Goal: Information Seeking & Learning: Learn about a topic

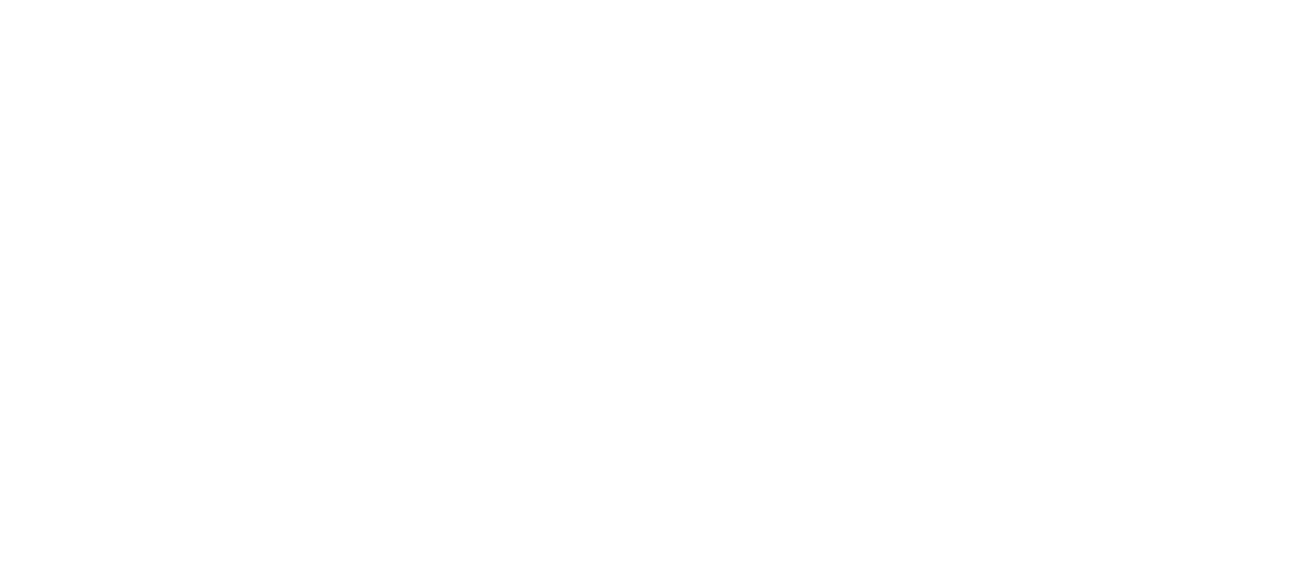
click at [678, 520] on div at bounding box center [658, 288] width 1316 height 577
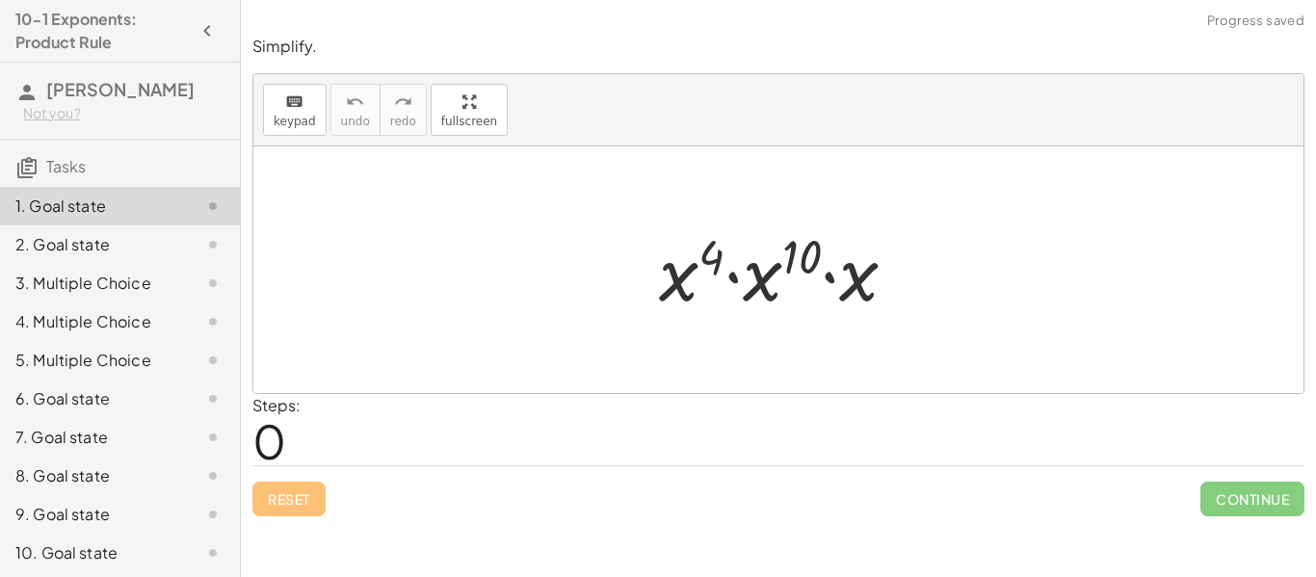
scroll to position [80, 0]
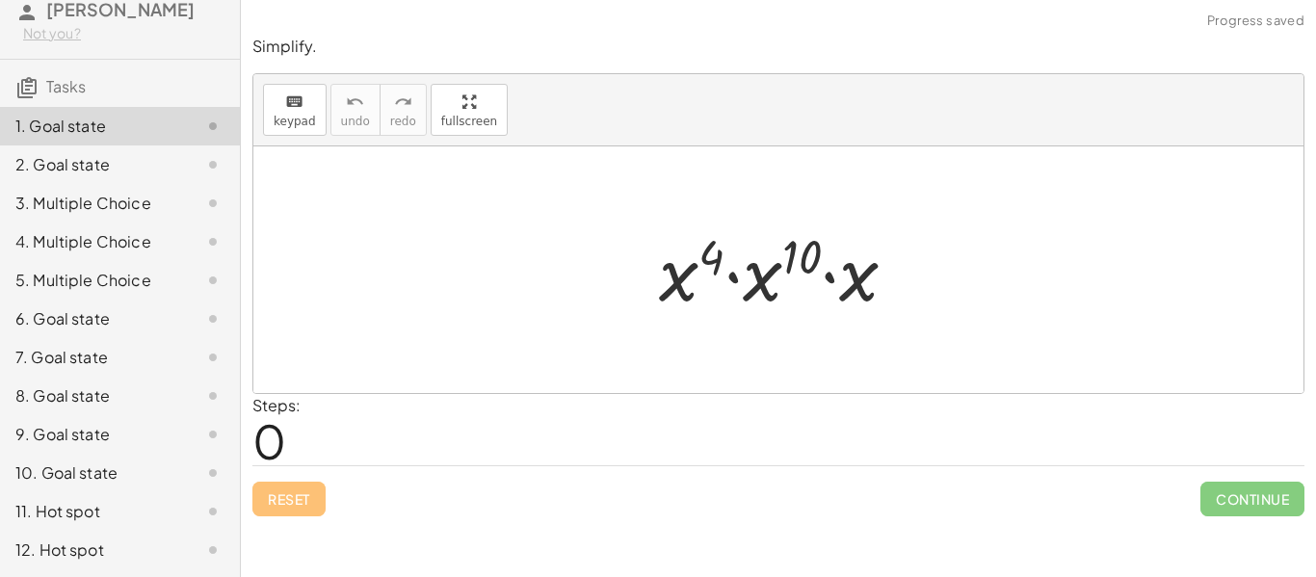
click at [150, 544] on div "12. Hot spot" at bounding box center [92, 550] width 155 height 23
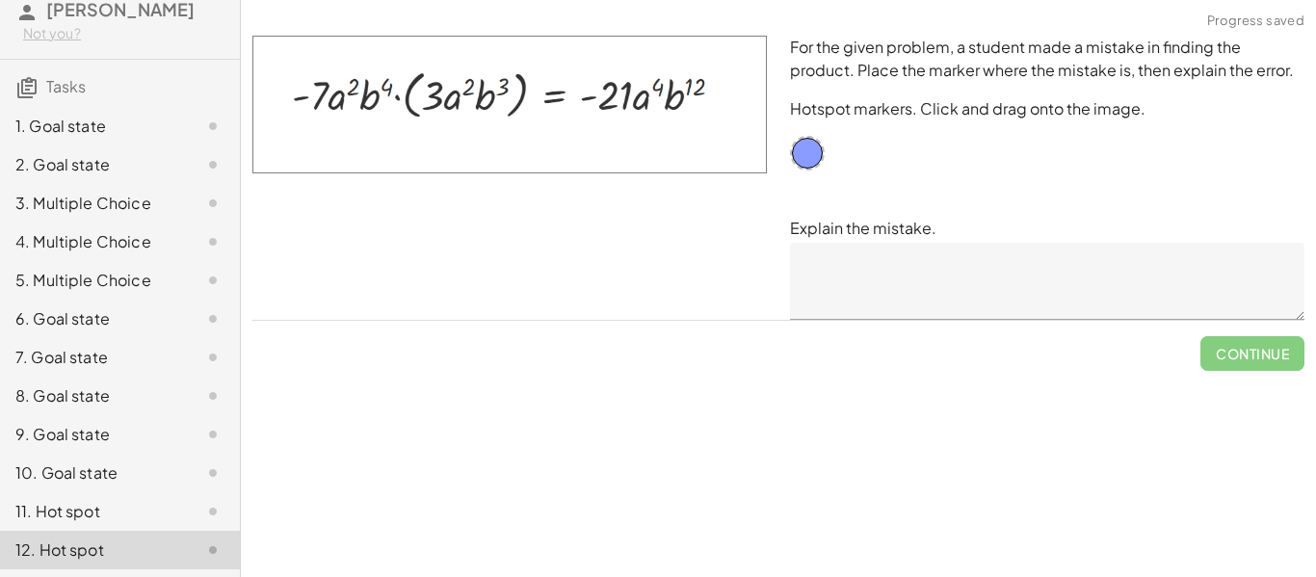
click at [142, 184] on div "1. Goal state" at bounding box center [120, 203] width 240 height 39
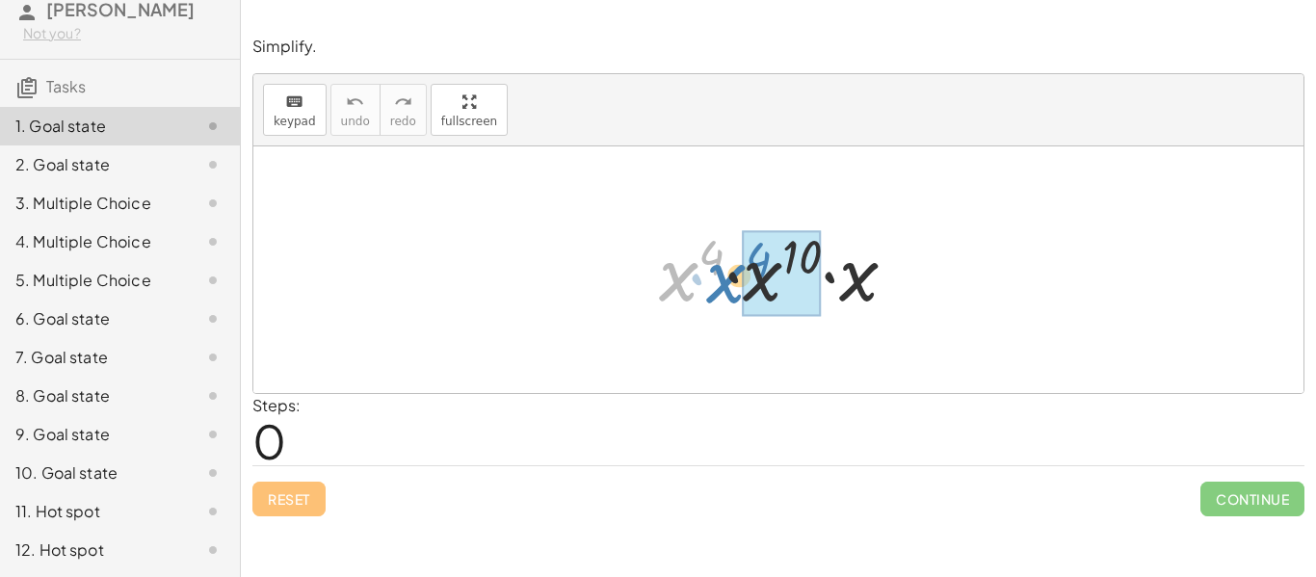
drag, startPoint x: 666, startPoint y: 277, endPoint x: 734, endPoint y: 281, distance: 68.6
click at [734, 281] on div at bounding box center [785, 270] width 273 height 99
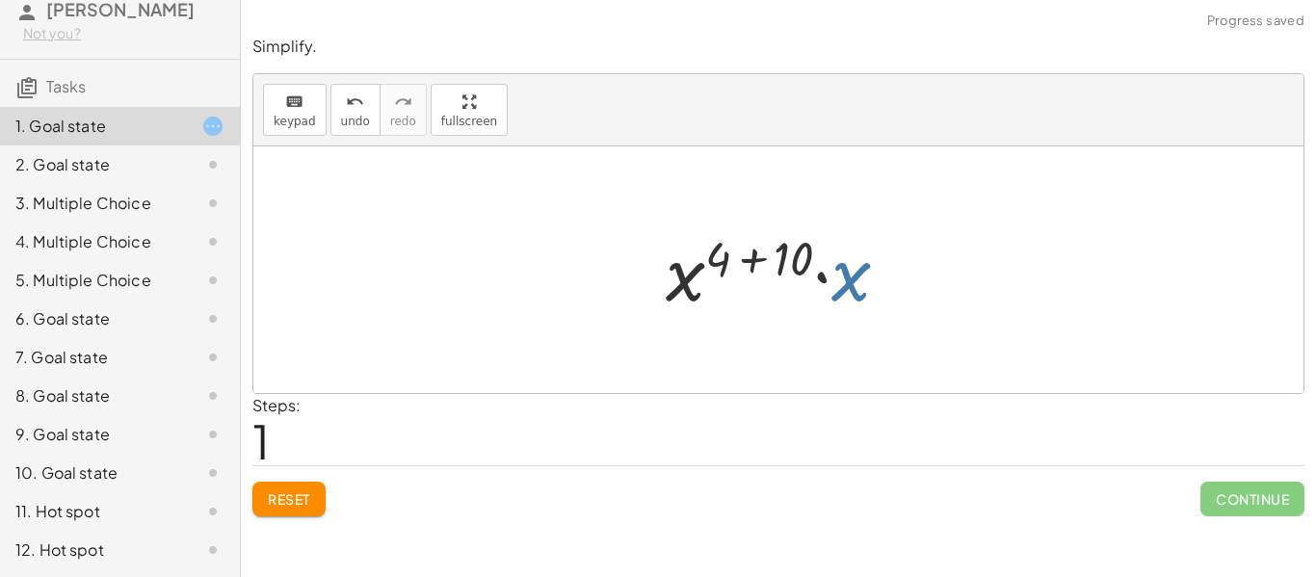
click at [835, 290] on div at bounding box center [785, 270] width 258 height 99
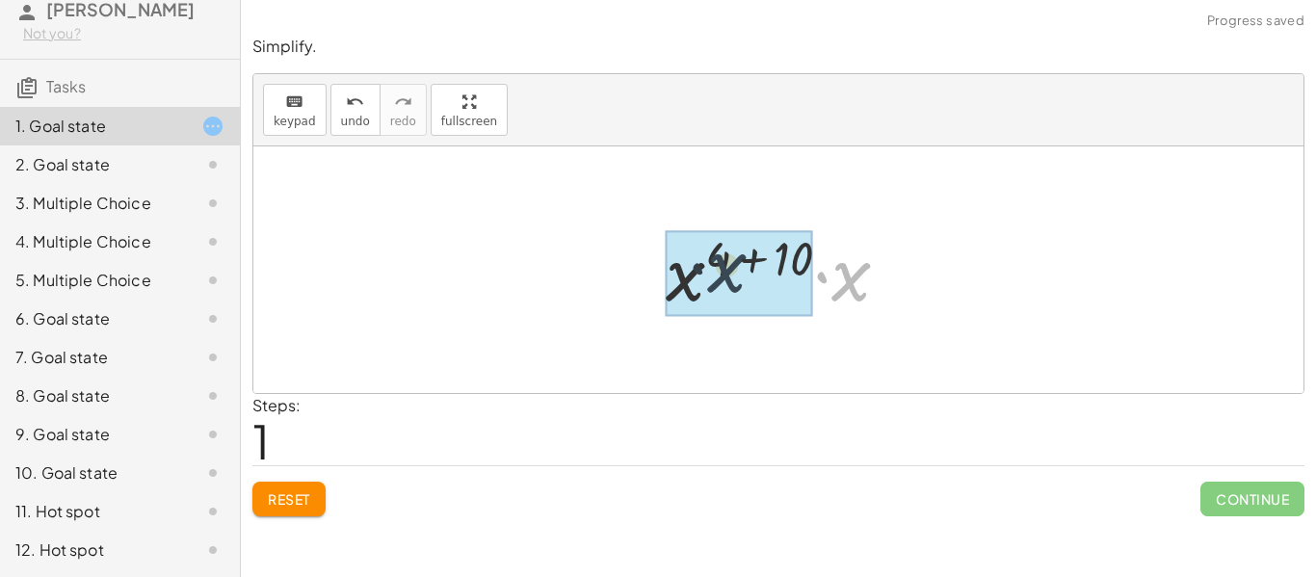
drag, startPoint x: 856, startPoint y: 293, endPoint x: 703, endPoint y: 294, distance: 152.3
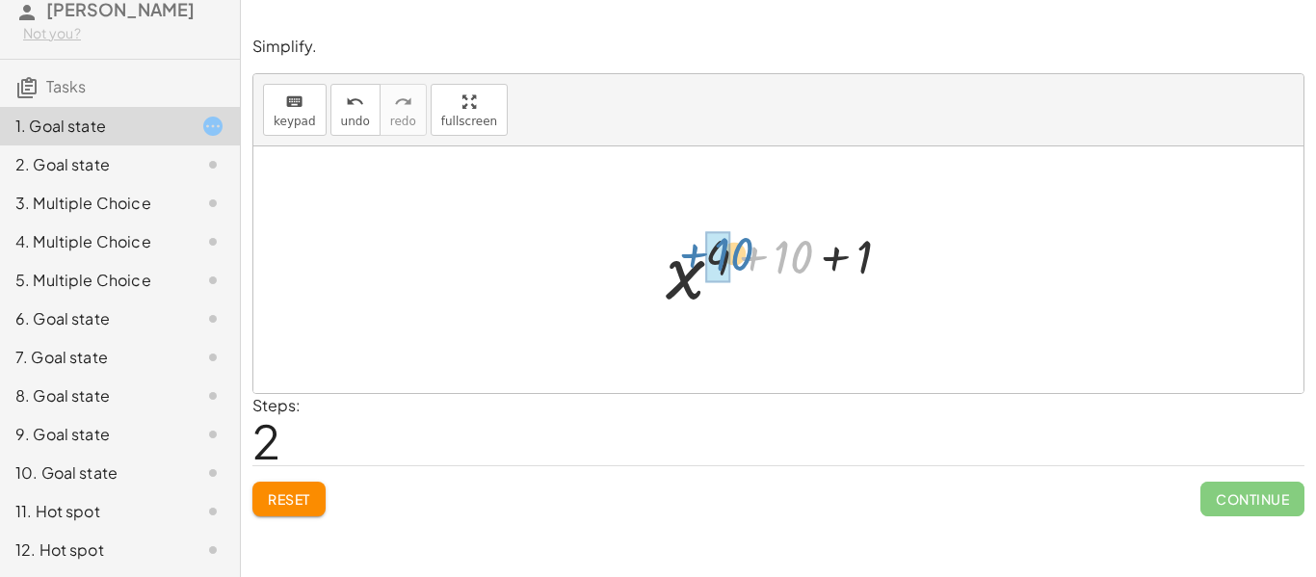
drag, startPoint x: 796, startPoint y: 256, endPoint x: 736, endPoint y: 253, distance: 59.8
click at [736, 253] on div at bounding box center [785, 270] width 259 height 95
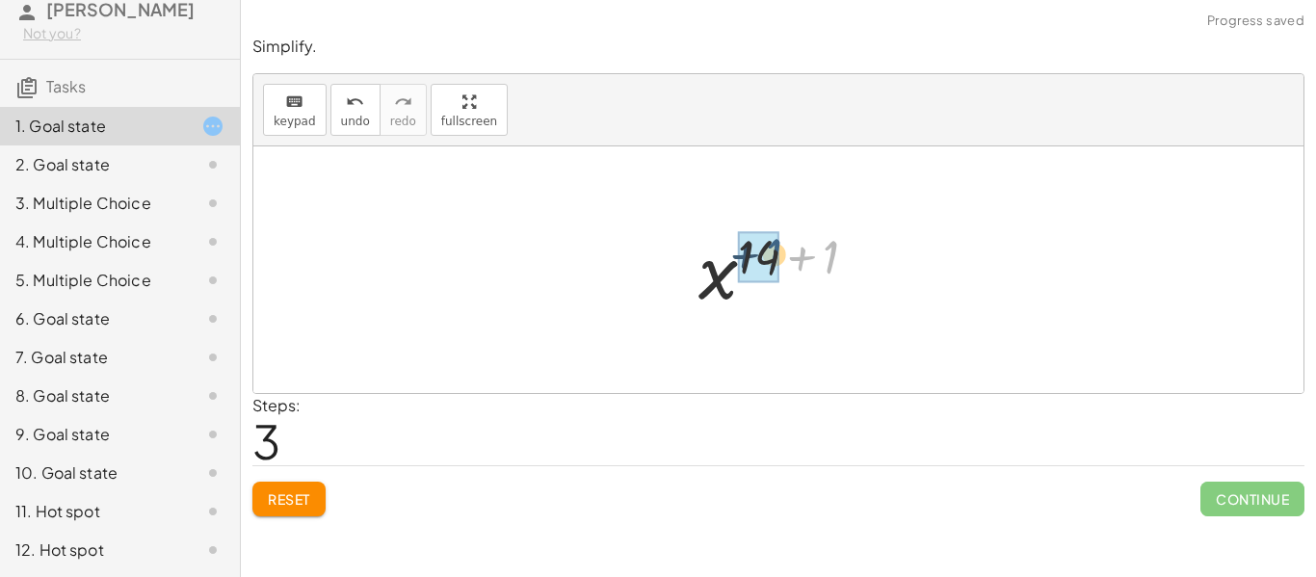
drag, startPoint x: 832, startPoint y: 260, endPoint x: 775, endPoint y: 259, distance: 56.9
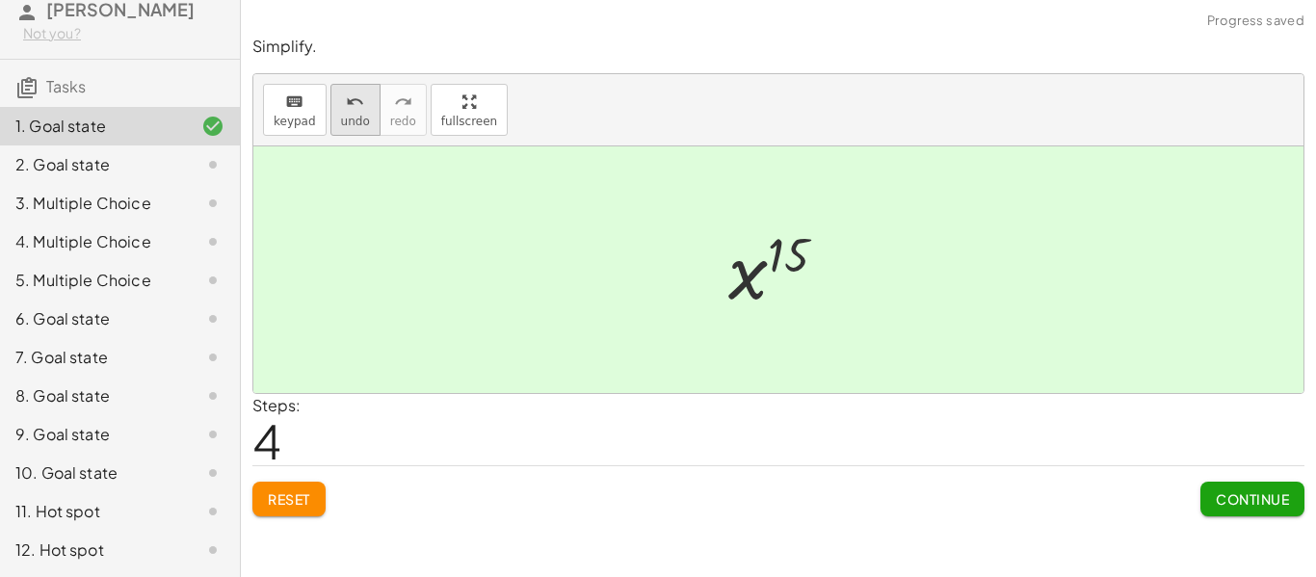
click at [348, 118] on span "undo" at bounding box center [355, 121] width 29 height 13
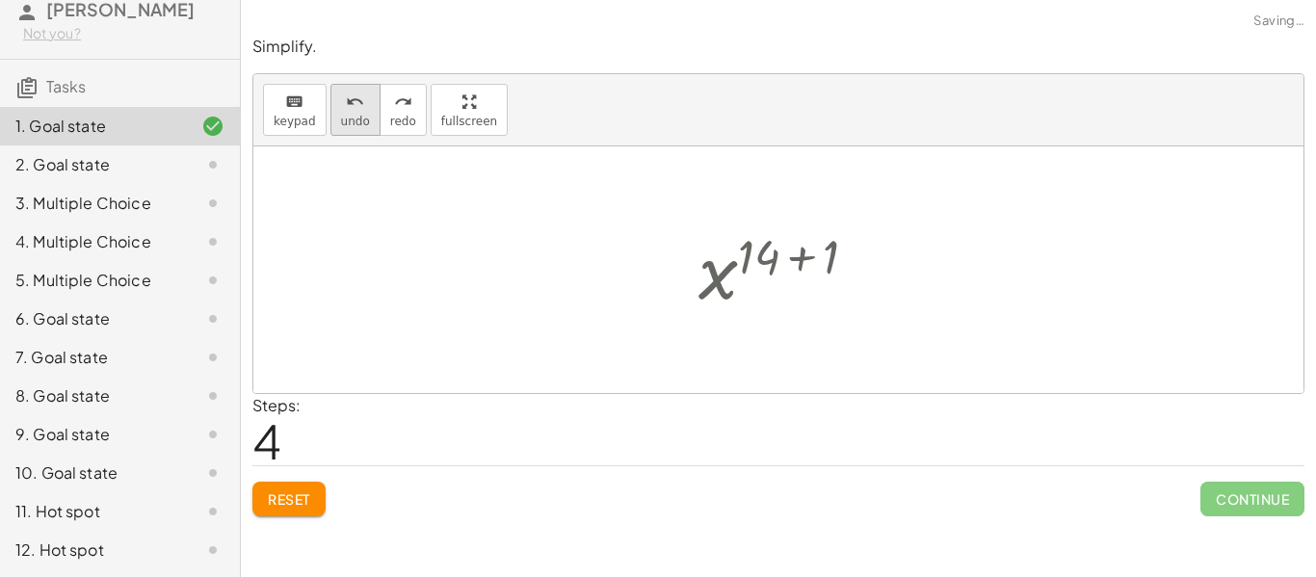
click at [348, 118] on span "undo" at bounding box center [355, 121] width 29 height 13
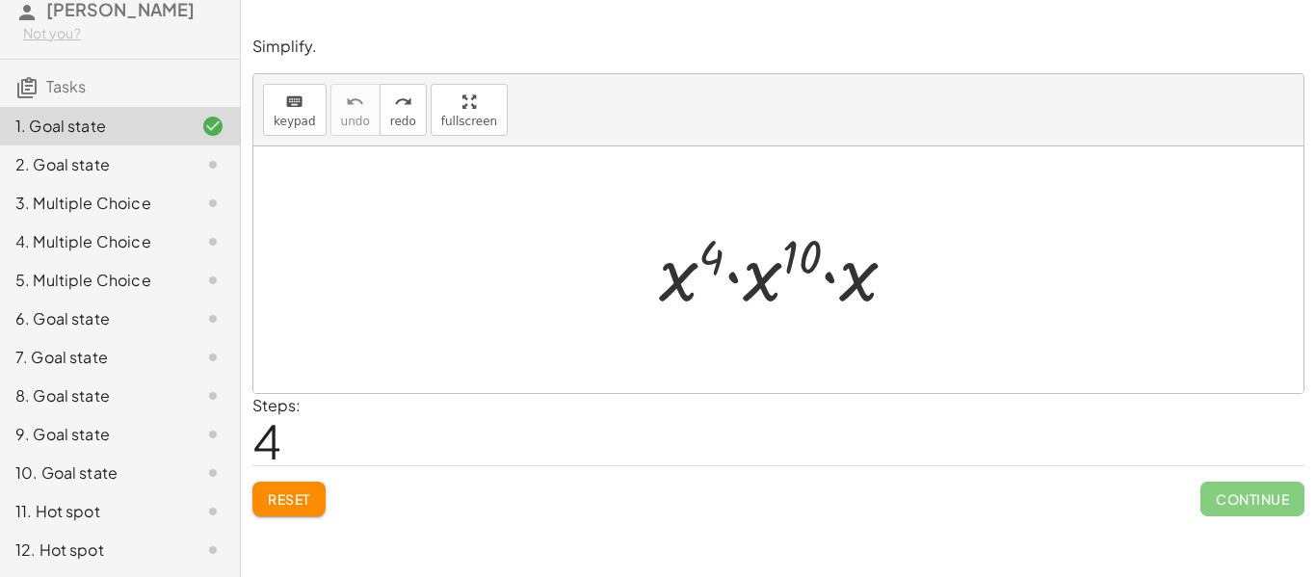
click at [173, 166] on div at bounding box center [198, 164] width 54 height 23
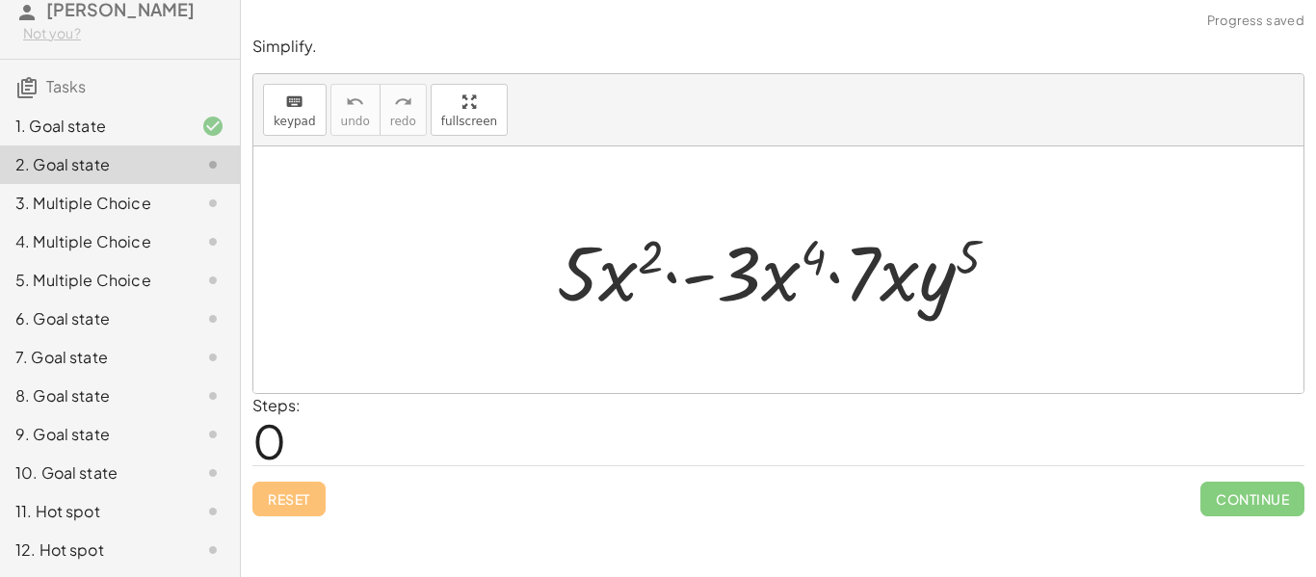
click at [177, 129] on div at bounding box center [198, 126] width 54 height 23
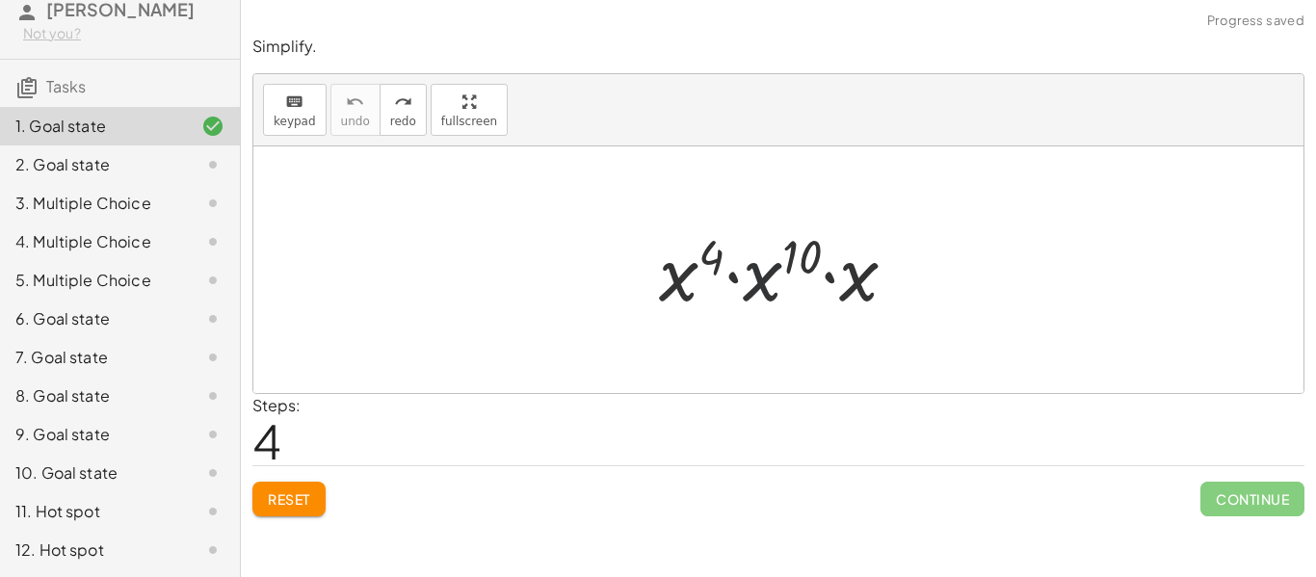
click at [769, 266] on div at bounding box center [785, 270] width 273 height 99
click at [688, 277] on div at bounding box center [785, 270] width 258 height 99
drag, startPoint x: 715, startPoint y: 252, endPoint x: 821, endPoint y: 261, distance: 106.4
click at [821, 261] on div at bounding box center [785, 270] width 273 height 99
drag, startPoint x: 715, startPoint y: 242, endPoint x: 773, endPoint y: 279, distance: 69.0
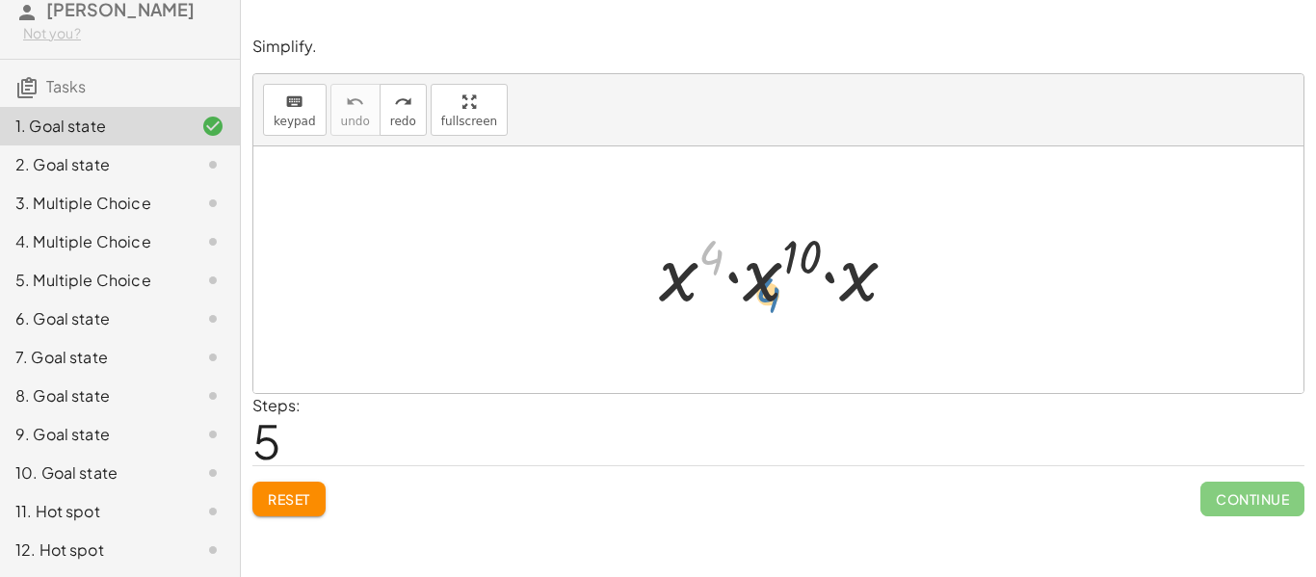
click at [773, 279] on div at bounding box center [785, 270] width 273 height 99
drag, startPoint x: 688, startPoint y: 276, endPoint x: 649, endPoint y: 273, distance: 38.7
click at [649, 273] on div at bounding box center [785, 270] width 273 height 99
click at [287, 490] on span "Reset" at bounding box center [289, 498] width 42 height 17
click at [736, 277] on div at bounding box center [785, 270] width 273 height 99
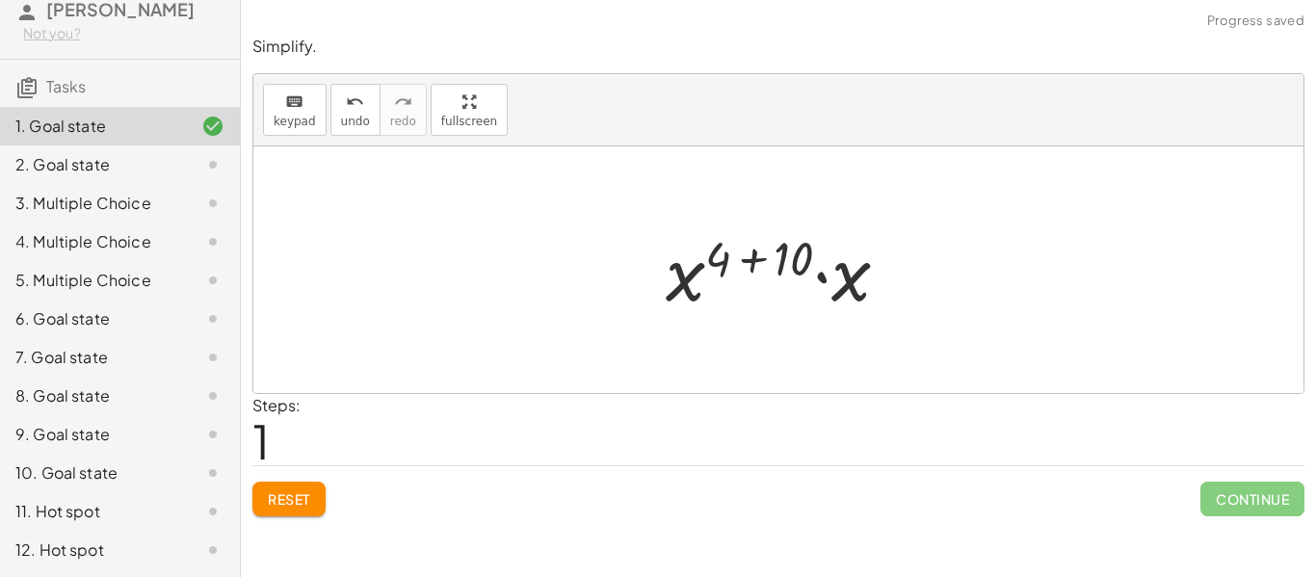
click at [823, 280] on div at bounding box center [785, 270] width 258 height 99
click at [718, 263] on div at bounding box center [785, 270] width 259 height 95
click at [781, 256] on div at bounding box center [785, 270] width 259 height 95
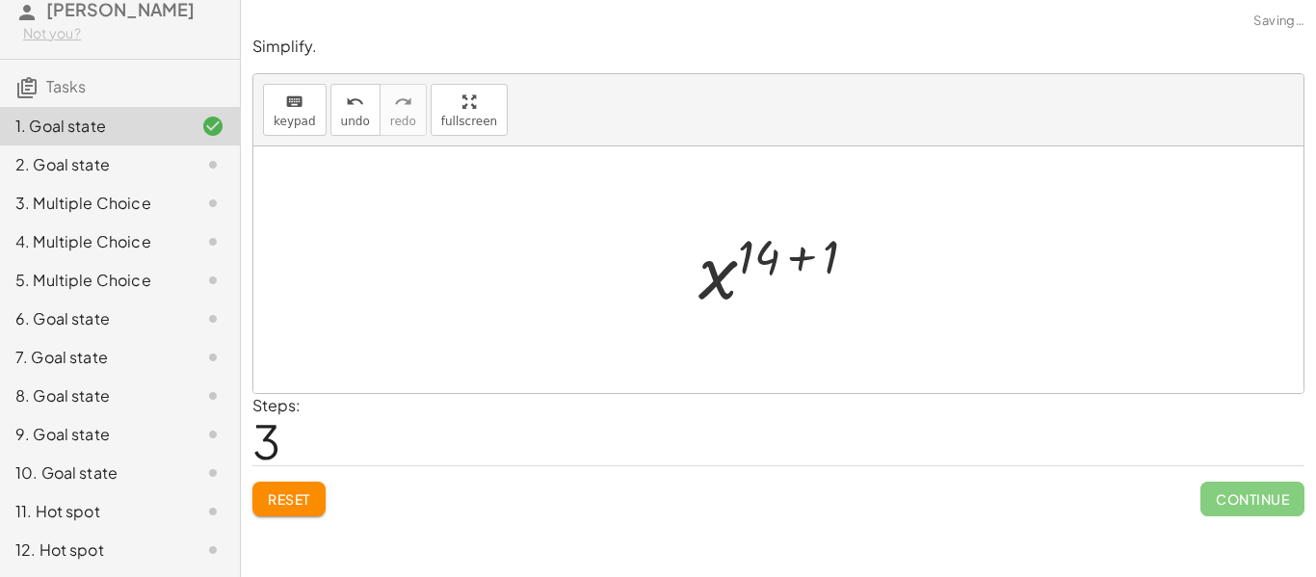
click at [839, 254] on div at bounding box center [786, 270] width 194 height 95
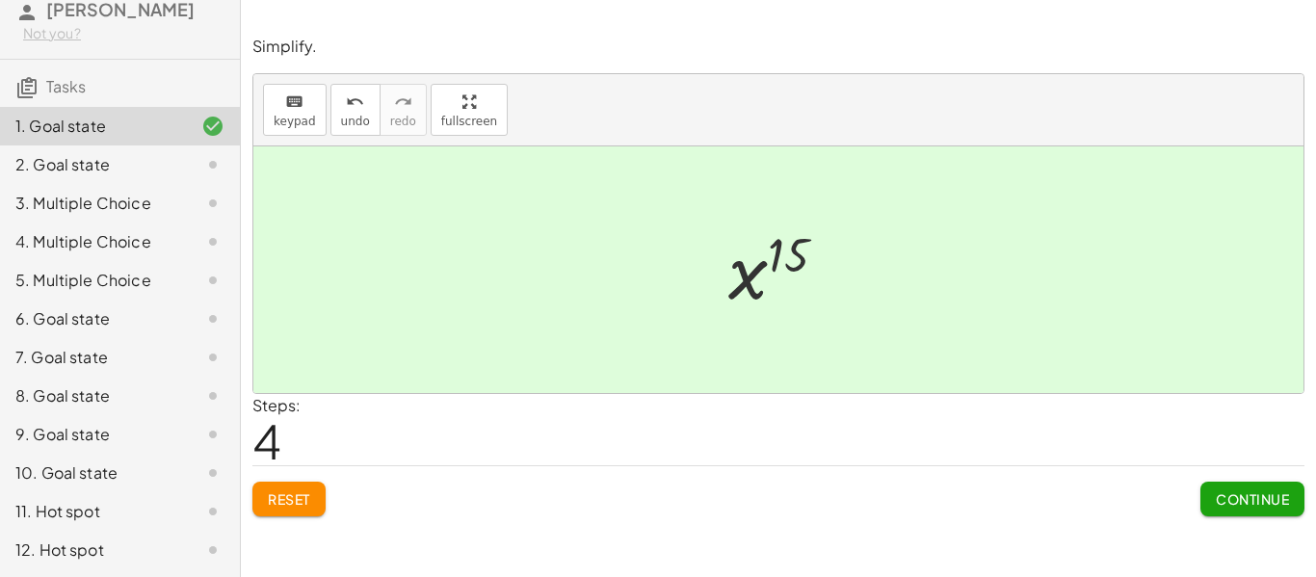
click at [1272, 490] on span "Continue" at bounding box center [1252, 498] width 73 height 17
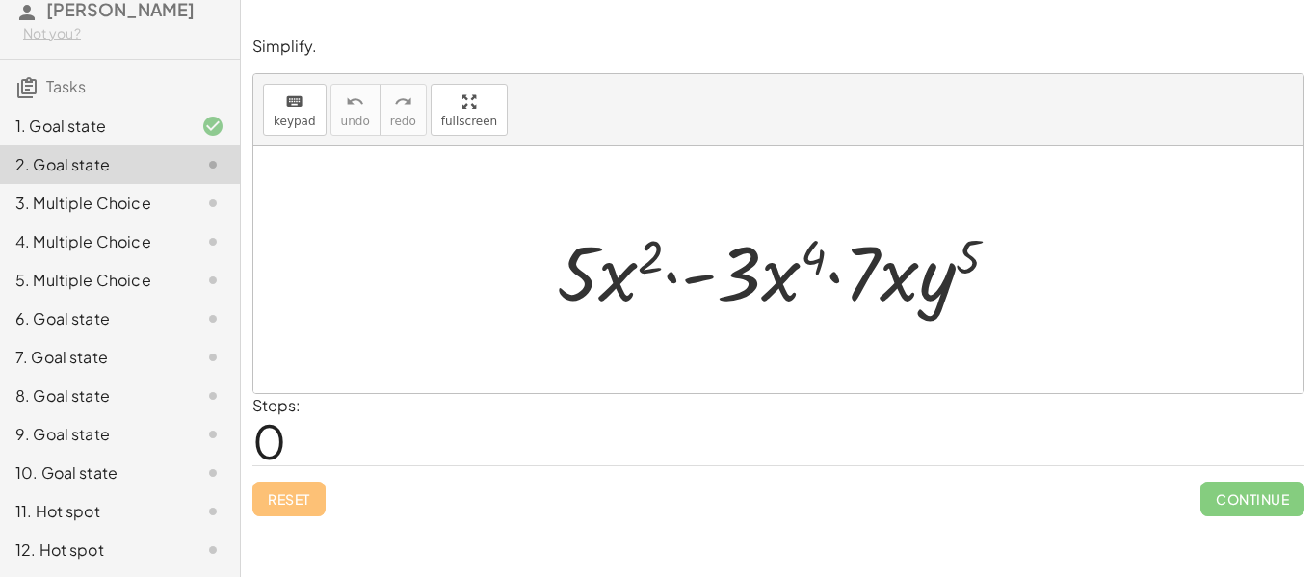
click at [670, 281] on div at bounding box center [785, 270] width 477 height 99
click at [596, 281] on div at bounding box center [785, 270] width 477 height 99
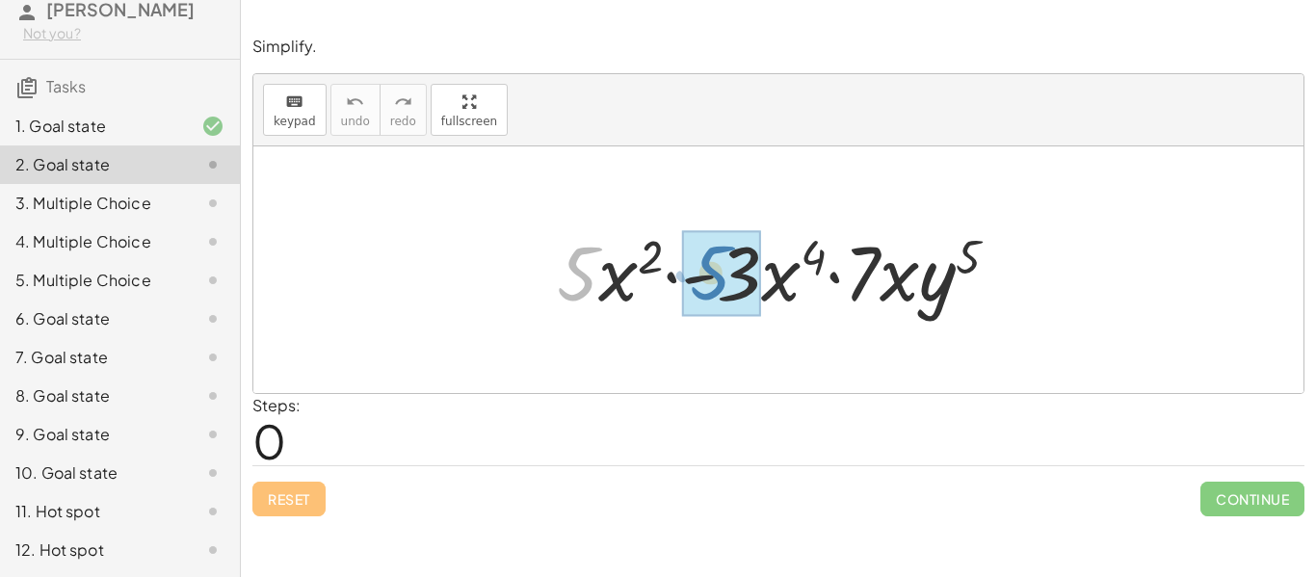
drag, startPoint x: 596, startPoint y: 281, endPoint x: 729, endPoint y: 281, distance: 133.0
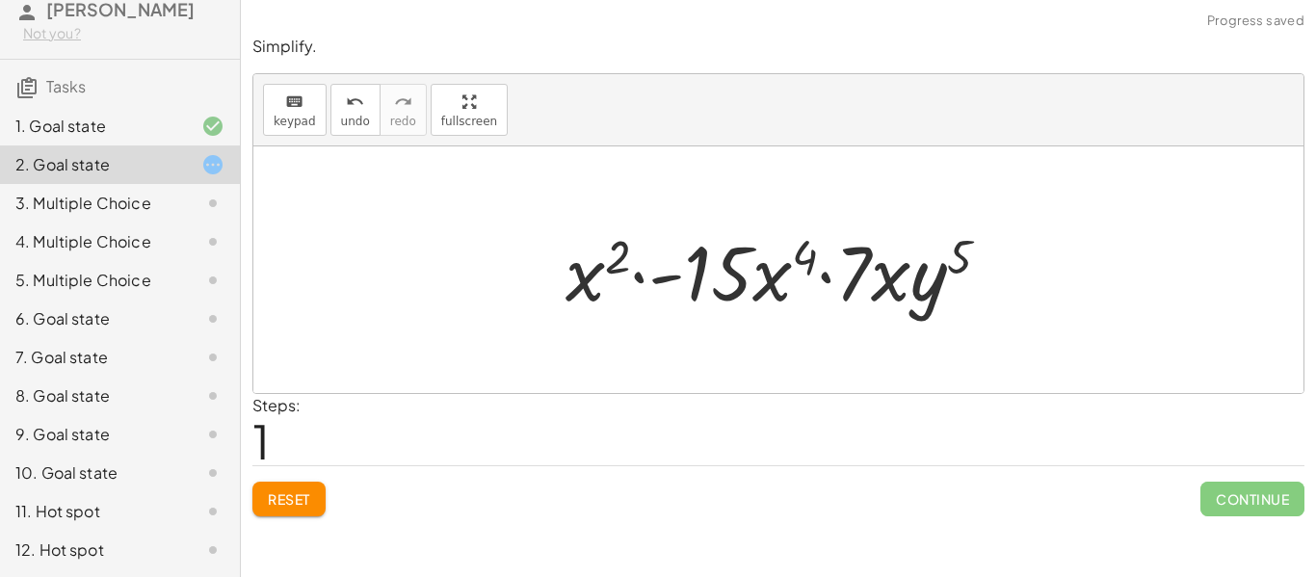
click at [310, 504] on span "Reset" at bounding box center [289, 498] width 42 height 17
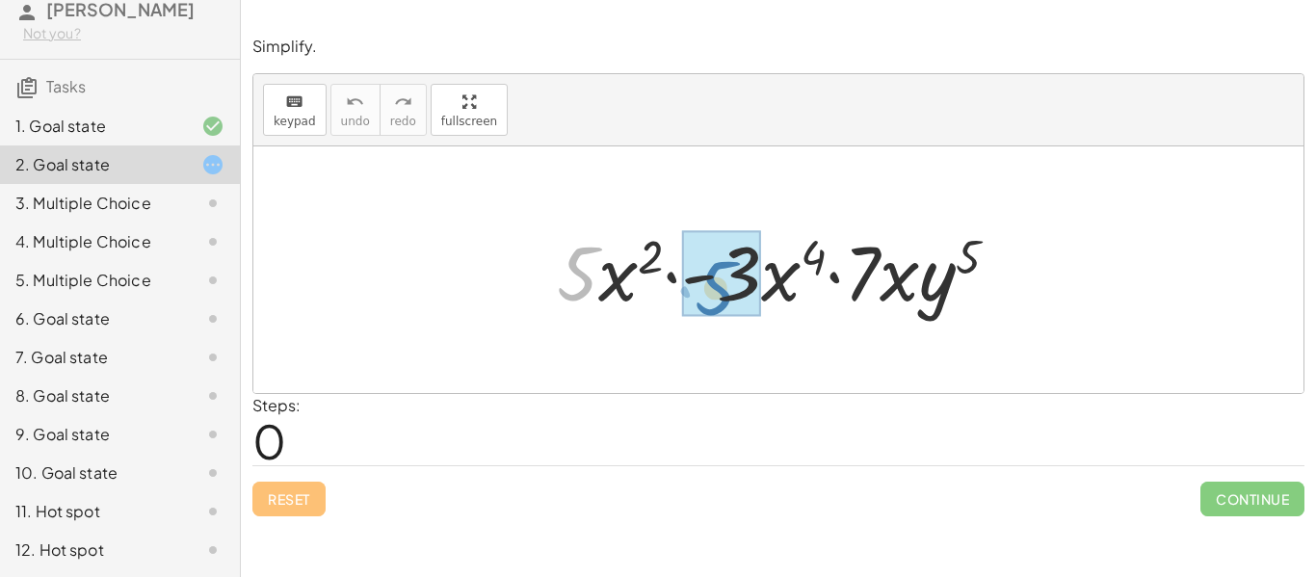
drag, startPoint x: 581, startPoint y: 273, endPoint x: 719, endPoint y: 287, distance: 138.6
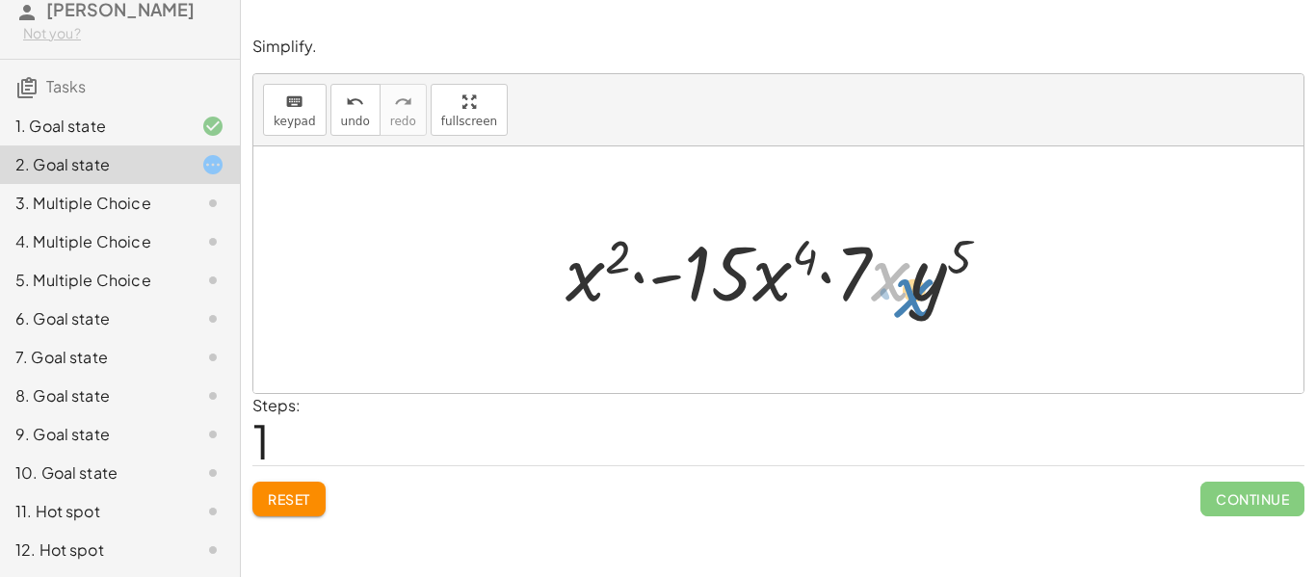
drag, startPoint x: 888, startPoint y: 273, endPoint x: 913, endPoint y: 290, distance: 30.5
click at [913, 290] on div at bounding box center [786, 270] width 460 height 99
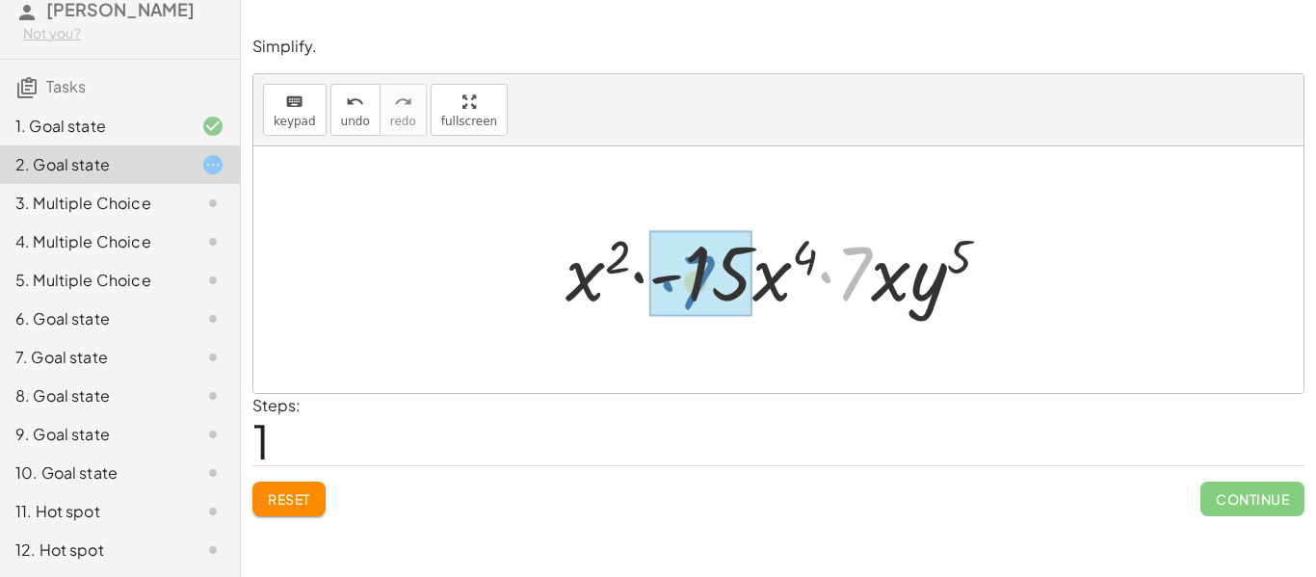
drag, startPoint x: 853, startPoint y: 252, endPoint x: 693, endPoint y: 260, distance: 160.2
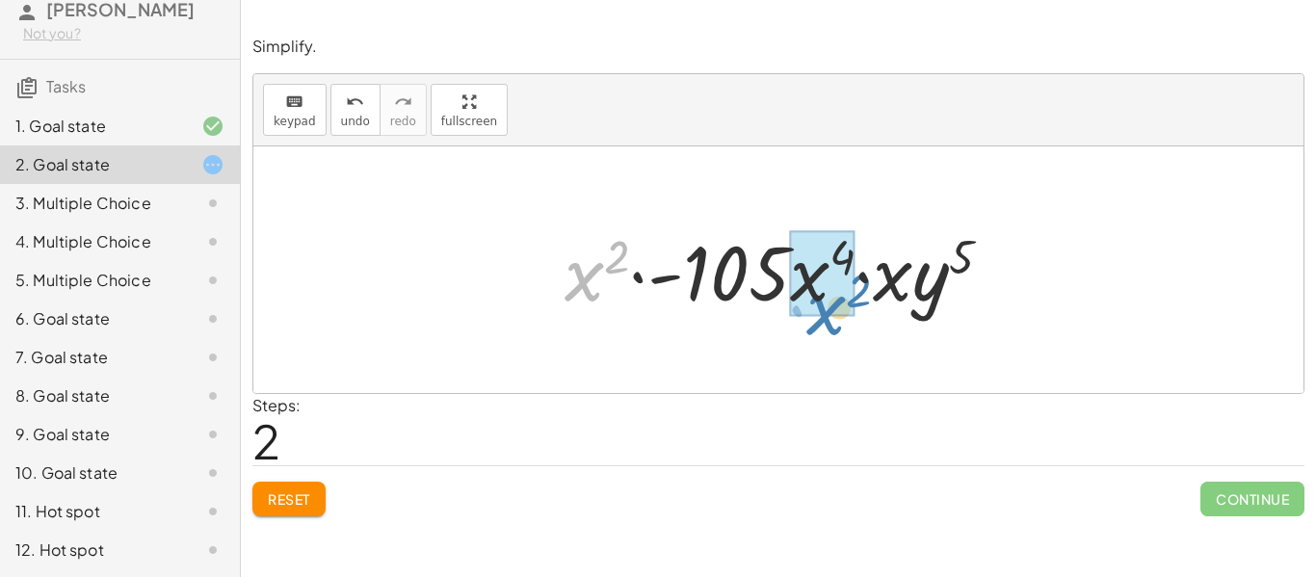
drag, startPoint x: 583, startPoint y: 281, endPoint x: 824, endPoint y: 313, distance: 243.0
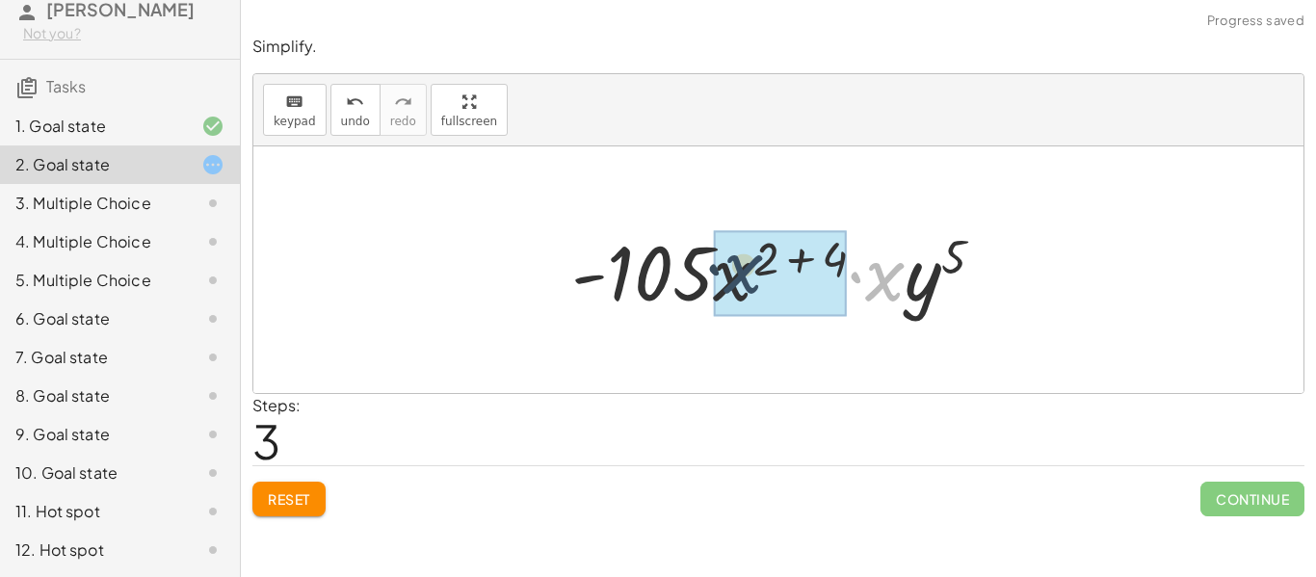
drag, startPoint x: 888, startPoint y: 283, endPoint x: 710, endPoint y: 279, distance: 177.4
click at [710, 279] on div at bounding box center [785, 270] width 447 height 99
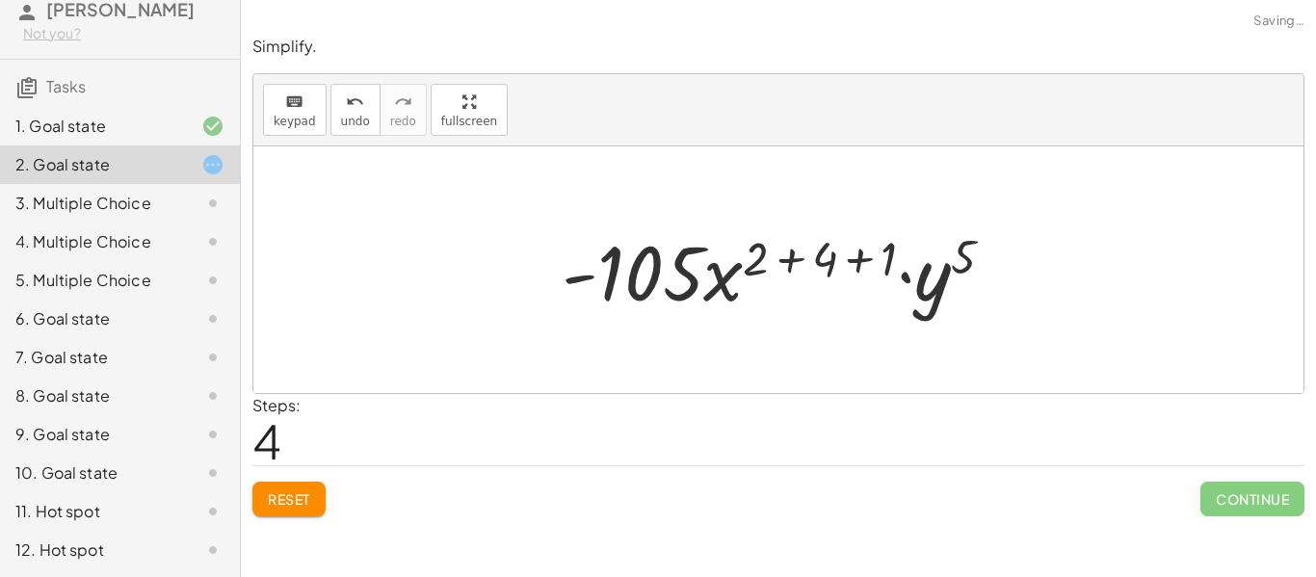
click at [941, 275] on div at bounding box center [785, 270] width 467 height 99
click at [885, 256] on div at bounding box center [785, 270] width 467 height 99
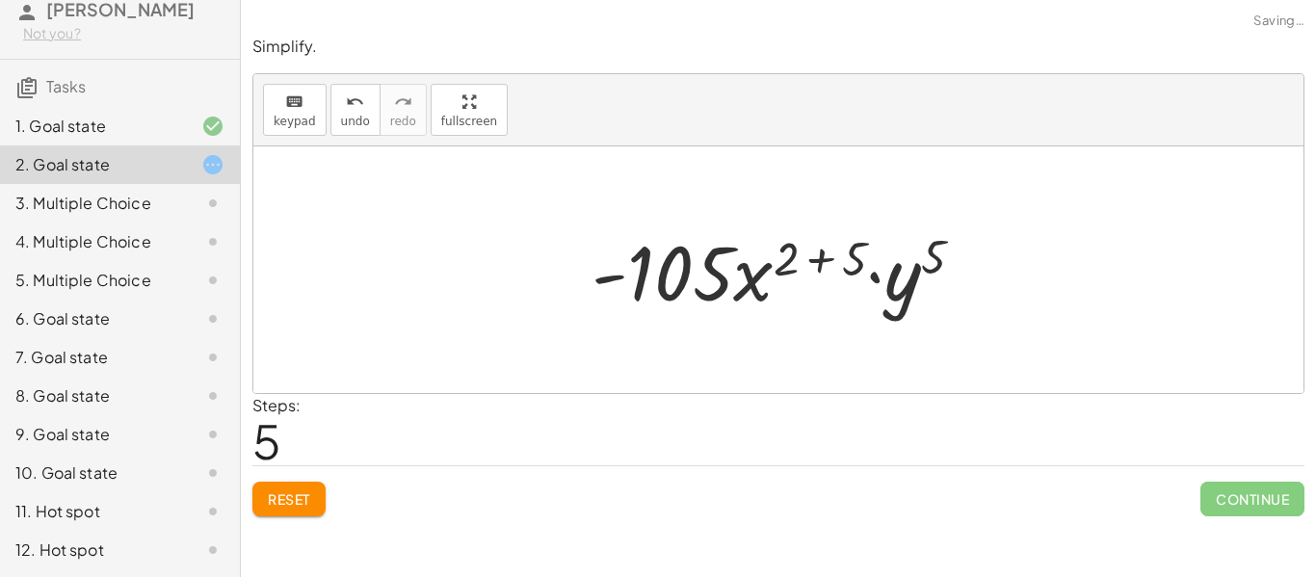
click at [858, 253] on div at bounding box center [786, 270] width 408 height 99
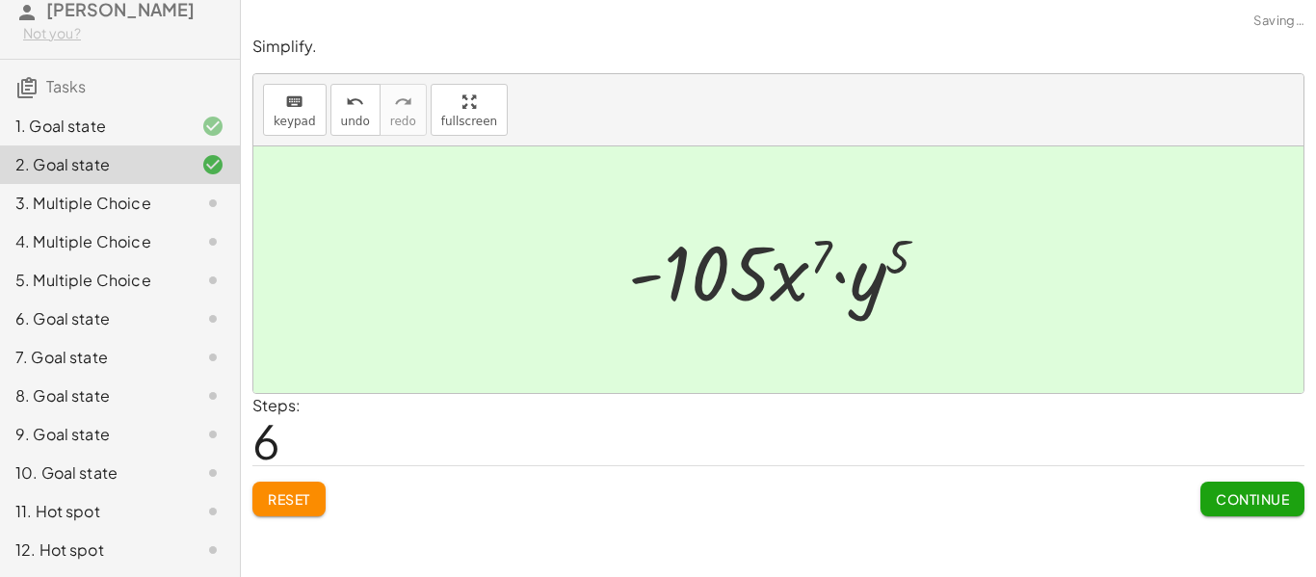
click at [896, 258] on div at bounding box center [786, 270] width 335 height 99
click at [698, 179] on div at bounding box center [778, 269] width 1050 height 247
drag, startPoint x: 772, startPoint y: 294, endPoint x: 673, endPoint y: 260, distance: 104.8
click at [673, 260] on div at bounding box center [786, 270] width 335 height 99
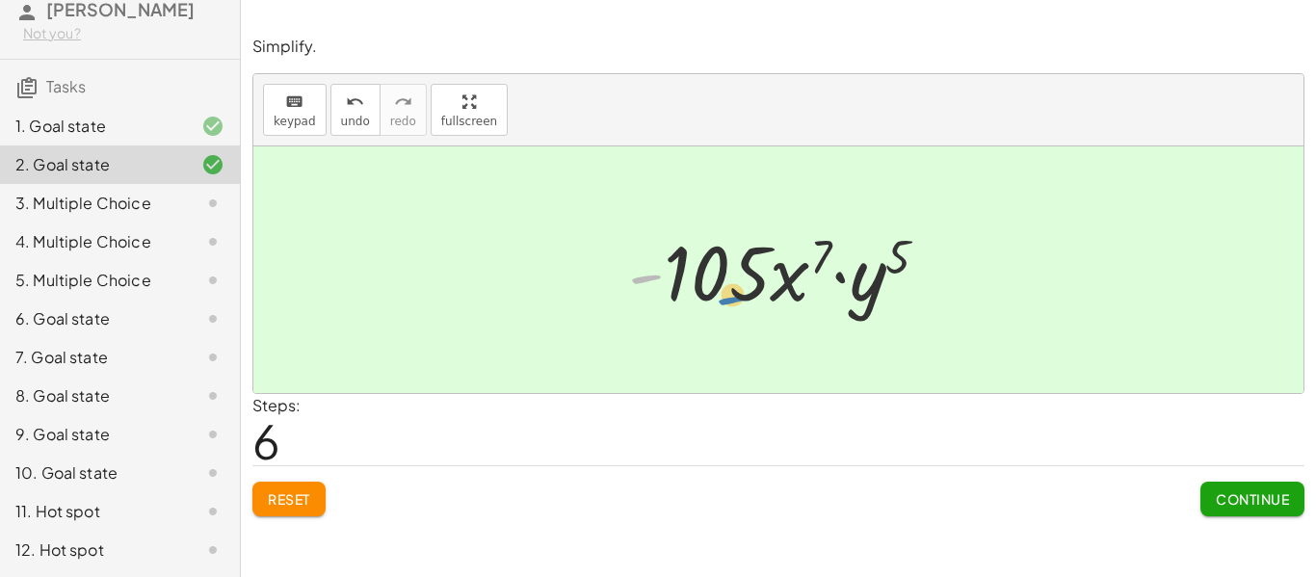
drag, startPoint x: 653, startPoint y: 263, endPoint x: 740, endPoint y: 284, distance: 89.3
click at [740, 284] on div at bounding box center [786, 270] width 335 height 99
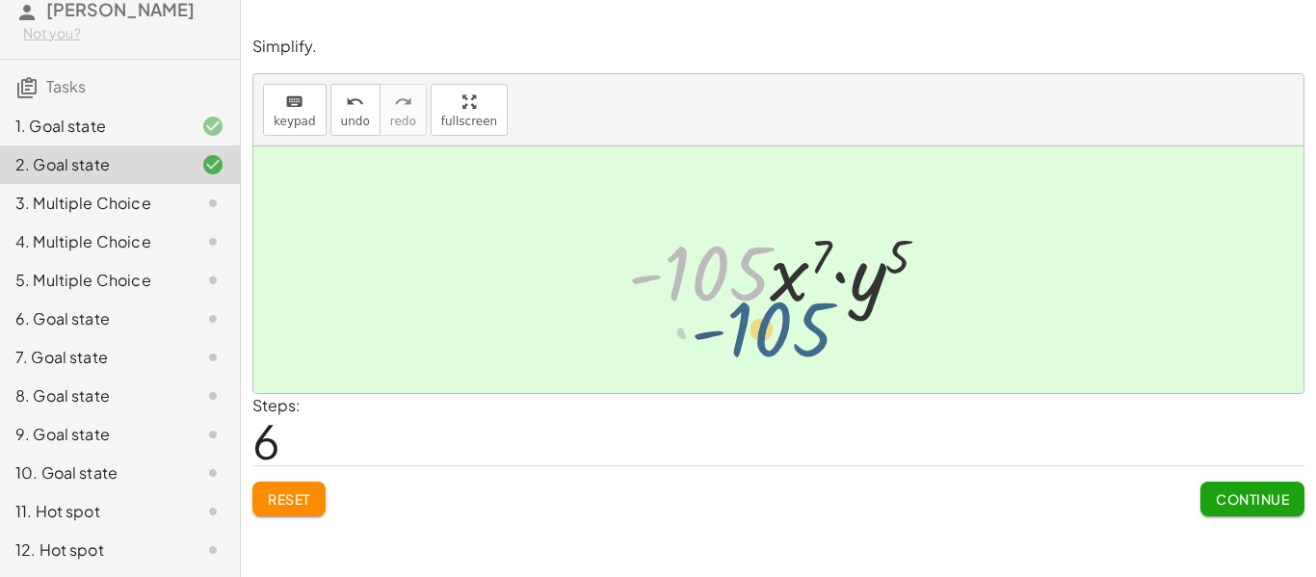
drag, startPoint x: 735, startPoint y: 284, endPoint x: 798, endPoint y: 342, distance: 85.2
click at [798, 342] on div "· 5 · x 2 · - 3 · x 4 · 7 · x · y 5 · x 2 · - 15 · x 4 · 7 · x · y 5 · x 2 · - …" at bounding box center [778, 269] width 1050 height 247
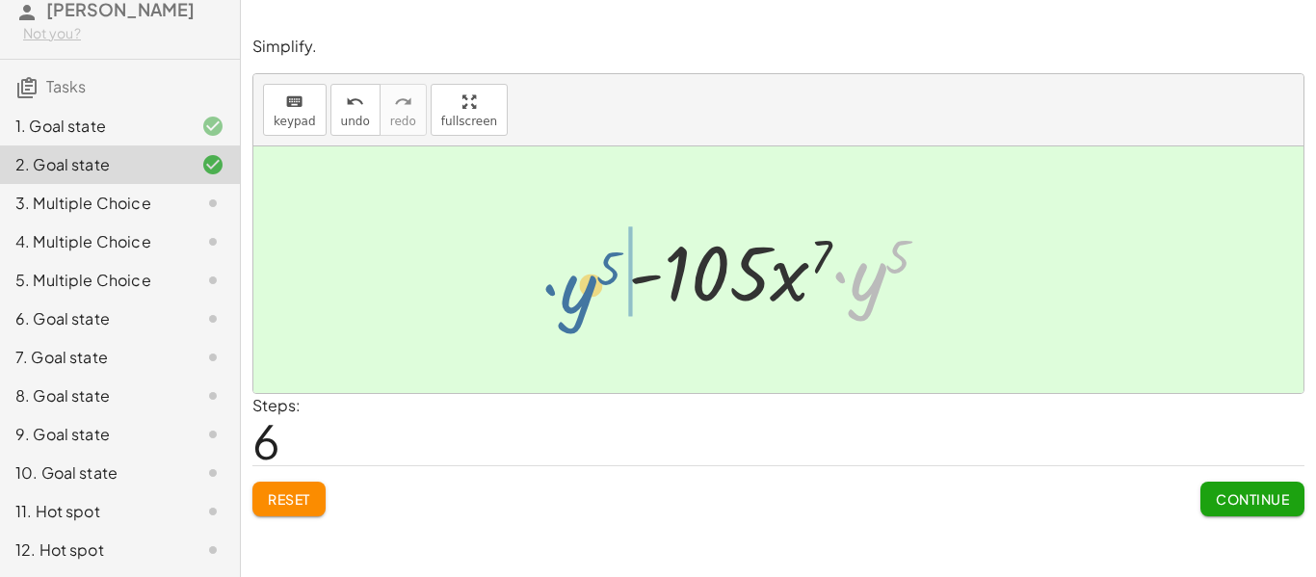
drag, startPoint x: 871, startPoint y: 286, endPoint x: 566, endPoint y: 296, distance: 305.6
click at [566, 296] on div "· 5 · x 2 · - 3 · x 4 · 7 · x · y 5 · x 2 · - 15 · x 4 · 7 · x · y 5 · x 2 · - …" at bounding box center [778, 269] width 1050 height 247
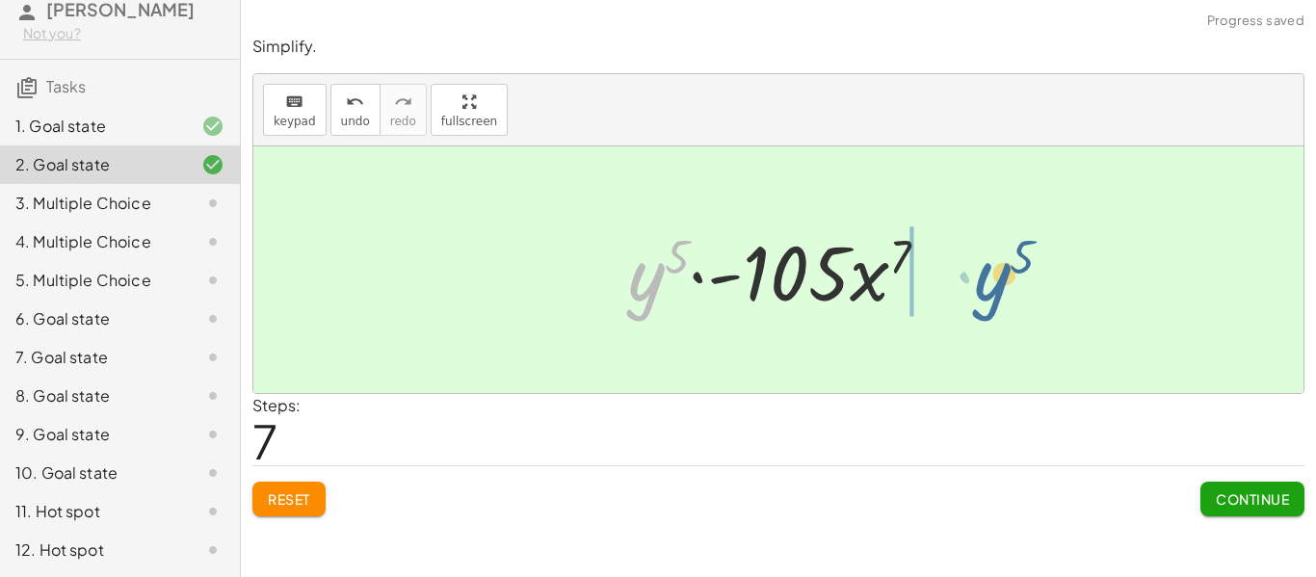
drag, startPoint x: 650, startPoint y: 274, endPoint x: 1002, endPoint y: 273, distance: 351.7
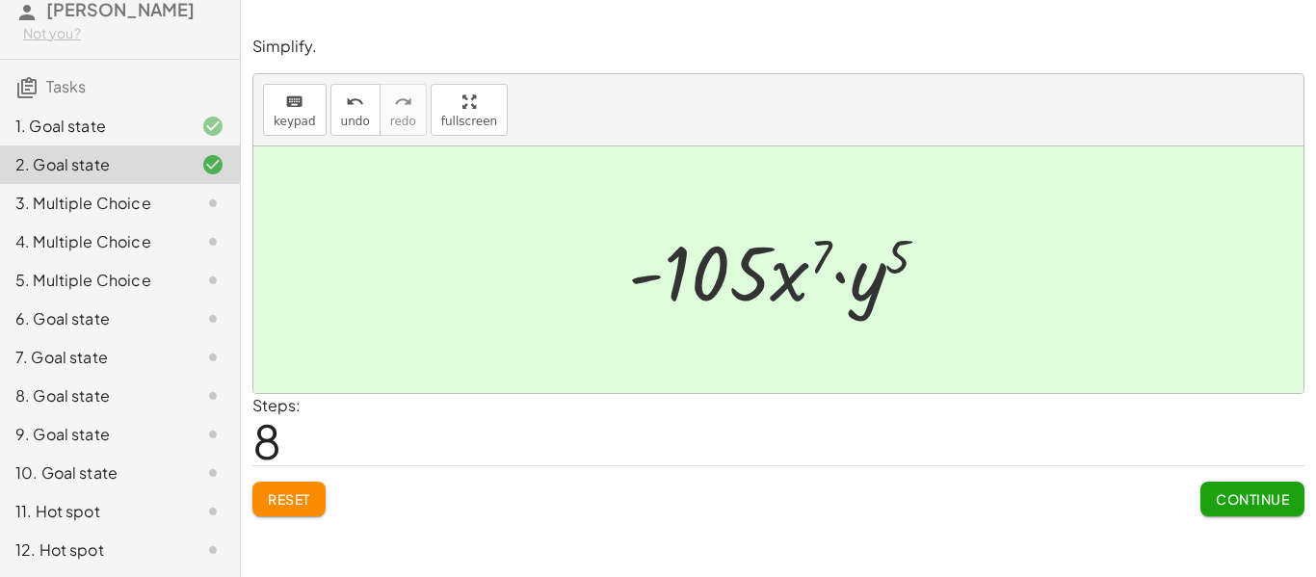
click at [1233, 503] on span "Continue" at bounding box center [1252, 498] width 73 height 17
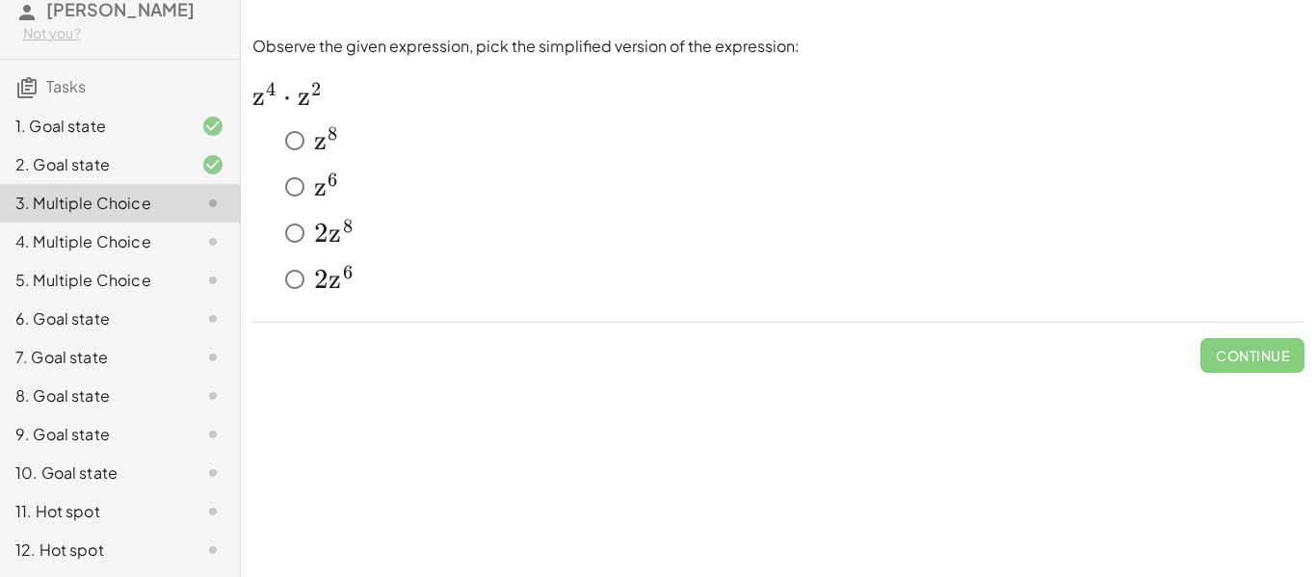
click at [329, 200] on span "6" at bounding box center [334, 187] width 12 height 33
click at [1288, 336] on span "Check" at bounding box center [1264, 348] width 81 height 50
click at [1282, 362] on span "Check" at bounding box center [1264, 355] width 50 height 17
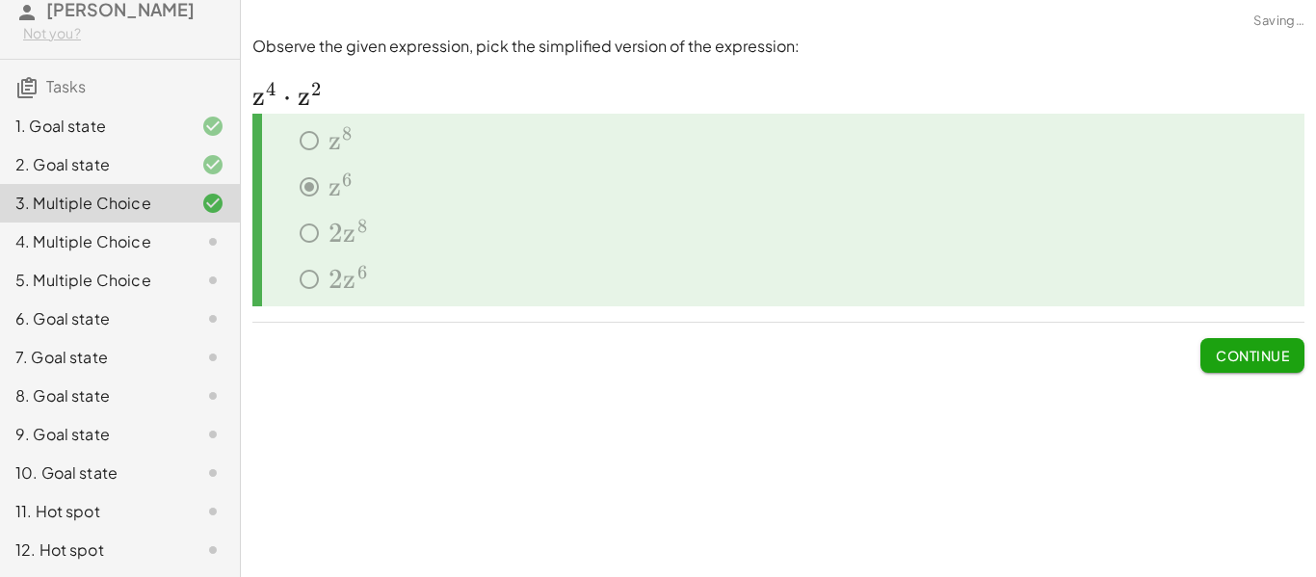
click at [1282, 362] on span "Continue" at bounding box center [1252, 355] width 73 height 17
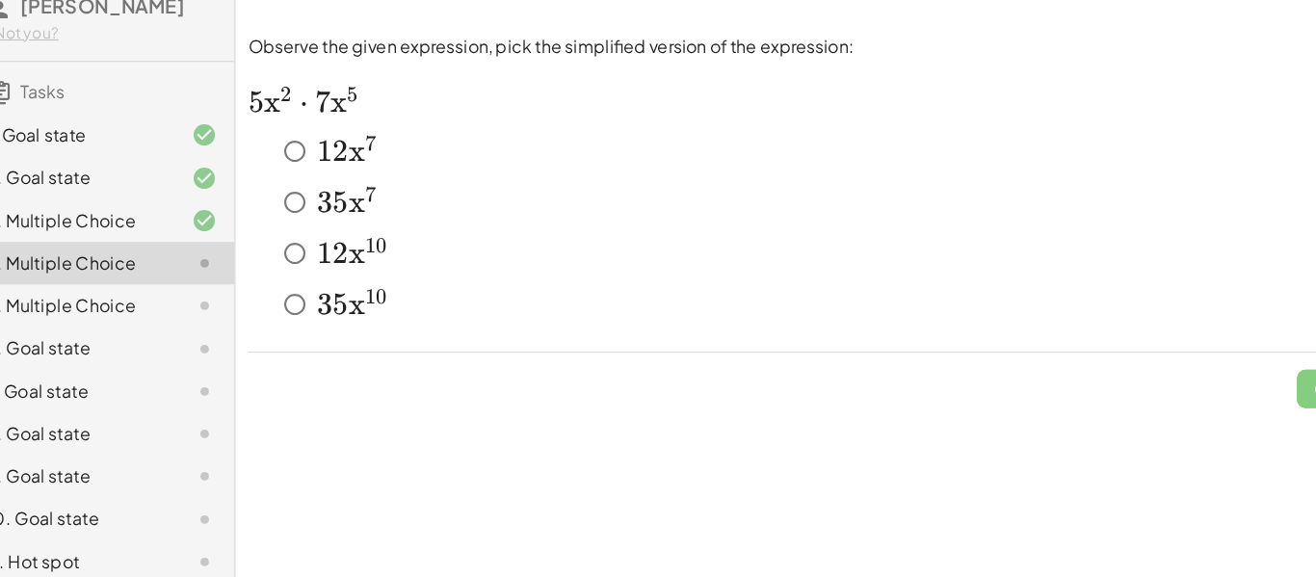
click at [326, 183] on span "3" at bounding box center [321, 187] width 14 height 33
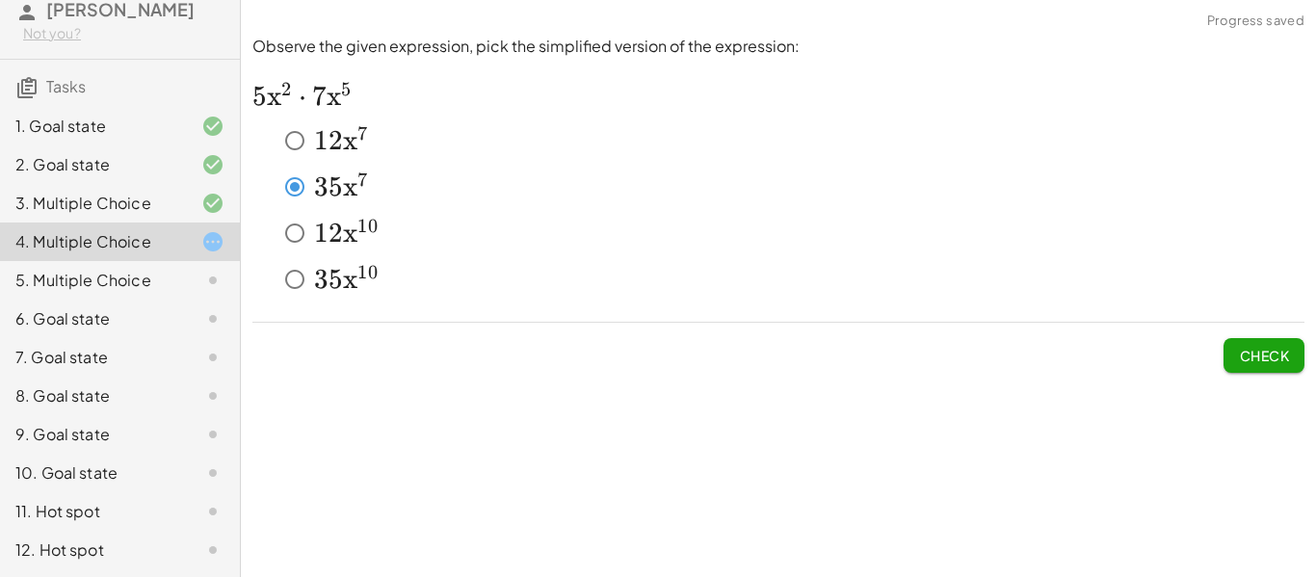
click at [1282, 343] on button "Check" at bounding box center [1264, 355] width 81 height 35
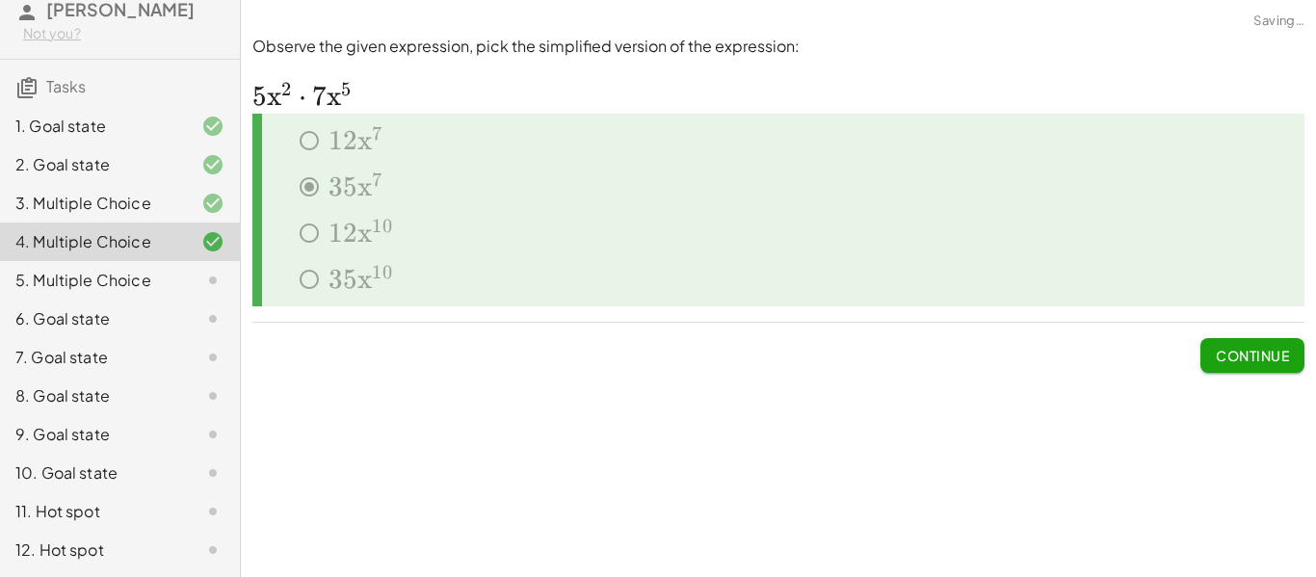
click at [1282, 343] on button "Continue" at bounding box center [1253, 355] width 104 height 35
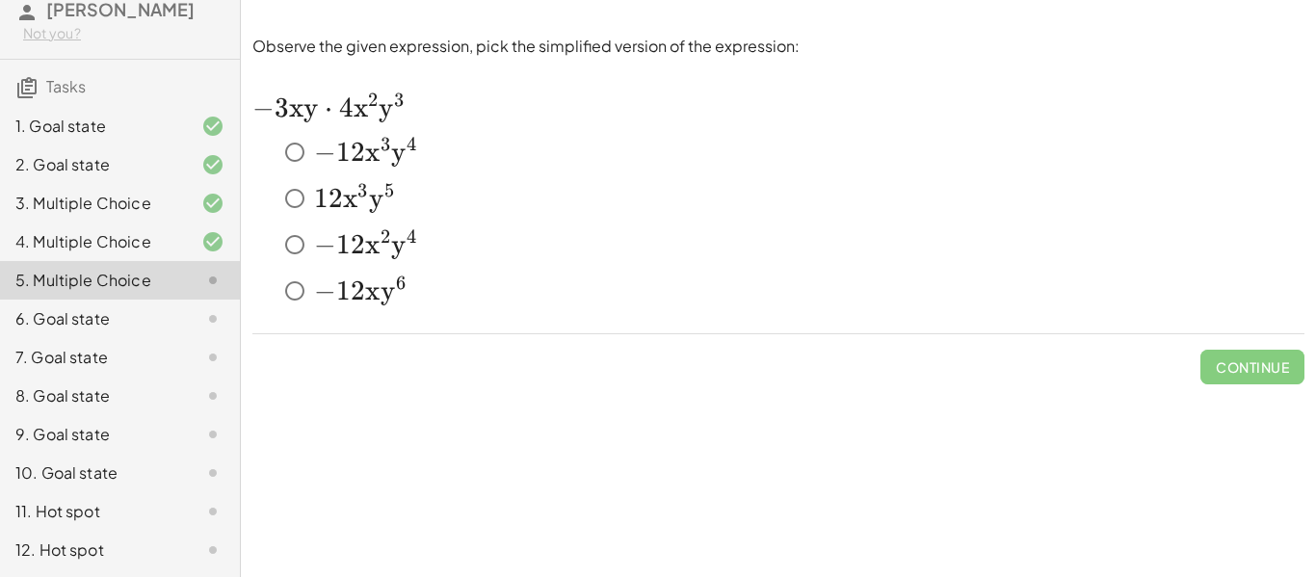
click at [358, 174] on div "﻿ − 12 x 3 y 4 -12x^3 y^4 − 1 2 x 3 y 4 ﻿" at bounding box center [778, 156] width 1052 height 46
click at [346, 150] on span "1" at bounding box center [343, 152] width 14 height 33
click at [1251, 367] on span "Check" at bounding box center [1264, 366] width 50 height 17
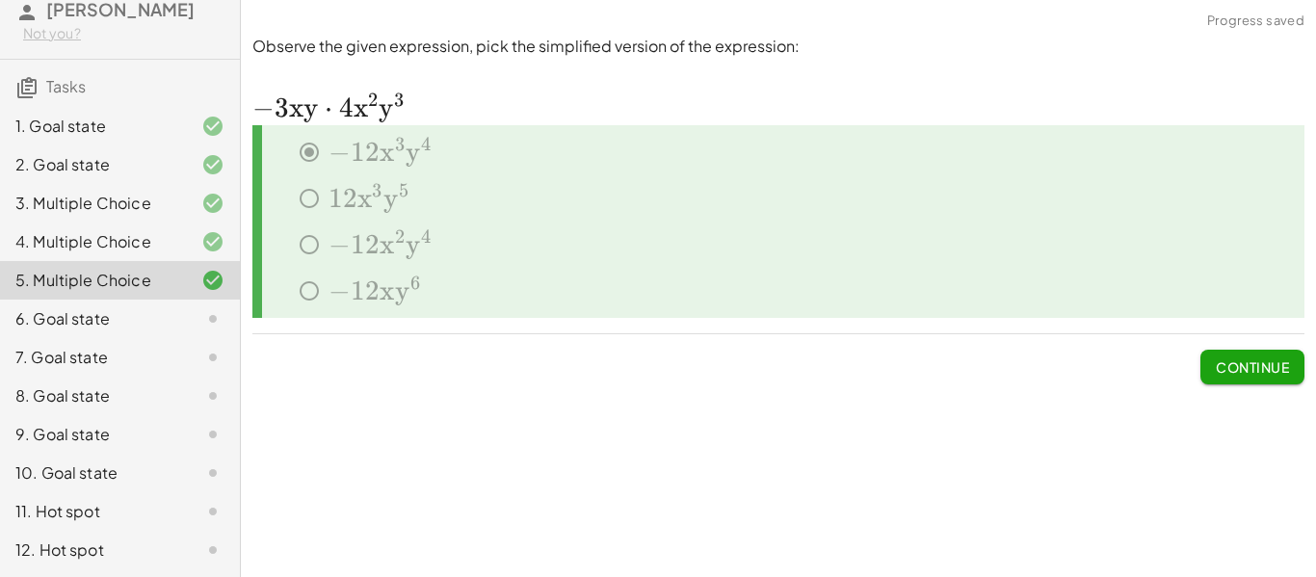
click at [358, 242] on div "﻿ − 12 x 2 y 4 -12x^2y^4 − 1 2 x 2 y 4 ﻿" at bounding box center [786, 248] width 1038 height 46
click at [1285, 374] on span "Continue" at bounding box center [1252, 366] width 73 height 17
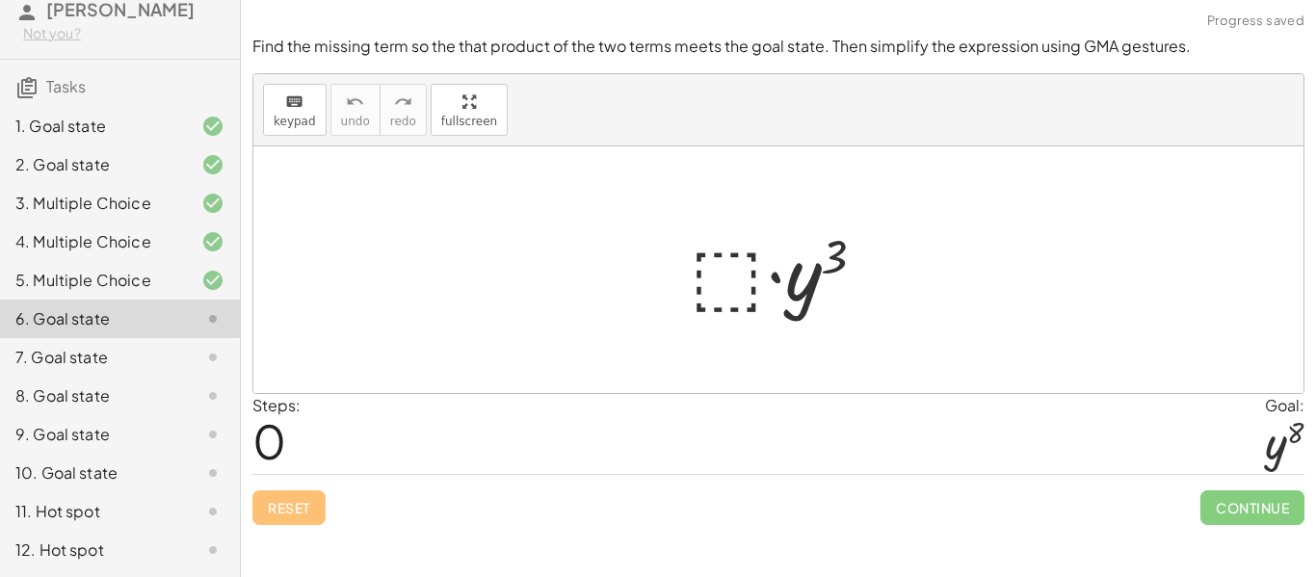
click at [117, 286] on div "5. Multiple Choice" at bounding box center [92, 280] width 155 height 23
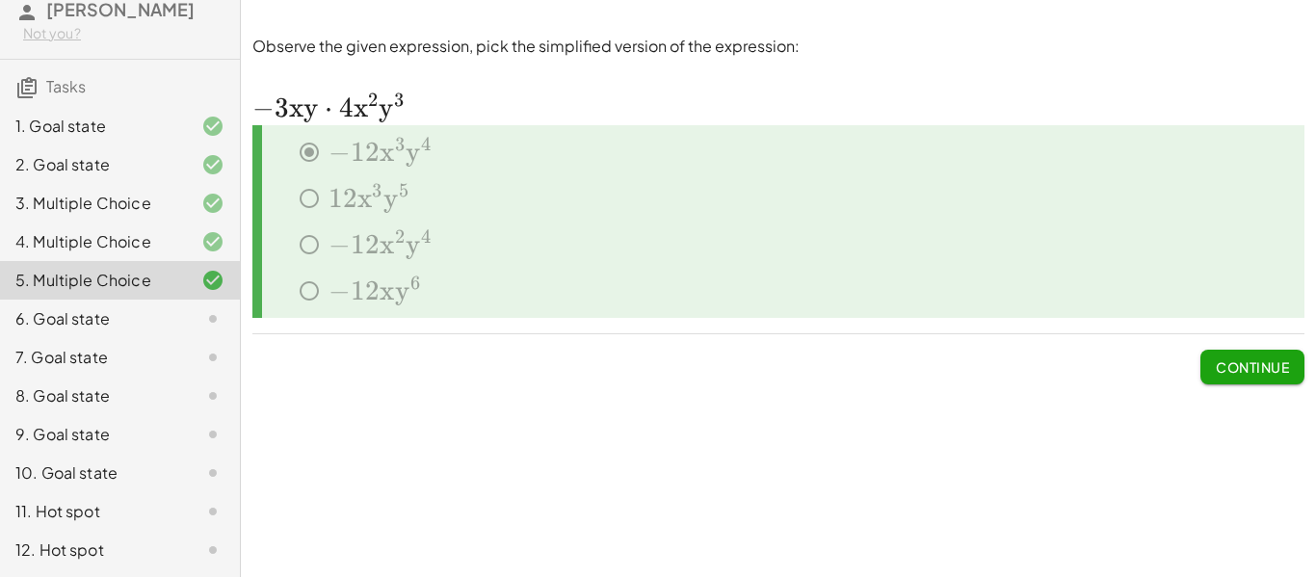
click at [83, 316] on div "6. Goal state" at bounding box center [92, 318] width 155 height 23
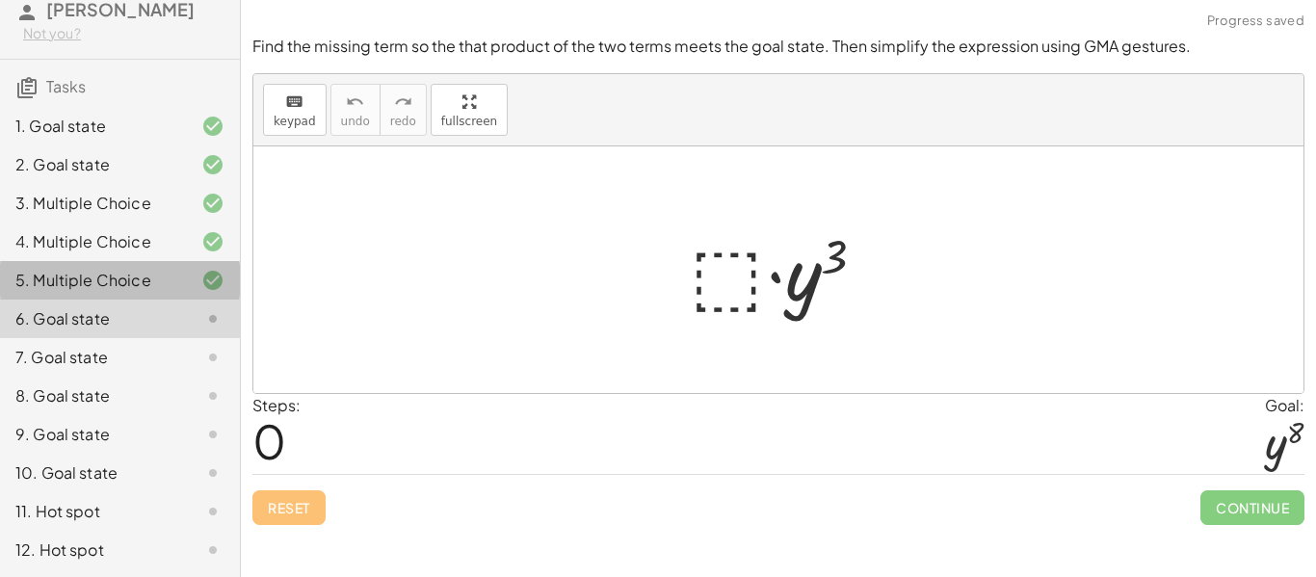
click at [168, 280] on div "5. Multiple Choice" at bounding box center [92, 280] width 155 height 23
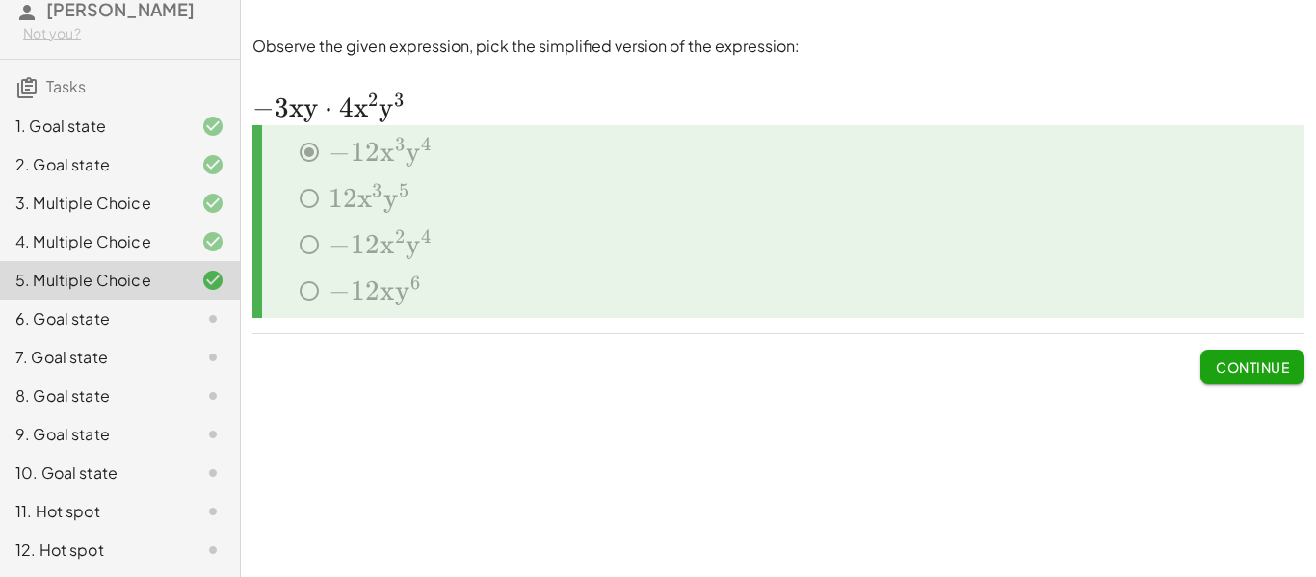
click at [1236, 365] on span "Continue" at bounding box center [1252, 366] width 73 height 17
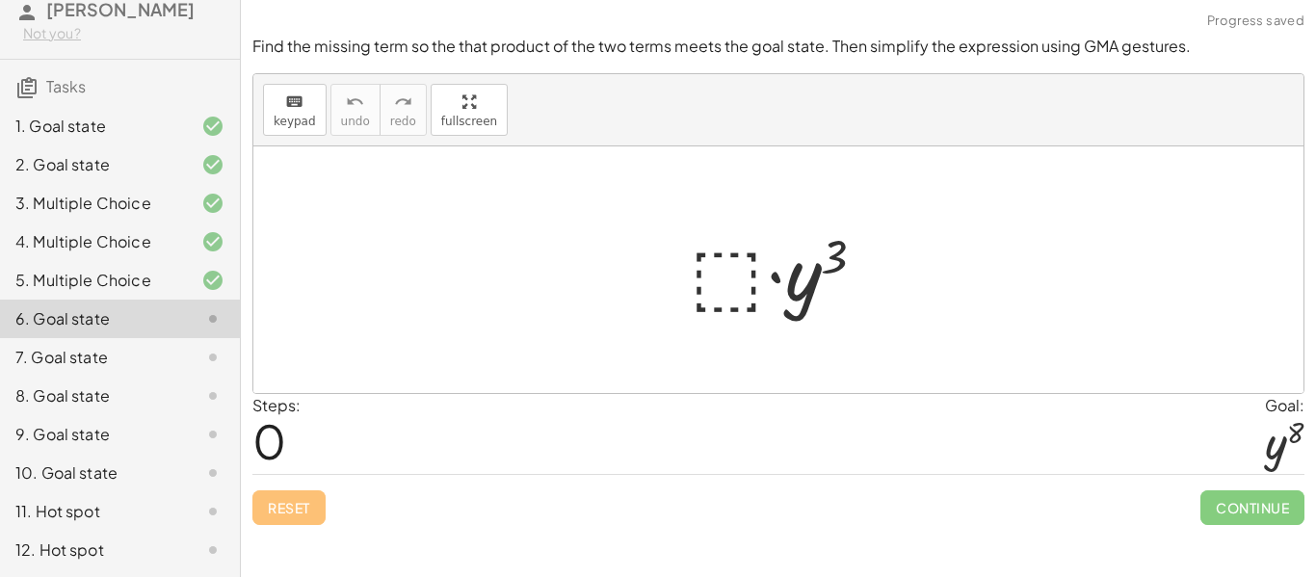
click at [733, 255] on div at bounding box center [785, 270] width 211 height 99
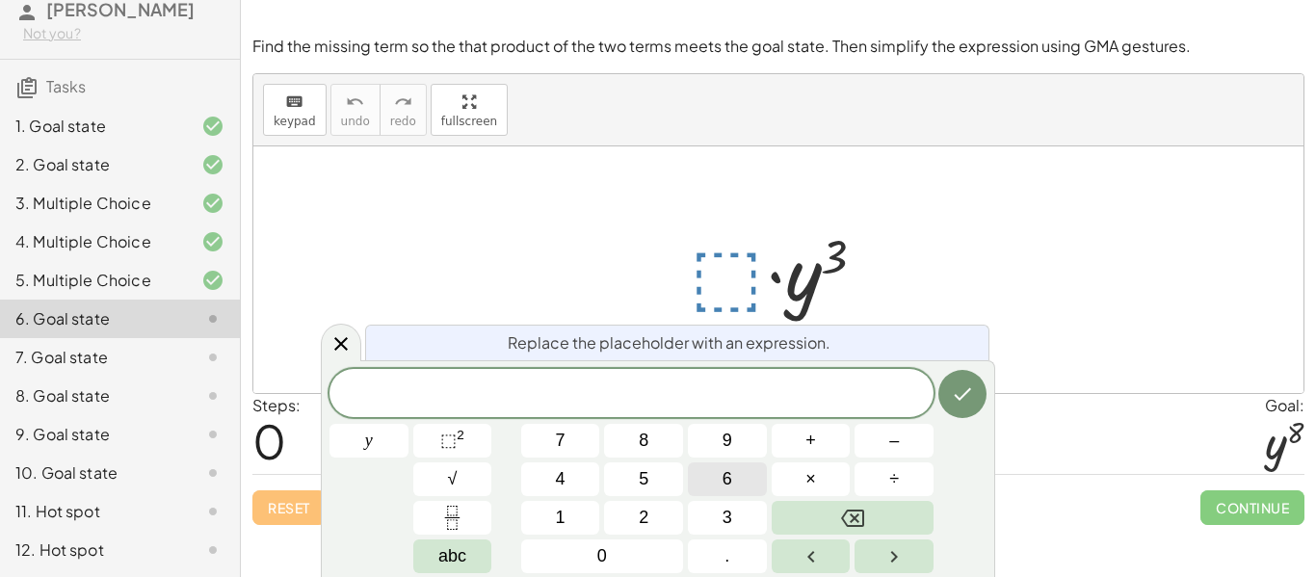
scroll to position [3, 0]
click at [449, 437] on span "⬚" at bounding box center [448, 440] width 16 height 19
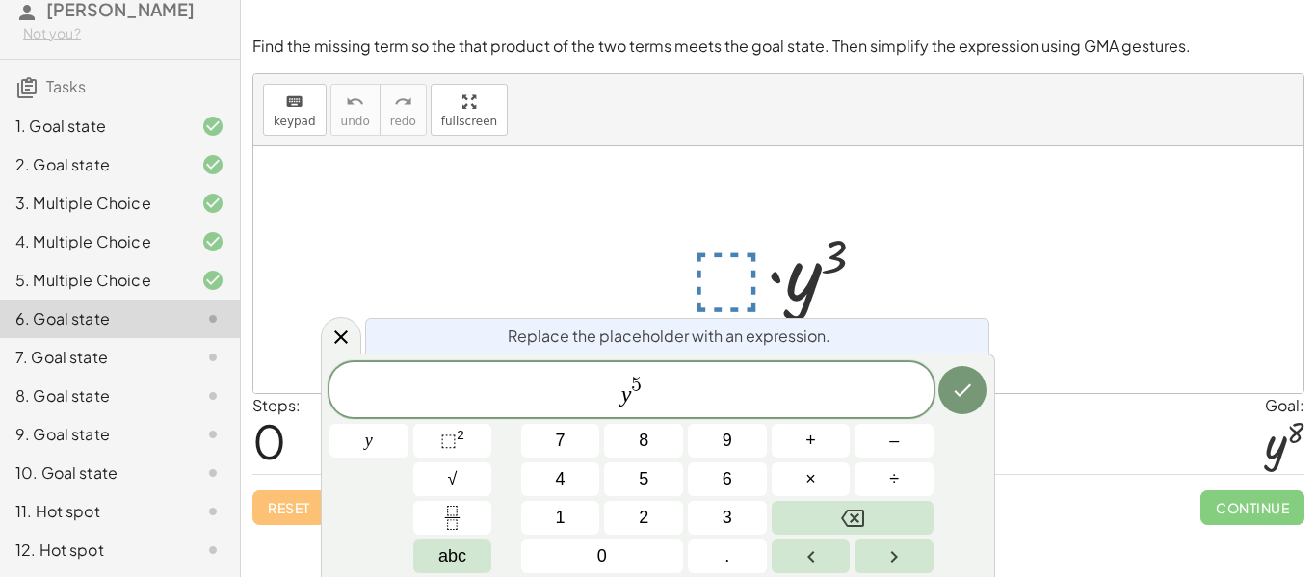
click at [1089, 546] on div "Simplify. keyboard keypad undo undo redo redo fullscreen · x 4 · x 10 · x · x (…" at bounding box center [778, 288] width 1075 height 577
click at [963, 393] on icon "Done" at bounding box center [963, 390] width 17 height 13
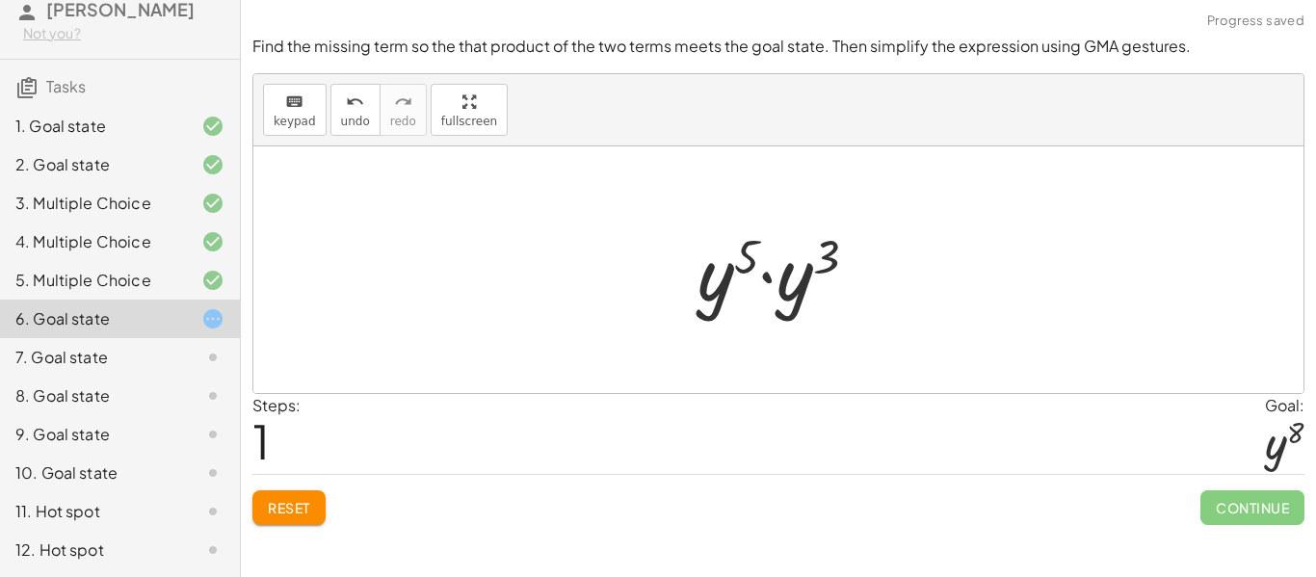
click at [795, 295] on div at bounding box center [785, 270] width 195 height 99
click at [808, 259] on div at bounding box center [786, 270] width 184 height 95
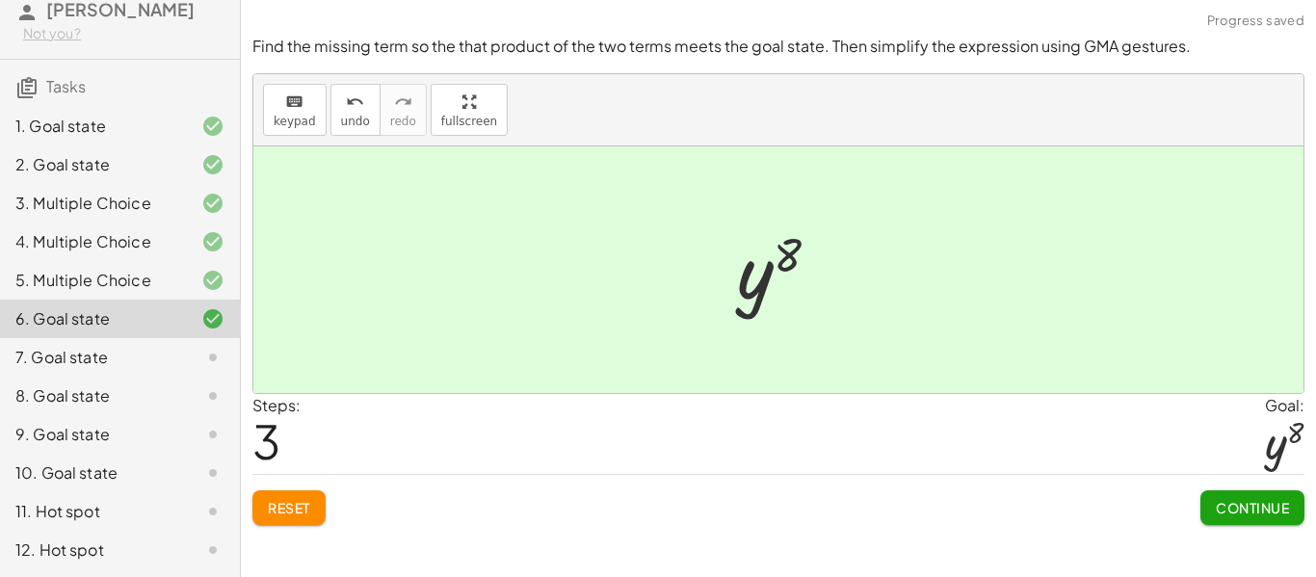
click at [1268, 512] on span "Continue" at bounding box center [1252, 507] width 73 height 17
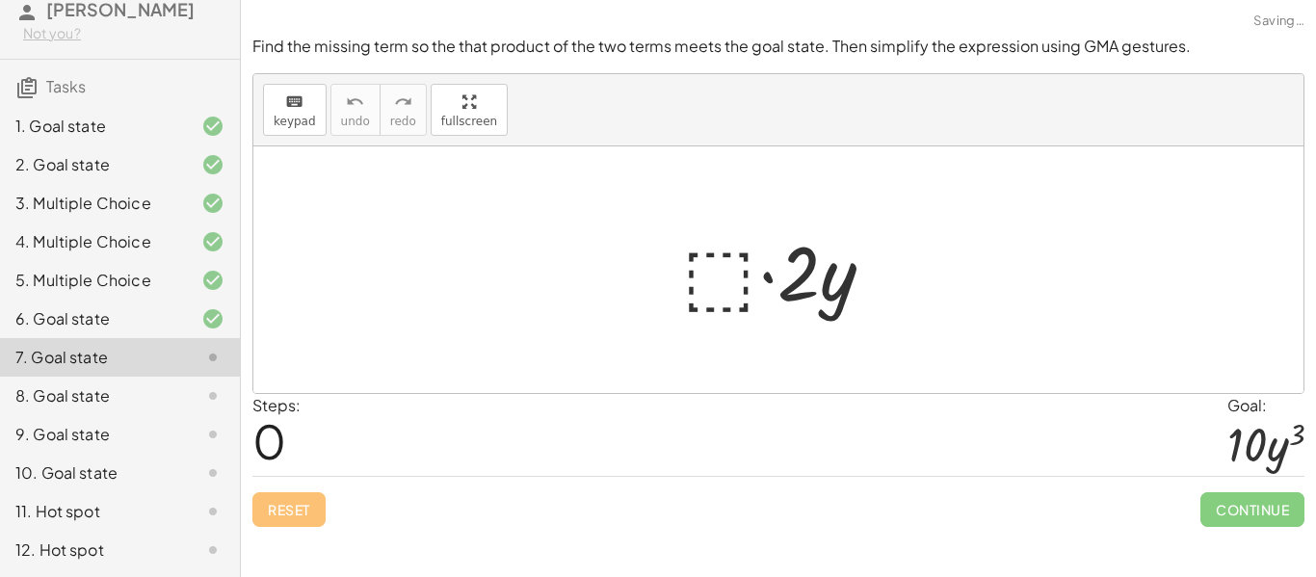
click at [691, 267] on div at bounding box center [786, 270] width 226 height 99
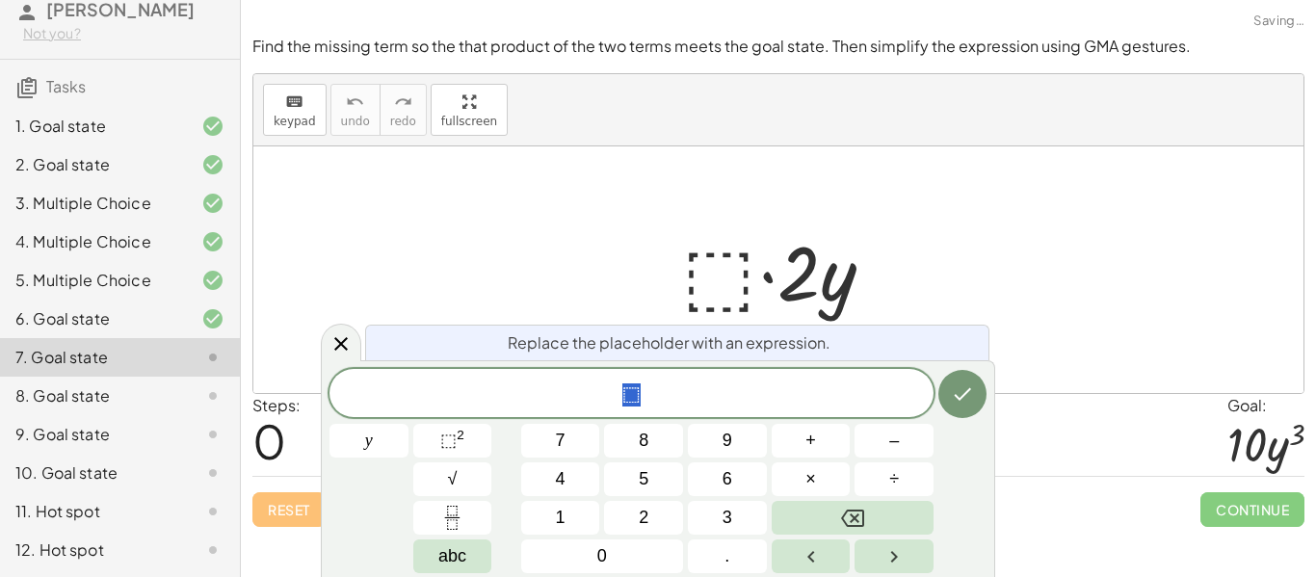
scroll to position [4, 0]
click at [664, 390] on span "⬚" at bounding box center [632, 395] width 604 height 27
click at [453, 437] on span "⬚" at bounding box center [448, 440] width 16 height 19
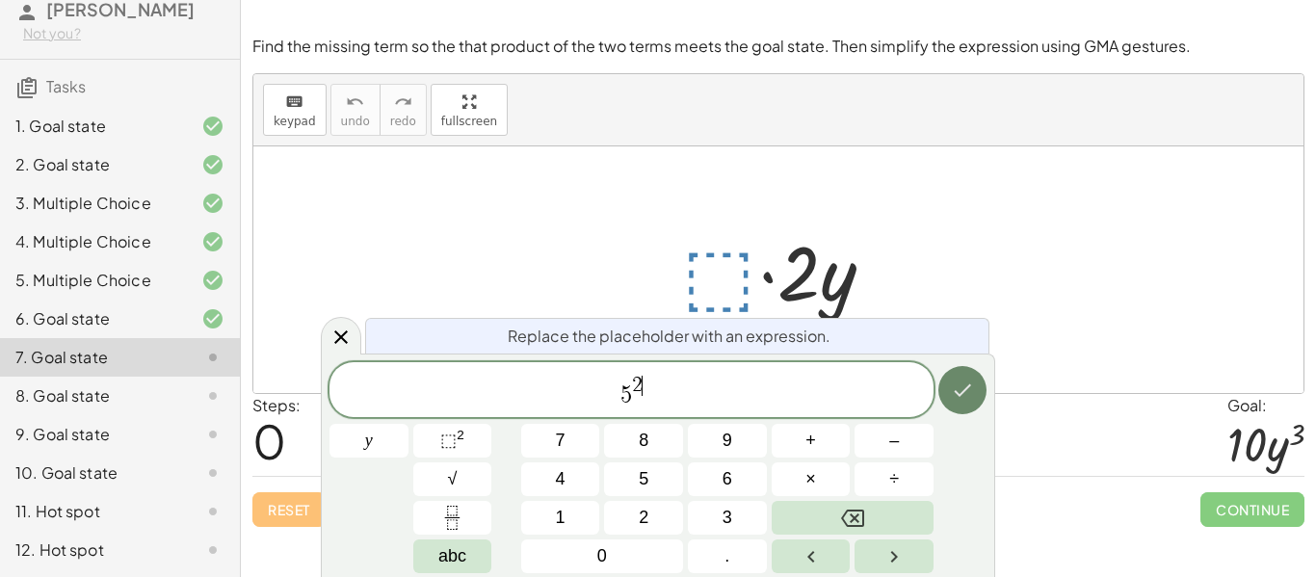
click at [978, 393] on button "Done" at bounding box center [963, 390] width 48 height 48
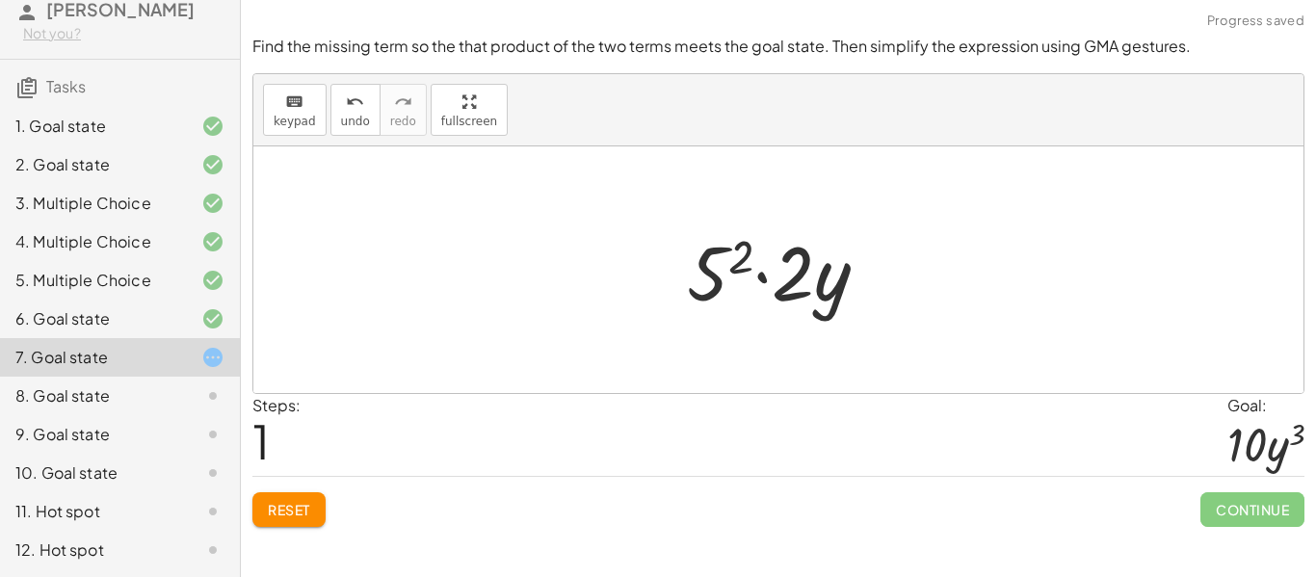
click at [799, 263] on div at bounding box center [785, 270] width 217 height 99
click at [803, 269] on div at bounding box center [785, 270] width 217 height 99
click at [829, 274] on div at bounding box center [785, 270] width 217 height 99
click at [809, 278] on div at bounding box center [785, 270] width 217 height 99
click at [763, 278] on div at bounding box center [785, 270] width 217 height 99
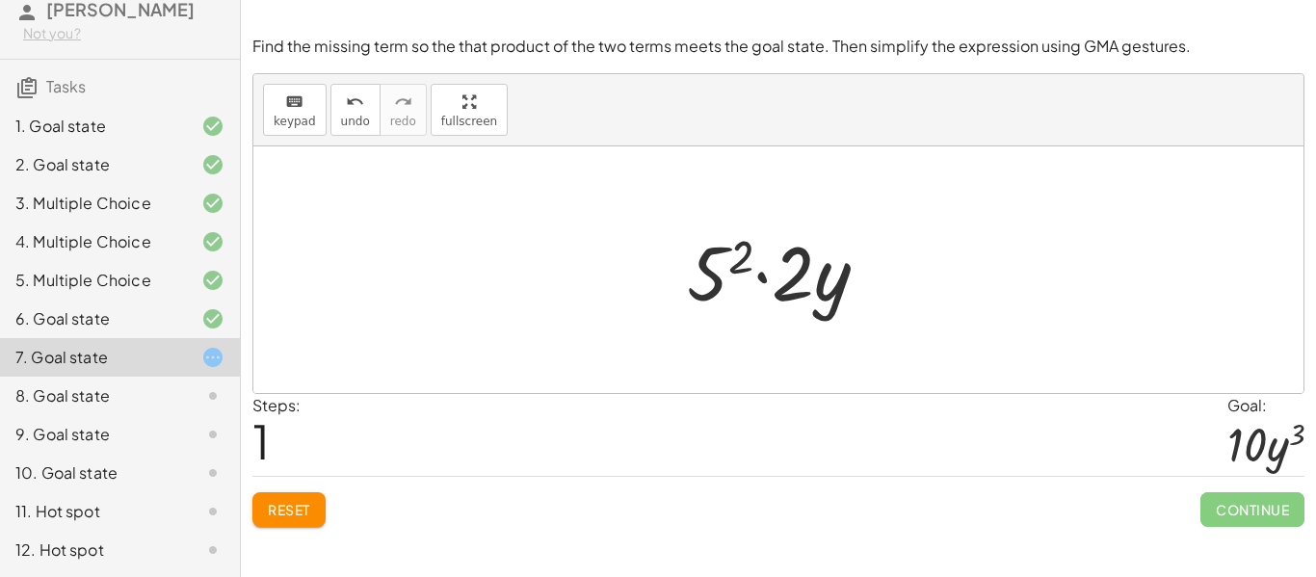
click at [729, 262] on div at bounding box center [785, 270] width 217 height 99
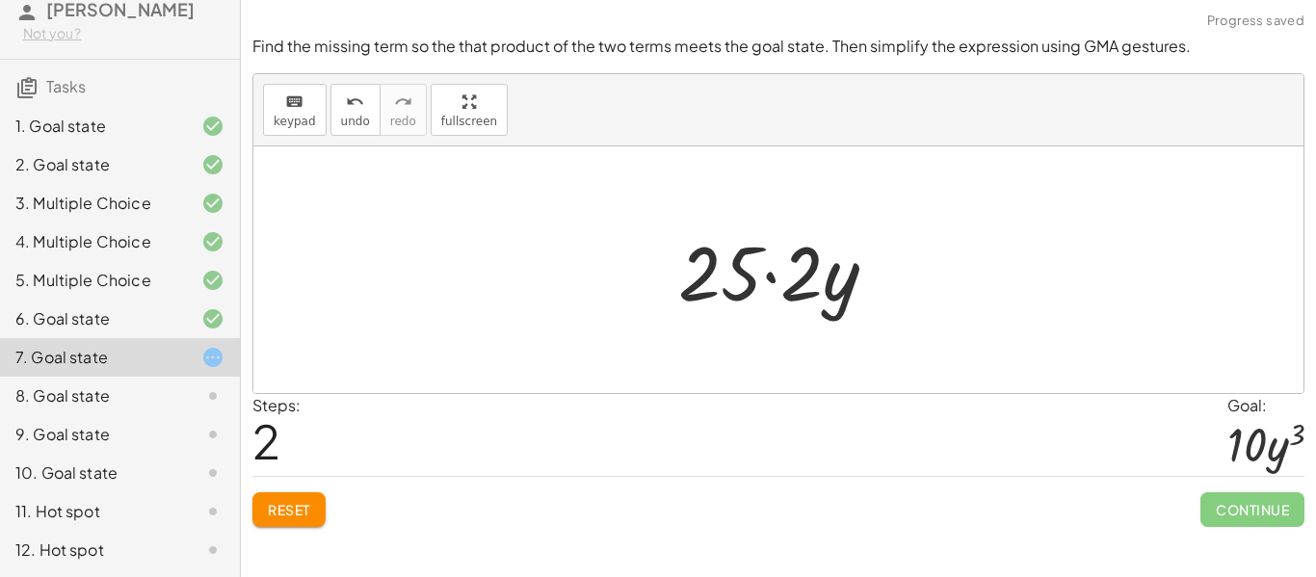
click at [298, 512] on span "Reset" at bounding box center [289, 509] width 42 height 17
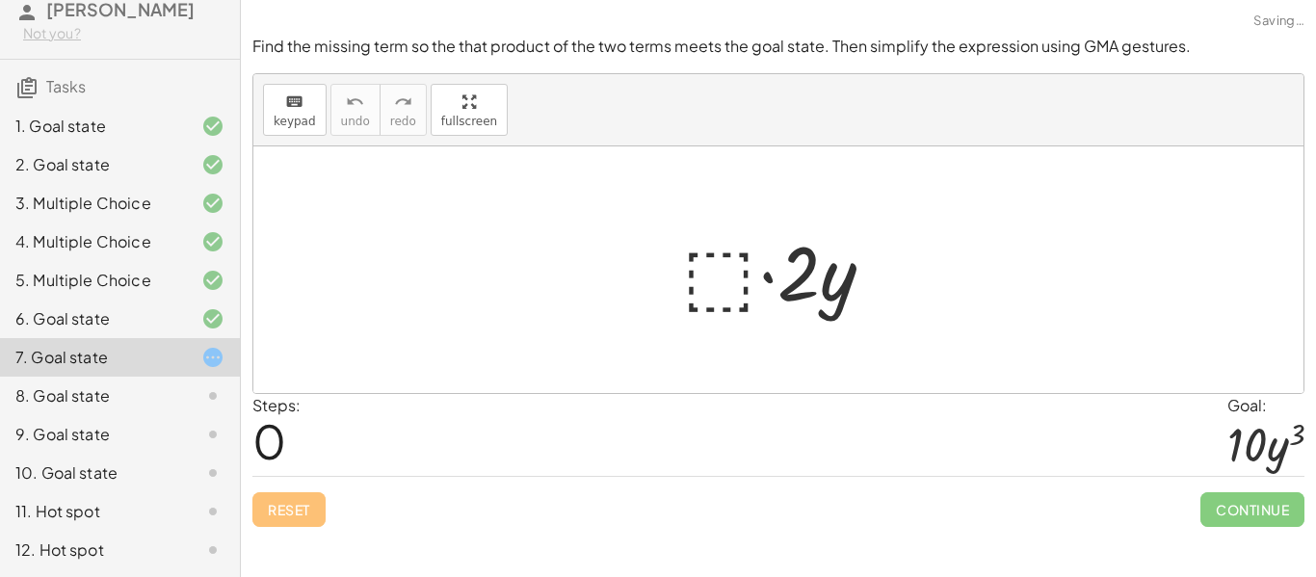
click at [719, 284] on div at bounding box center [786, 270] width 226 height 99
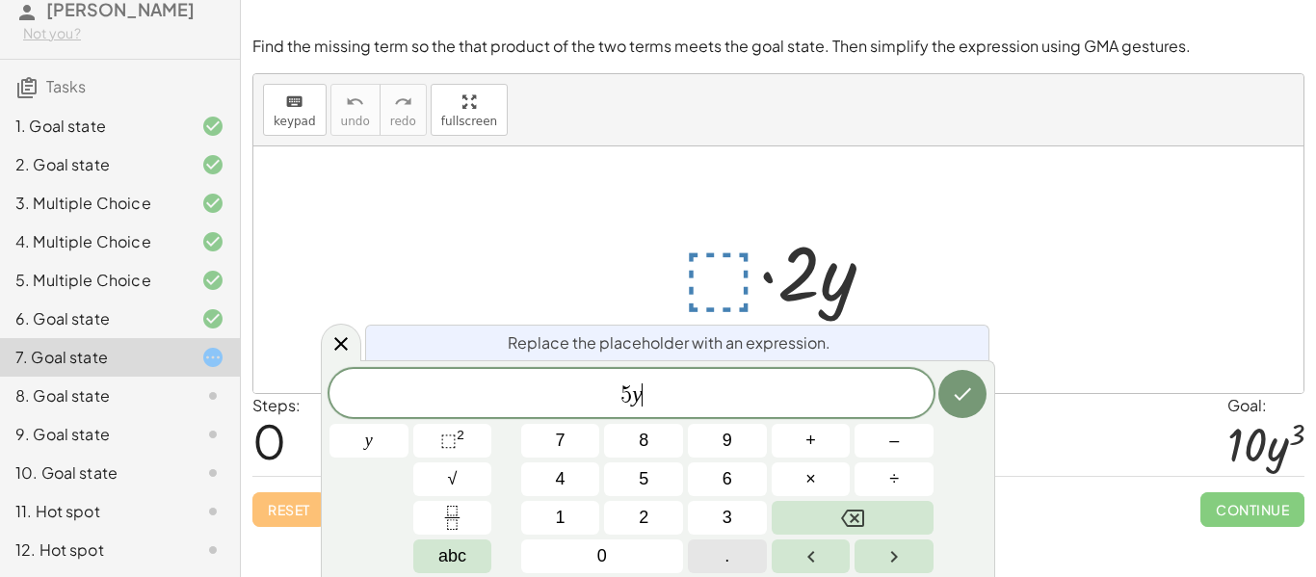
scroll to position [9, 0]
click at [434, 432] on button "⬚ 2" at bounding box center [452, 441] width 79 height 34
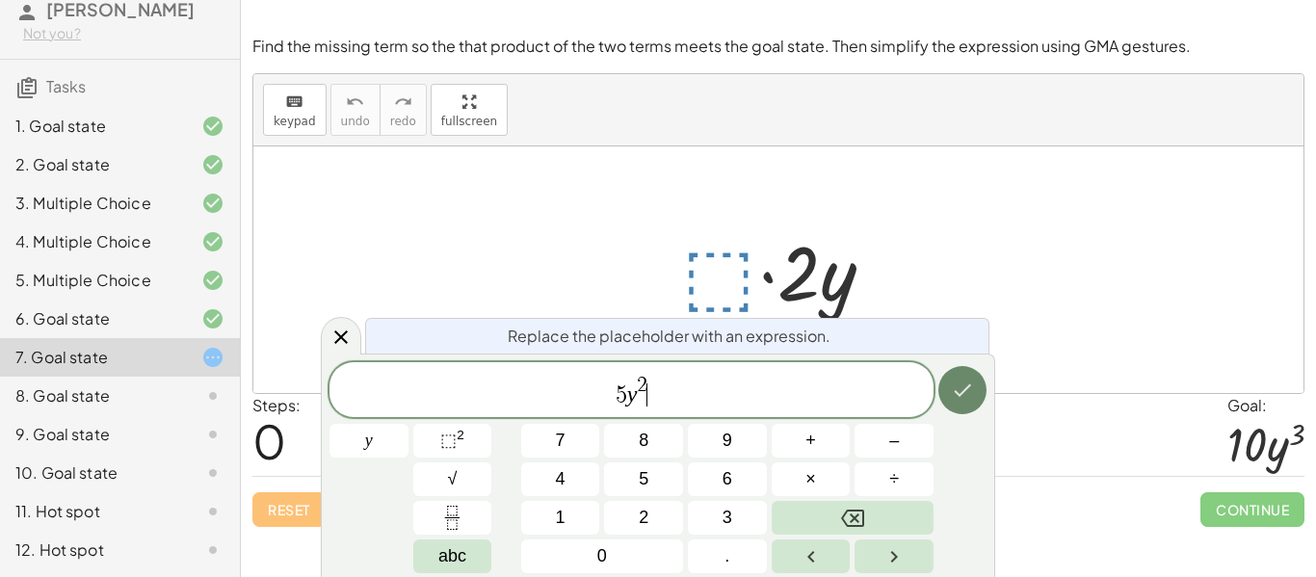
click at [958, 384] on icon "Done" at bounding box center [962, 390] width 23 height 23
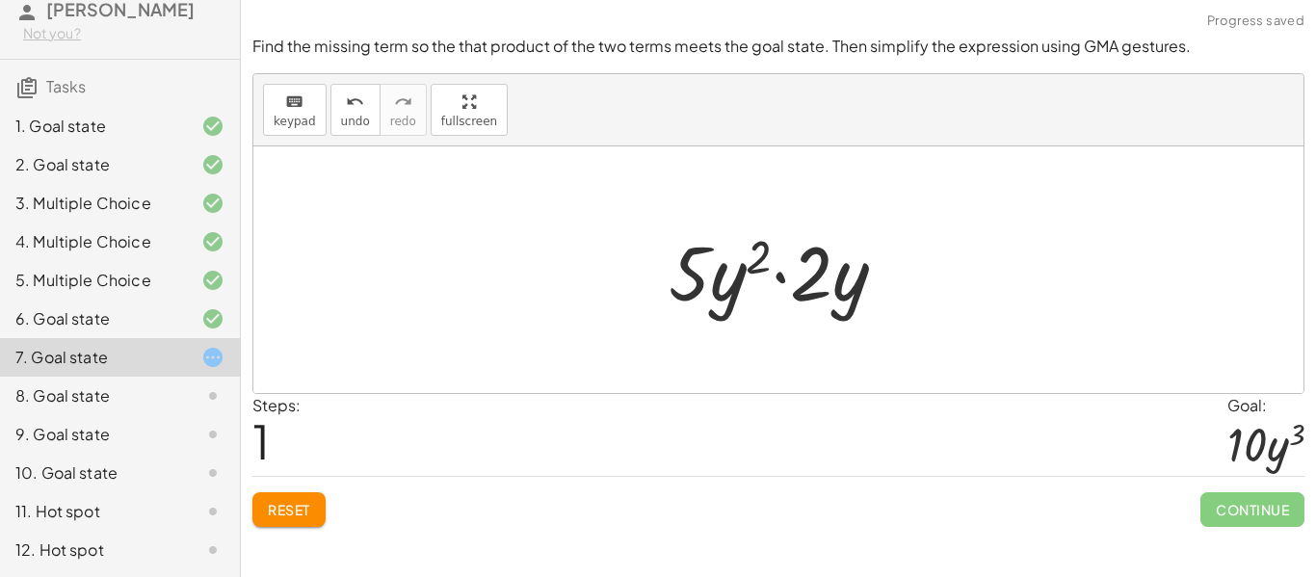
click at [729, 309] on div at bounding box center [785, 270] width 252 height 99
click at [759, 258] on div at bounding box center [785, 270] width 252 height 99
click at [808, 277] on div at bounding box center [785, 270] width 252 height 99
click at [787, 281] on div at bounding box center [785, 270] width 252 height 99
click at [728, 279] on div at bounding box center [785, 270] width 252 height 99
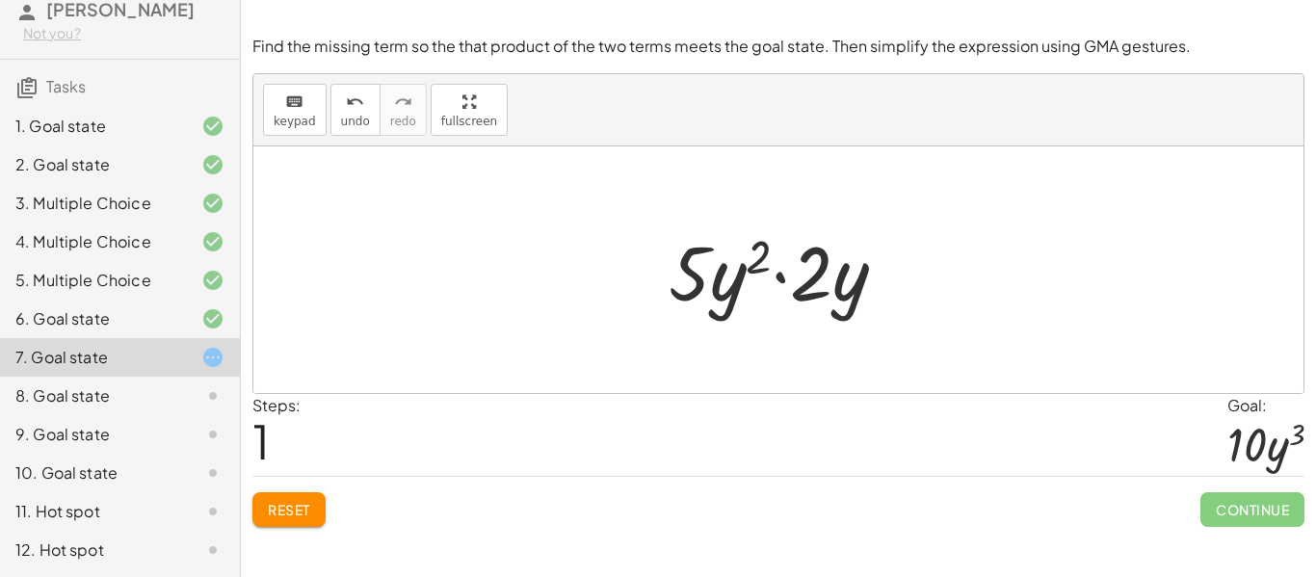
click at [702, 271] on div at bounding box center [785, 270] width 252 height 99
click at [834, 271] on div at bounding box center [785, 270] width 252 height 99
click at [273, 501] on span "Reset" at bounding box center [289, 509] width 42 height 17
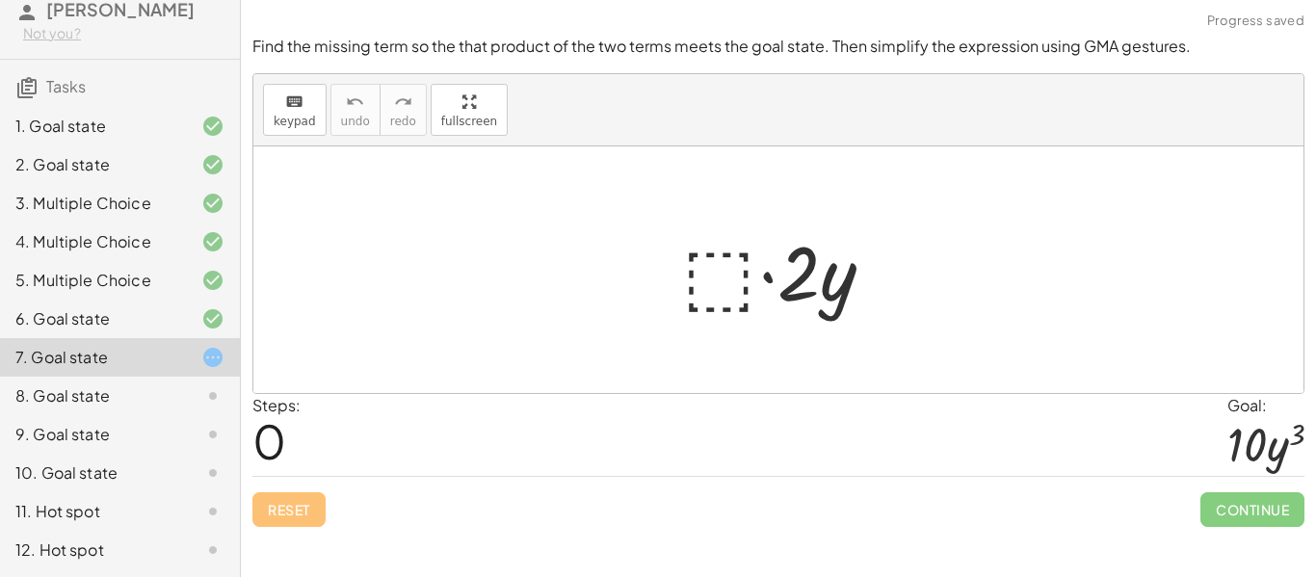
click at [715, 279] on div at bounding box center [786, 270] width 226 height 99
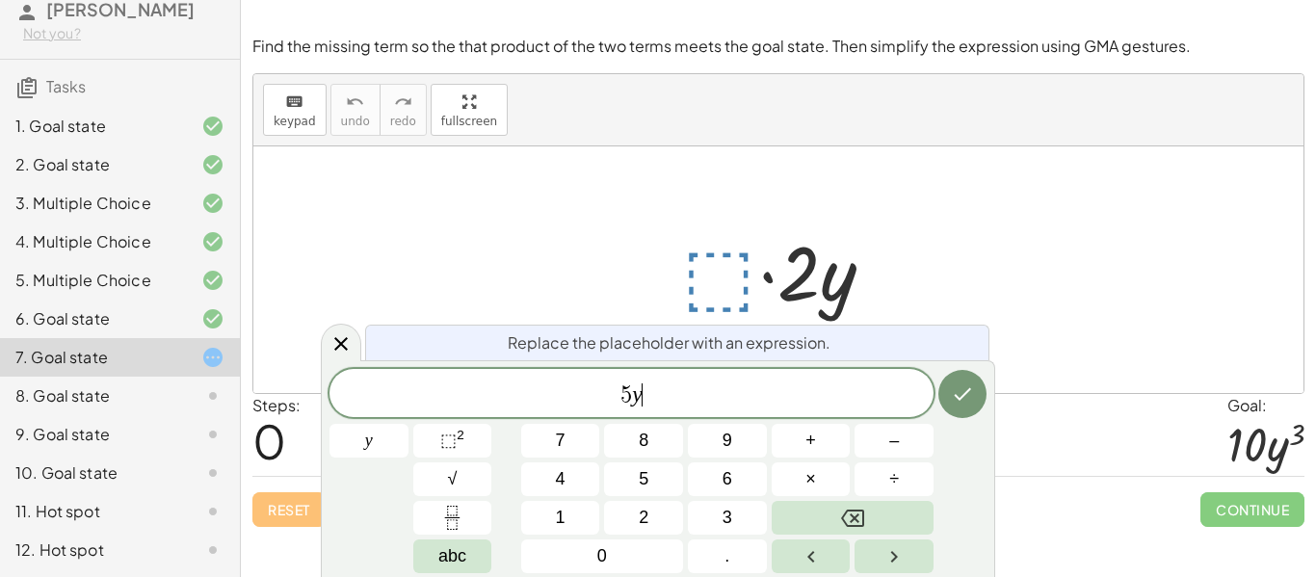
scroll to position [13, 0]
click at [463, 437] on sup "2" at bounding box center [461, 435] width 8 height 14
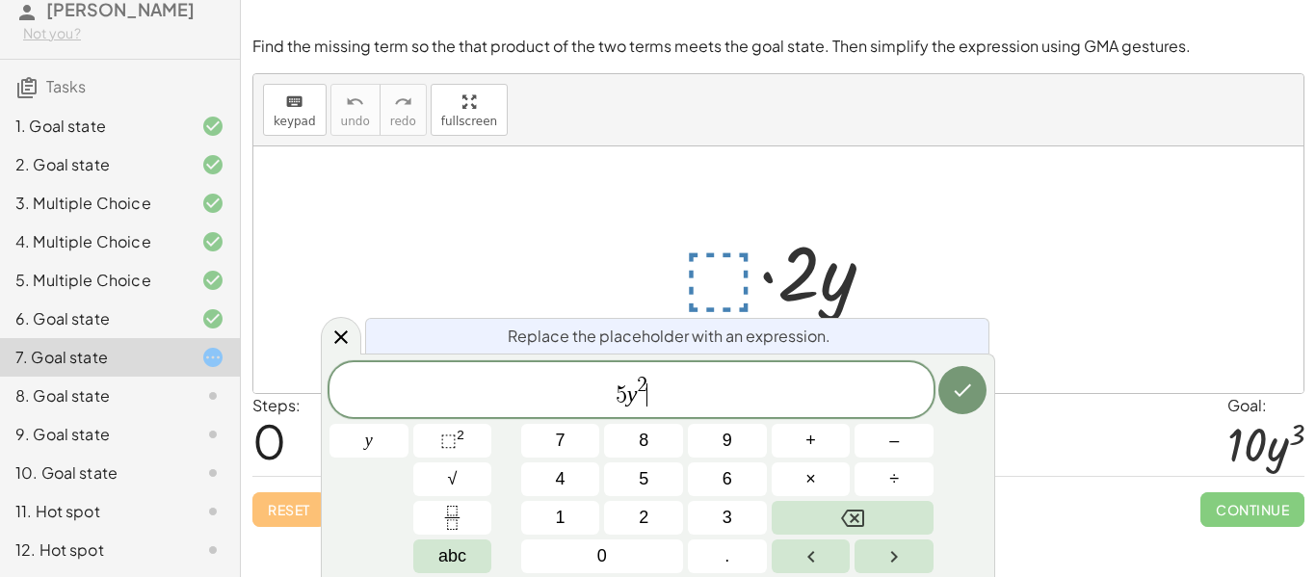
click at [650, 382] on span "5 y 2 ​" at bounding box center [632, 391] width 604 height 35
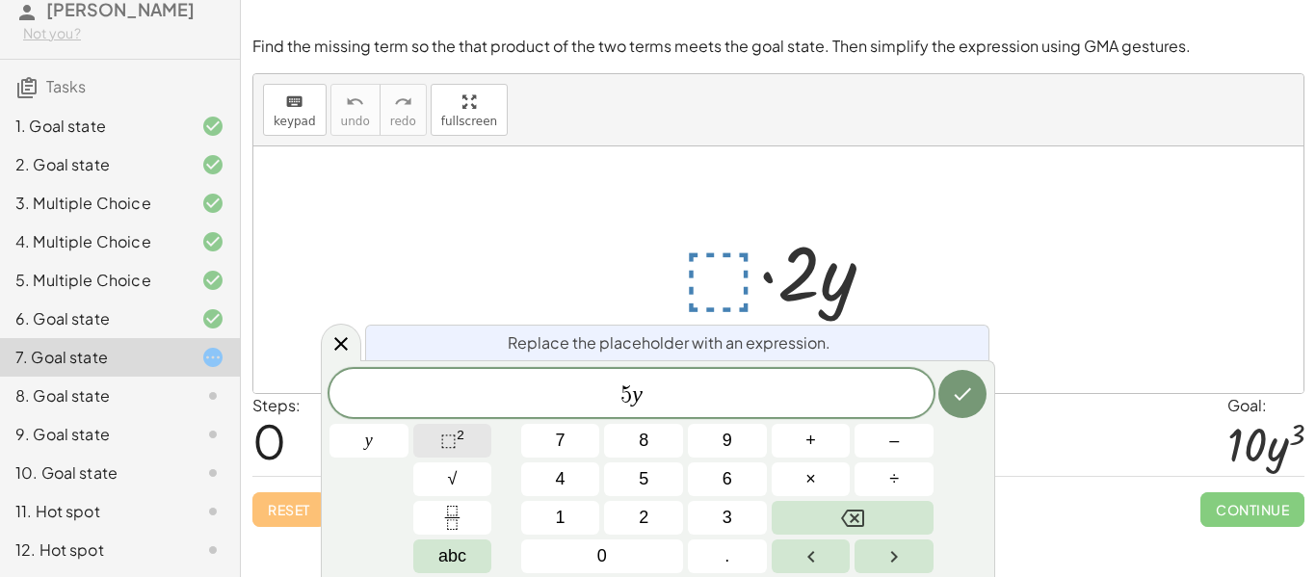
click at [445, 443] on span "⬚" at bounding box center [448, 440] width 16 height 19
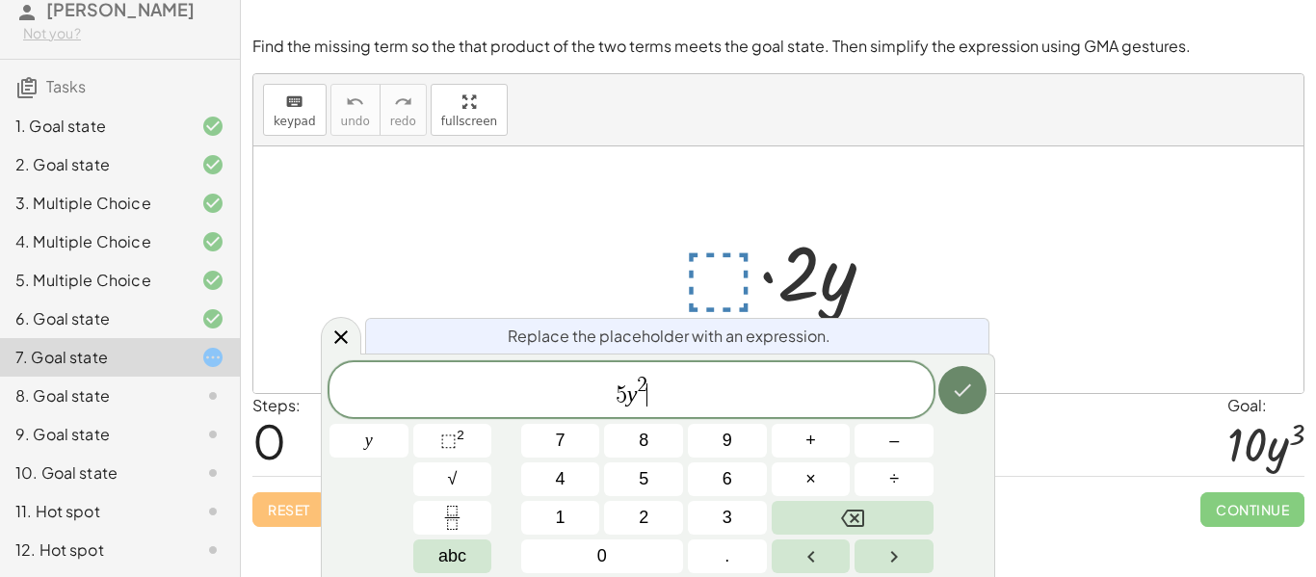
click at [965, 383] on icon "Done" at bounding box center [962, 390] width 23 height 23
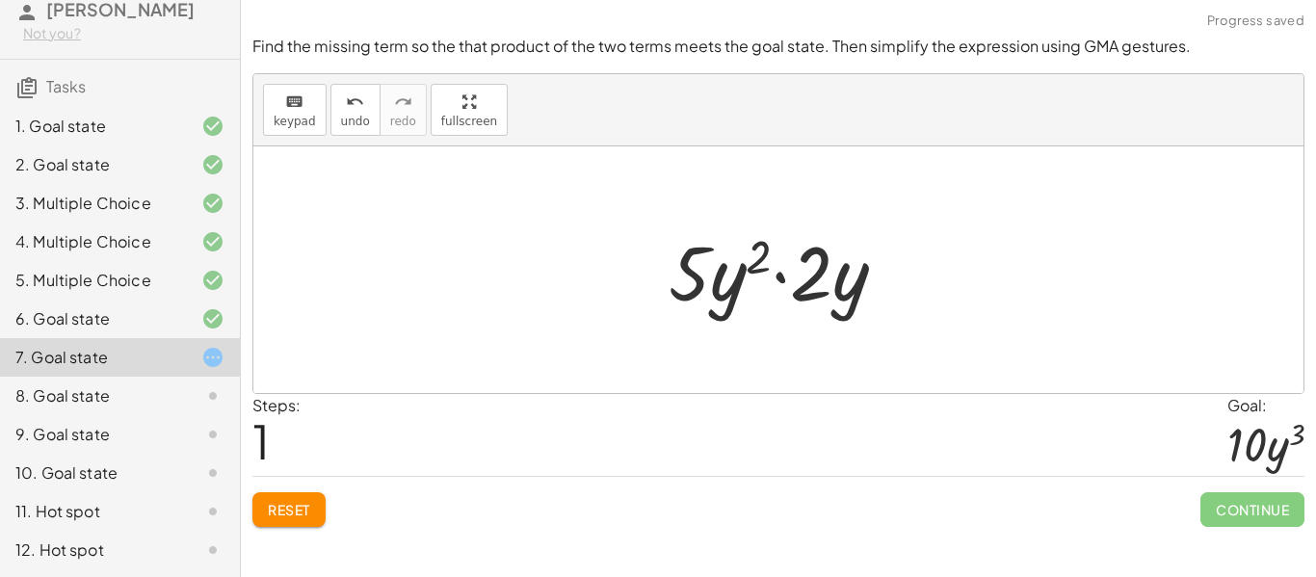
click at [736, 287] on div at bounding box center [785, 270] width 252 height 99
click at [808, 287] on div at bounding box center [785, 270] width 252 height 99
drag, startPoint x: 867, startPoint y: 295, endPoint x: 818, endPoint y: 291, distance: 49.3
click at [818, 291] on div at bounding box center [785, 270] width 252 height 99
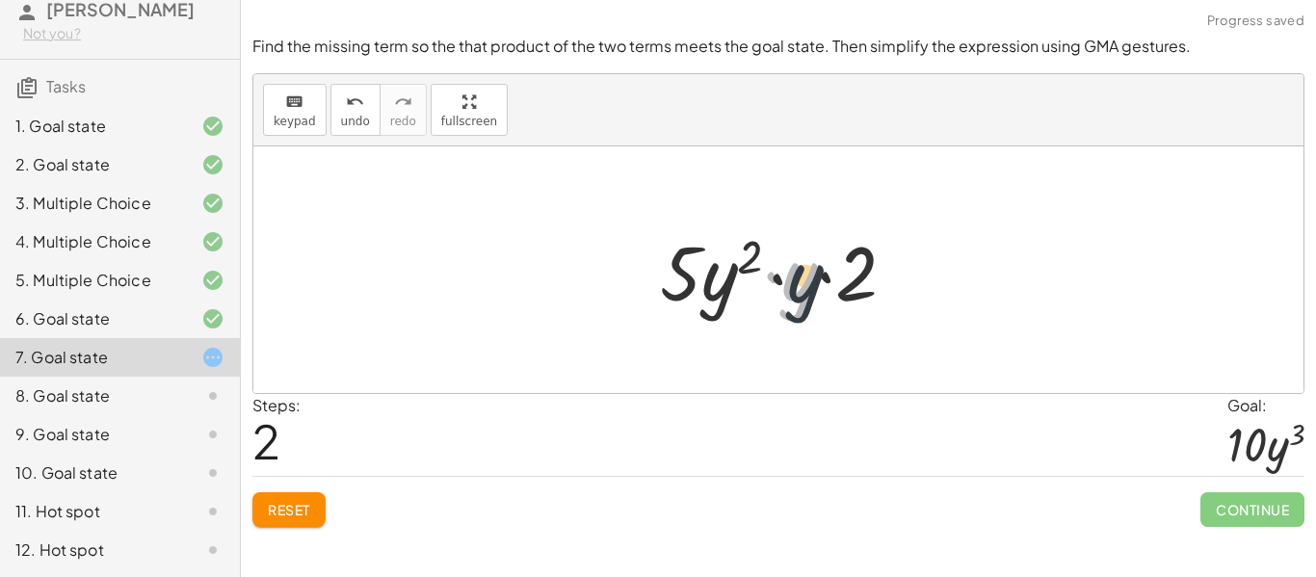
drag, startPoint x: 807, startPoint y: 286, endPoint x: 897, endPoint y: 302, distance: 91.9
click at [897, 302] on div at bounding box center [785, 270] width 271 height 99
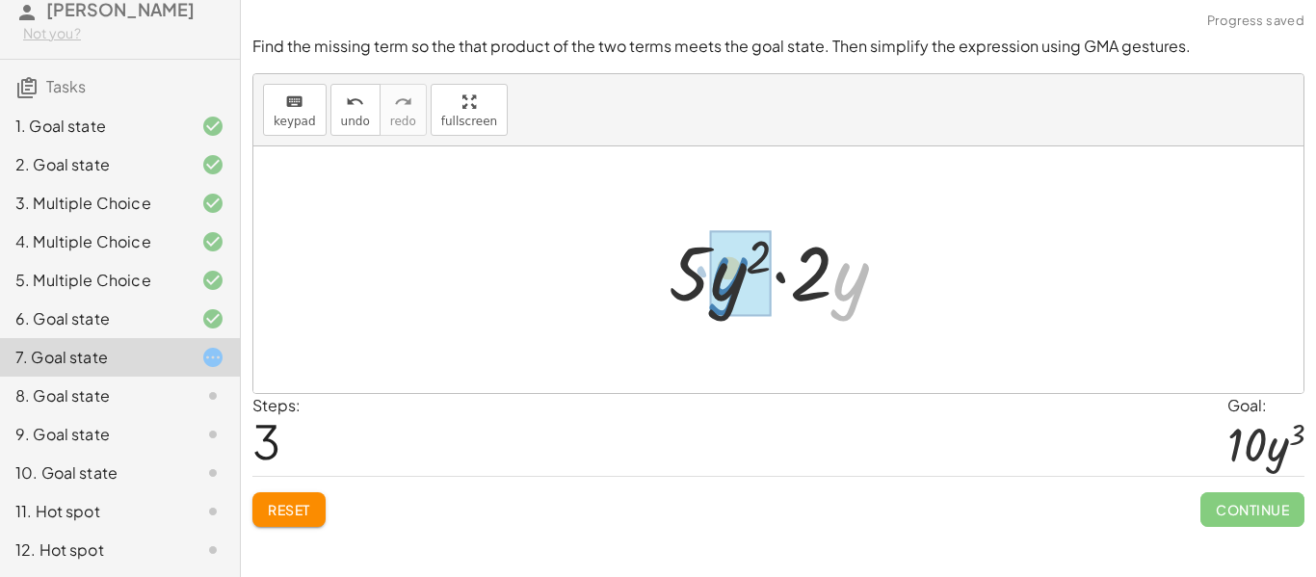
drag, startPoint x: 838, startPoint y: 286, endPoint x: 702, endPoint y: 278, distance: 136.1
click at [702, 278] on div at bounding box center [785, 270] width 252 height 99
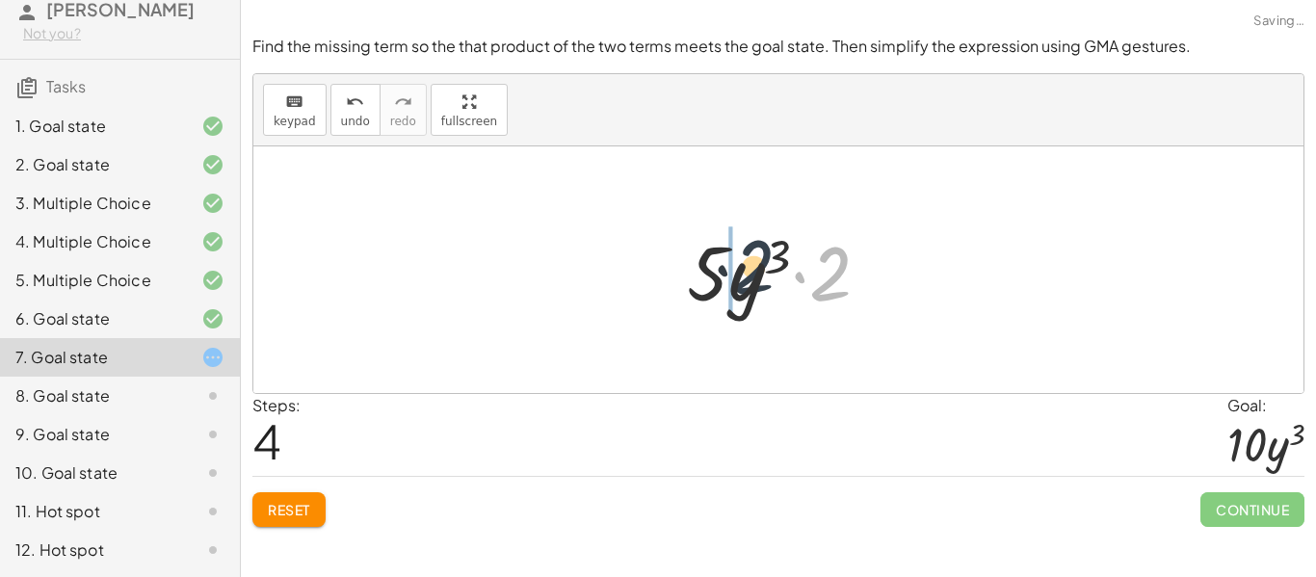
drag, startPoint x: 835, startPoint y: 267, endPoint x: 729, endPoint y: 258, distance: 106.4
click at [729, 258] on div at bounding box center [786, 270] width 218 height 99
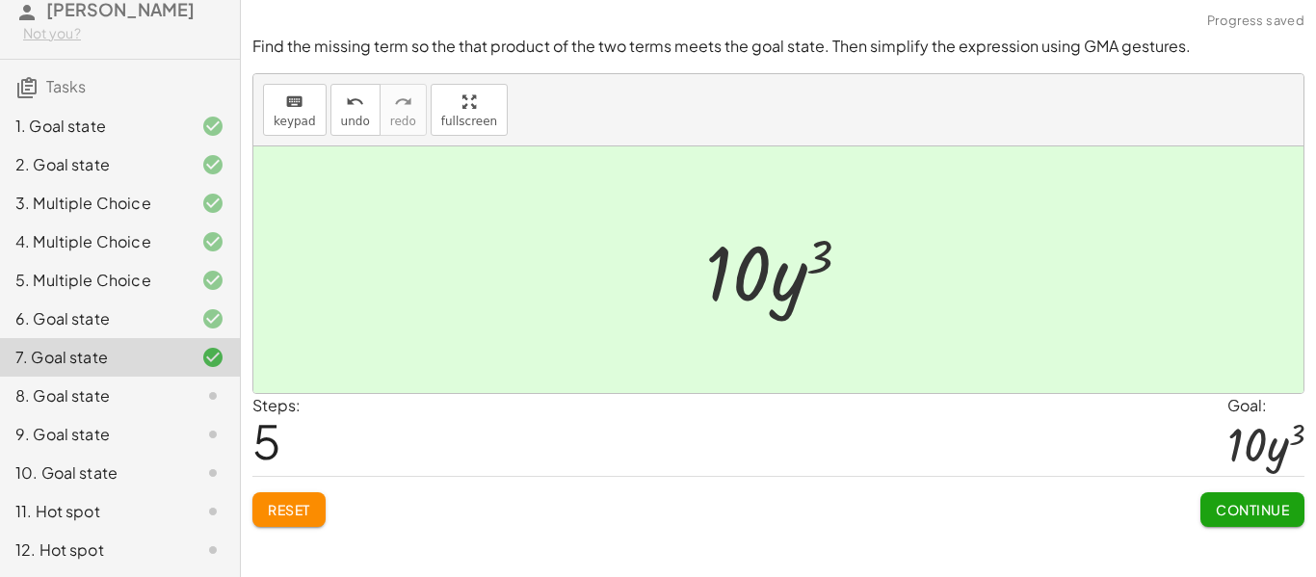
click at [1242, 512] on span "Continue" at bounding box center [1252, 509] width 73 height 17
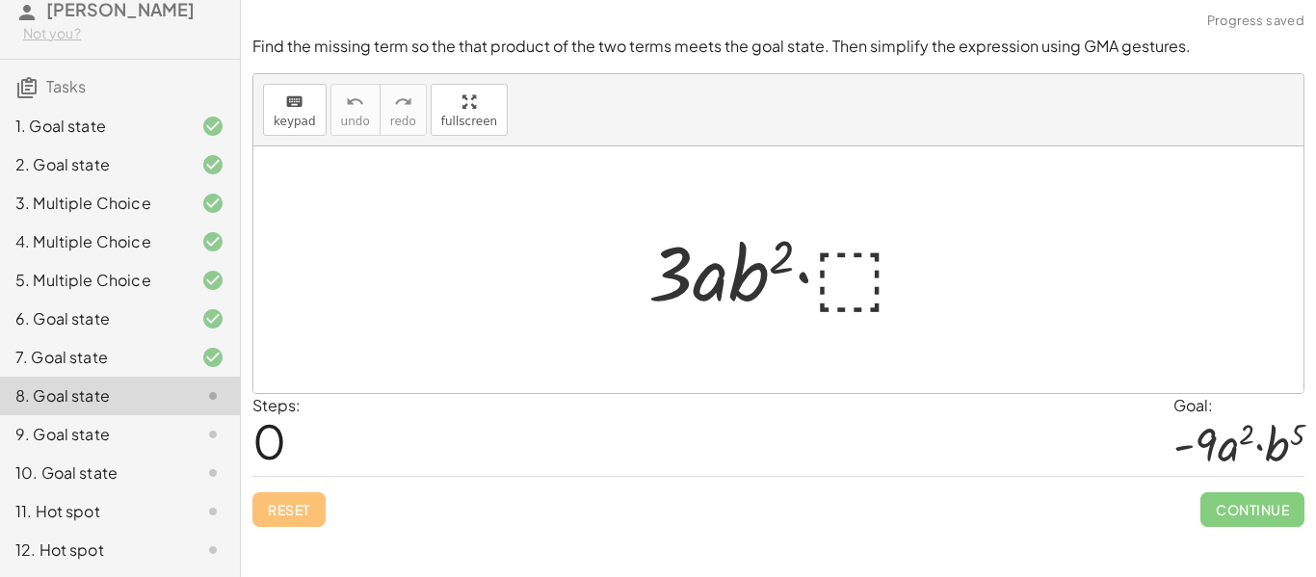
scroll to position [0, 0]
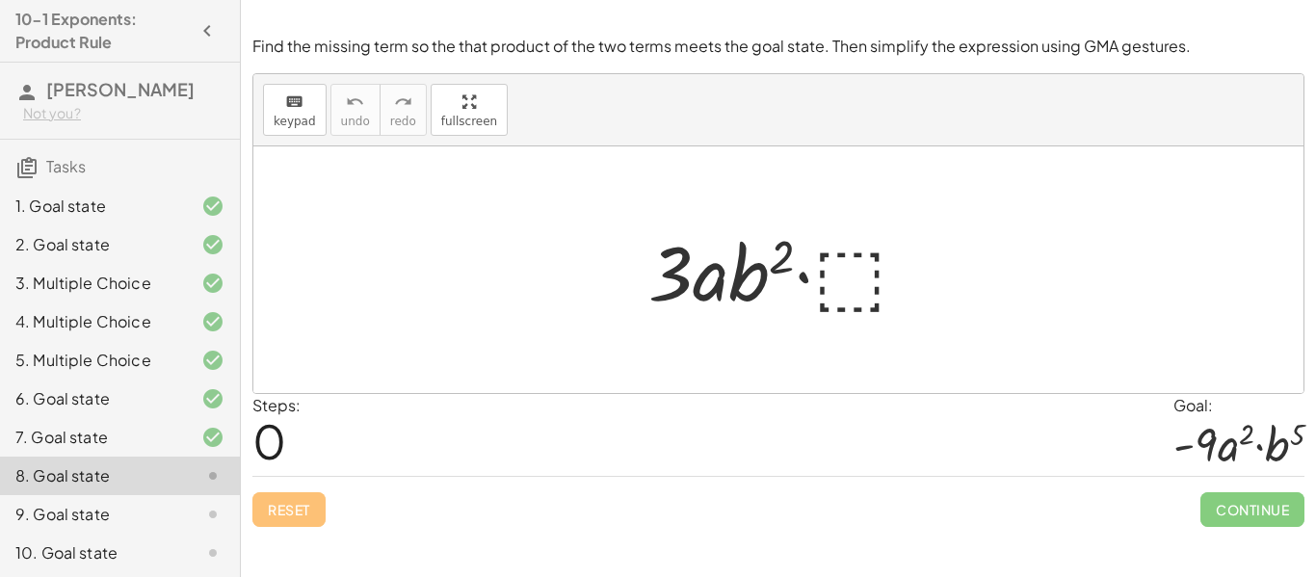
click at [861, 282] on div at bounding box center [786, 270] width 295 height 99
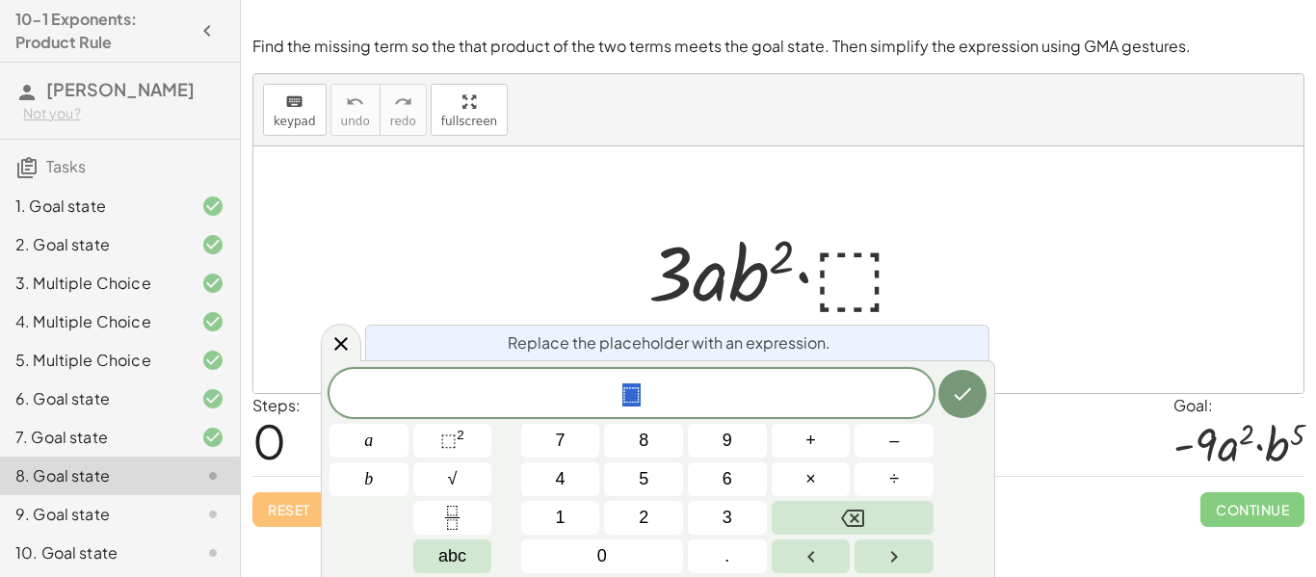
scroll to position [13, 0]
click at [798, 271] on div at bounding box center [786, 270] width 295 height 99
click at [459, 444] on span "⬚ 2" at bounding box center [452, 441] width 24 height 26
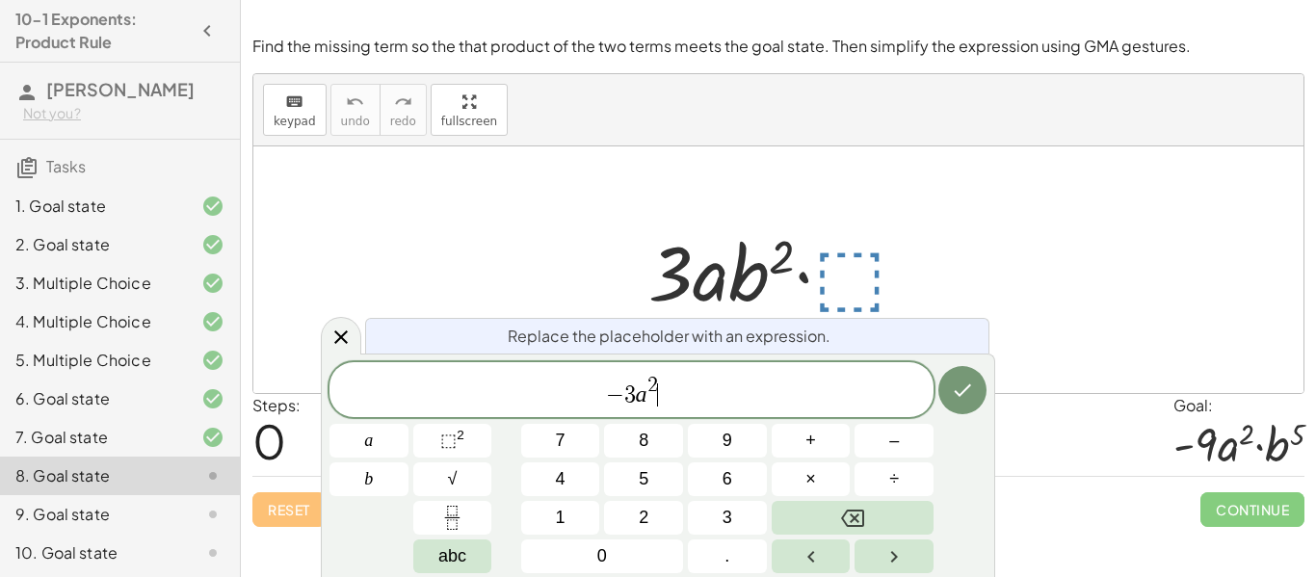
click at [667, 376] on span "− 3 a 2 ​" at bounding box center [632, 391] width 604 height 35
click at [467, 446] on button "⬚ 2" at bounding box center [452, 441] width 79 height 34
click at [965, 388] on icon "Done" at bounding box center [962, 390] width 23 height 23
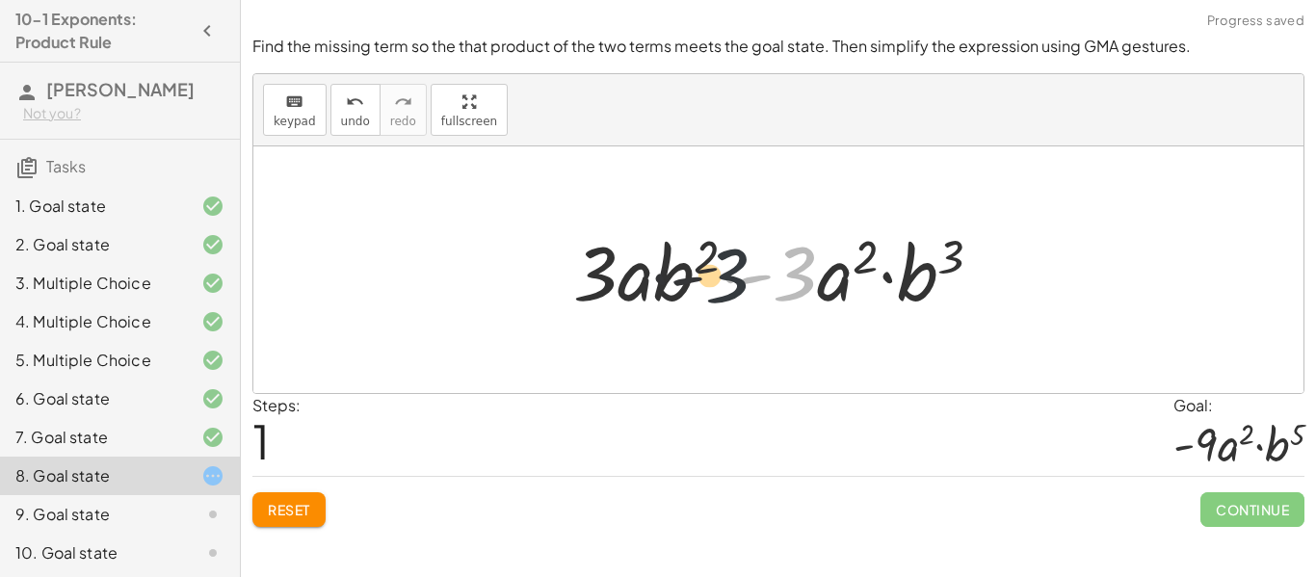
drag, startPoint x: 807, startPoint y: 268, endPoint x: 660, endPoint y: 271, distance: 146.5
click at [660, 271] on div at bounding box center [785, 270] width 443 height 99
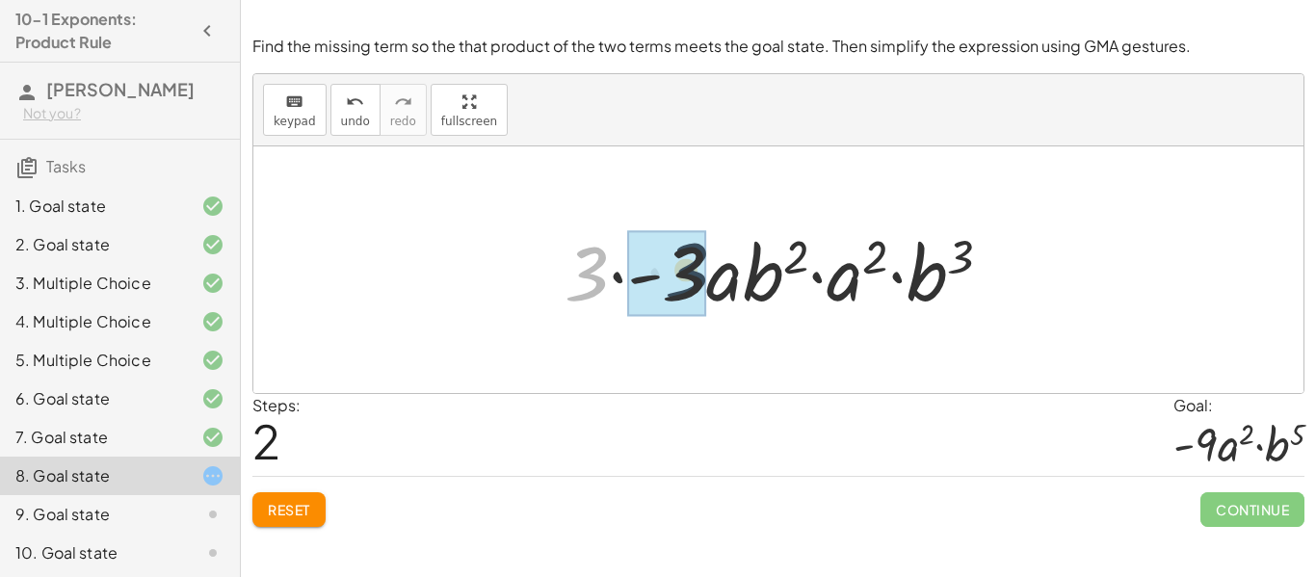
drag, startPoint x: 592, startPoint y: 277, endPoint x: 694, endPoint y: 274, distance: 102.2
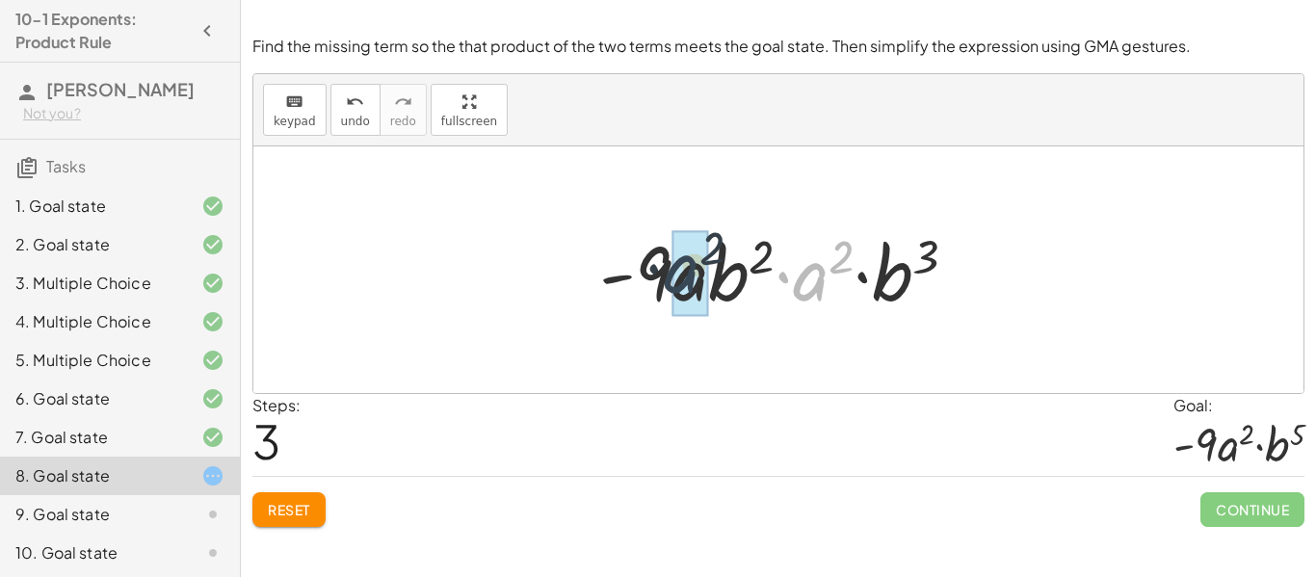
drag, startPoint x: 811, startPoint y: 288, endPoint x: 669, endPoint y: 283, distance: 142.7
click at [669, 283] on div at bounding box center [786, 270] width 393 height 99
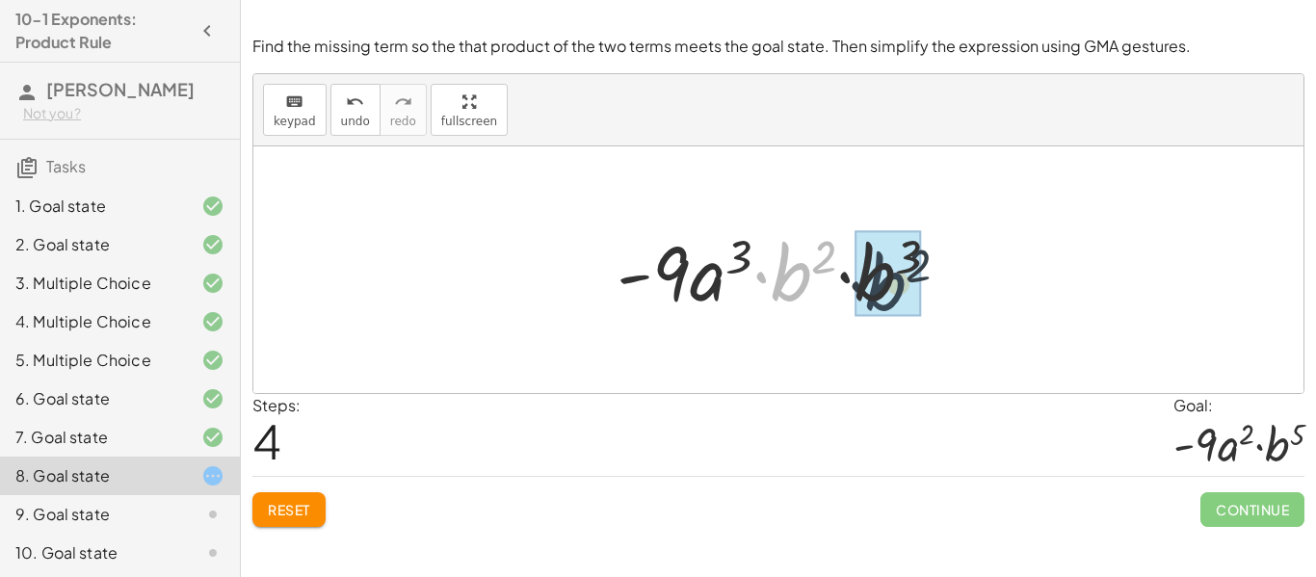
drag, startPoint x: 793, startPoint y: 279, endPoint x: 905, endPoint y: 287, distance: 112.0
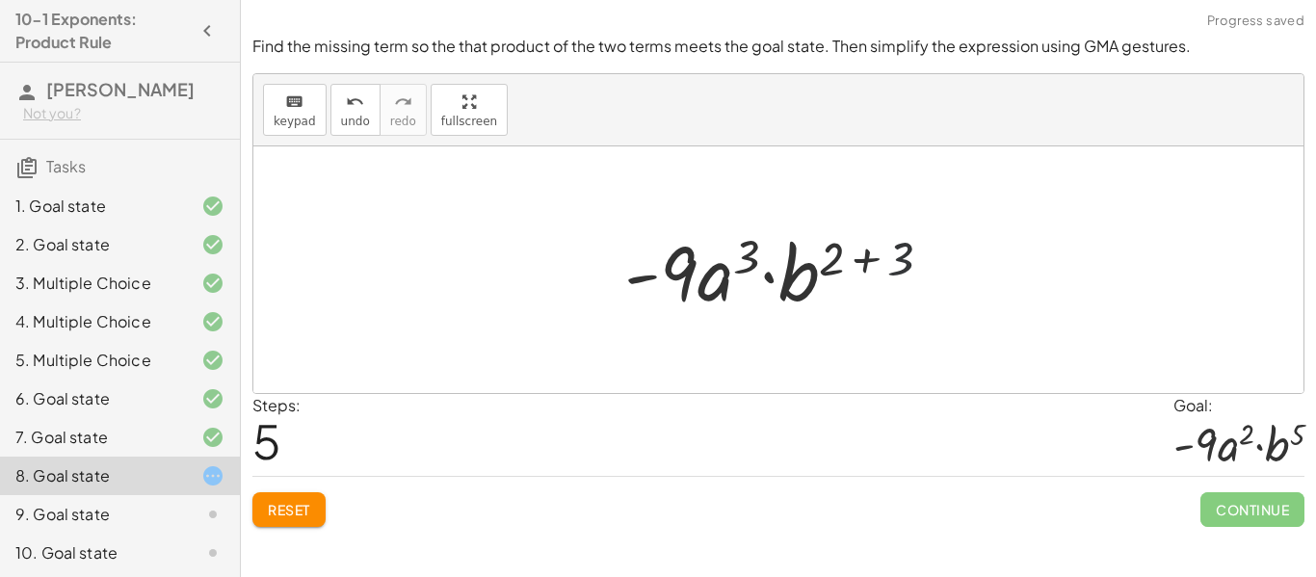
drag, startPoint x: 894, startPoint y: 249, endPoint x: 850, endPoint y: 252, distance: 44.5
click at [850, 252] on div at bounding box center [786, 270] width 342 height 99
drag, startPoint x: 904, startPoint y: 271, endPoint x: 827, endPoint y: 263, distance: 77.5
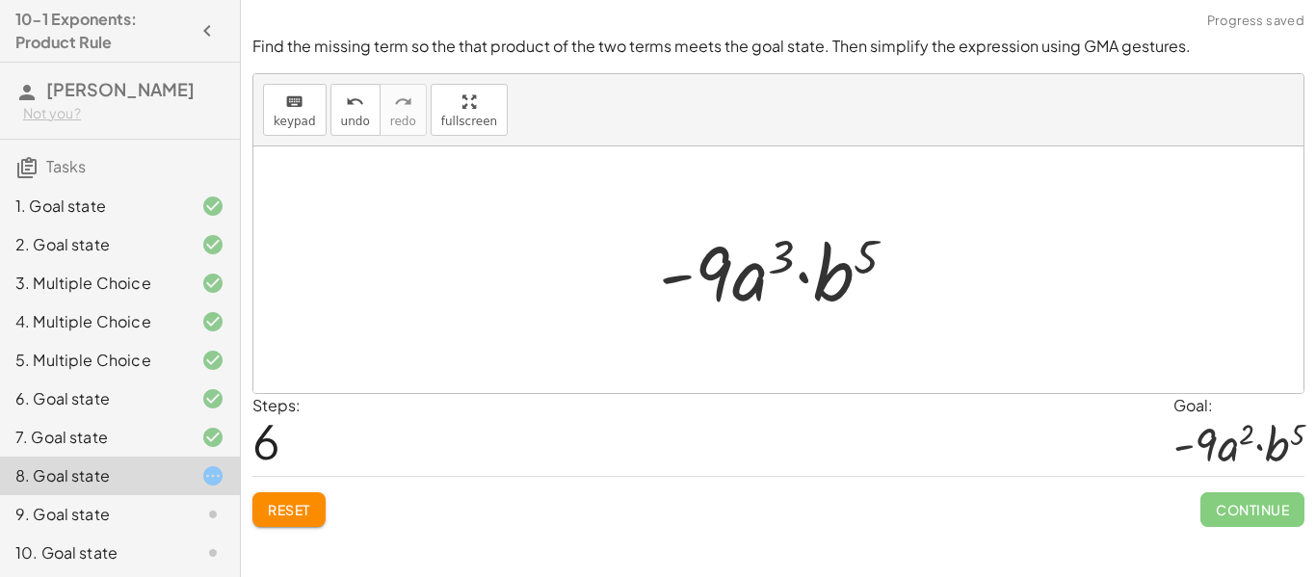
click at [269, 505] on span "Reset" at bounding box center [289, 509] width 42 height 17
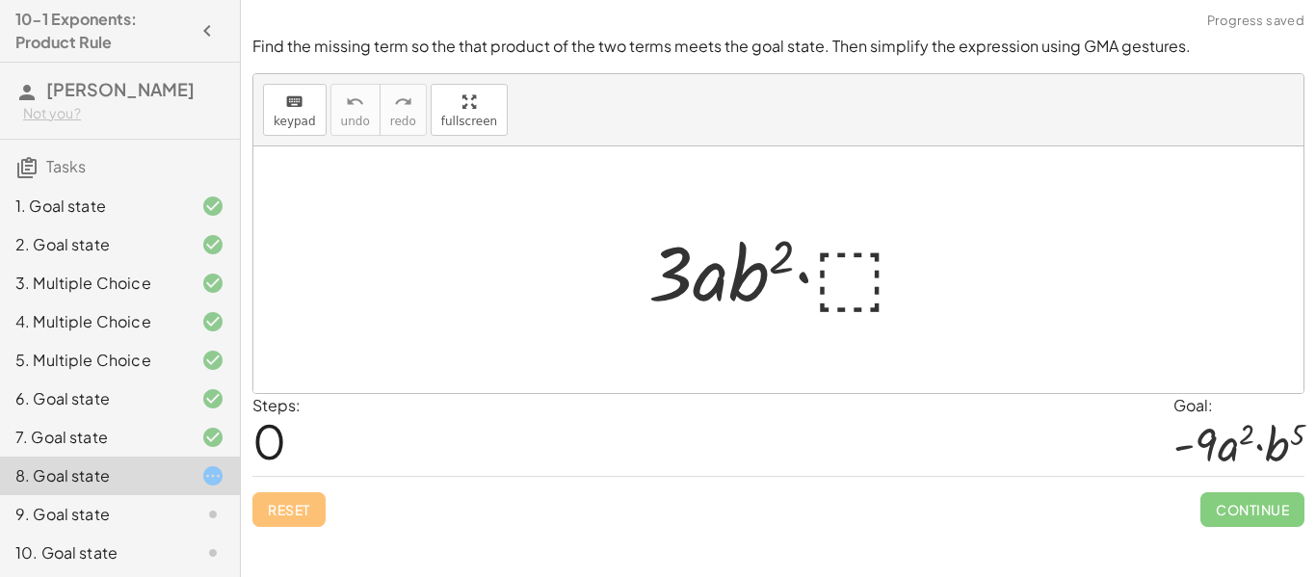
click at [846, 275] on div at bounding box center [786, 270] width 295 height 99
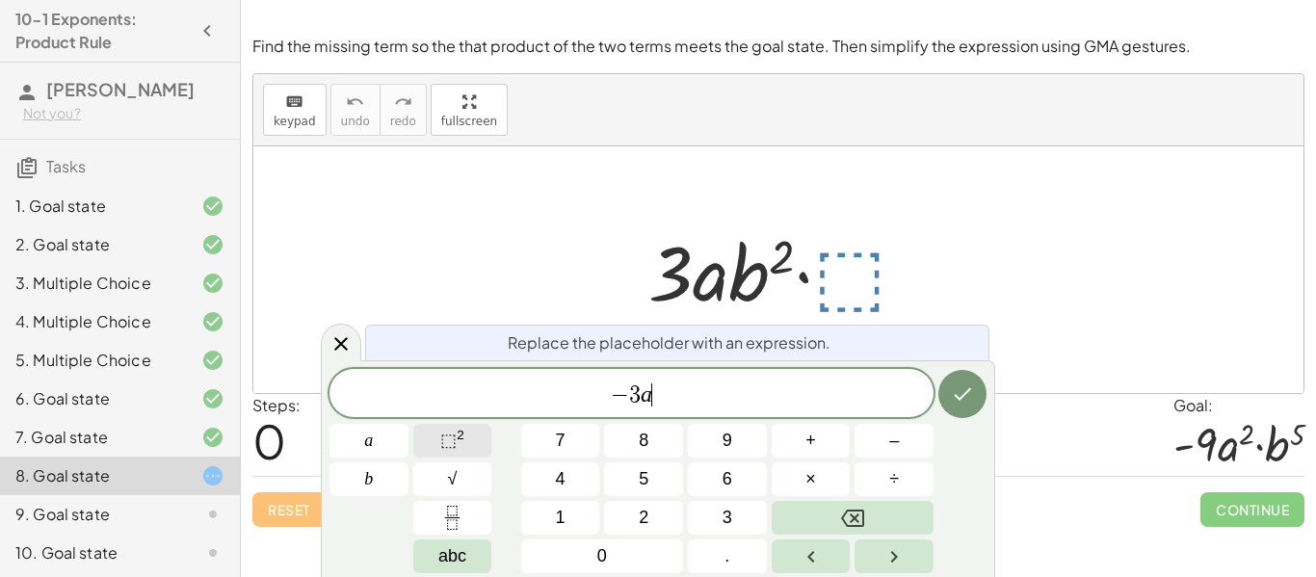
scroll to position [21, 0]
click at [454, 453] on span "⬚ 2" at bounding box center [452, 441] width 24 height 26
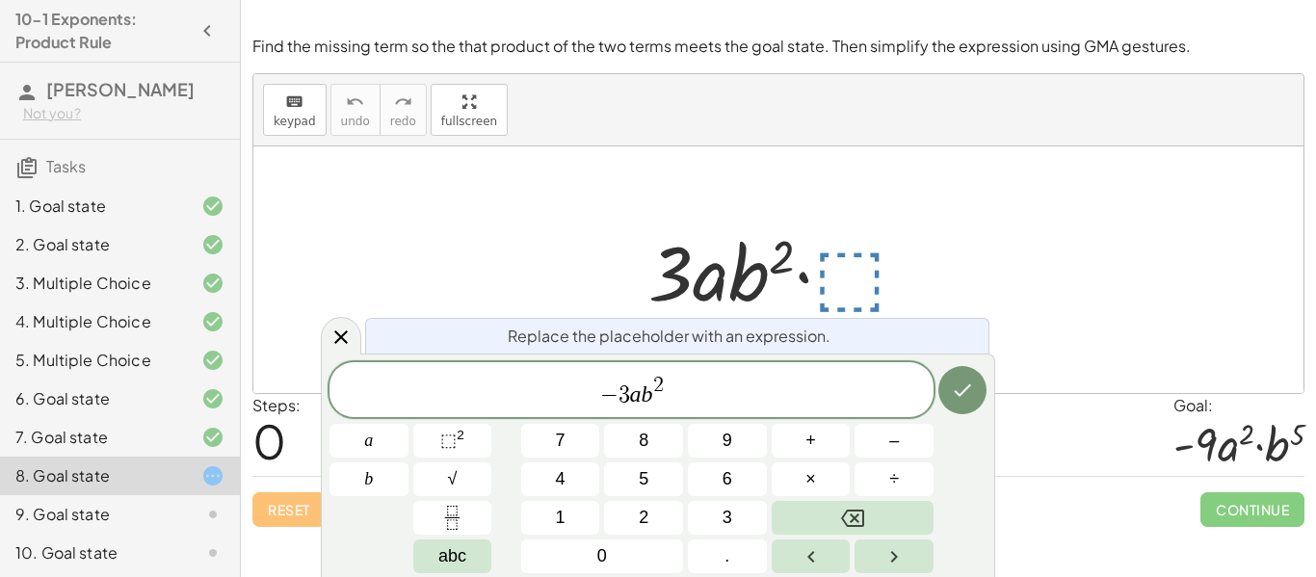
click at [659, 386] on span "2" at bounding box center [658, 385] width 11 height 21
click at [956, 391] on icon "Done" at bounding box center [963, 390] width 17 height 13
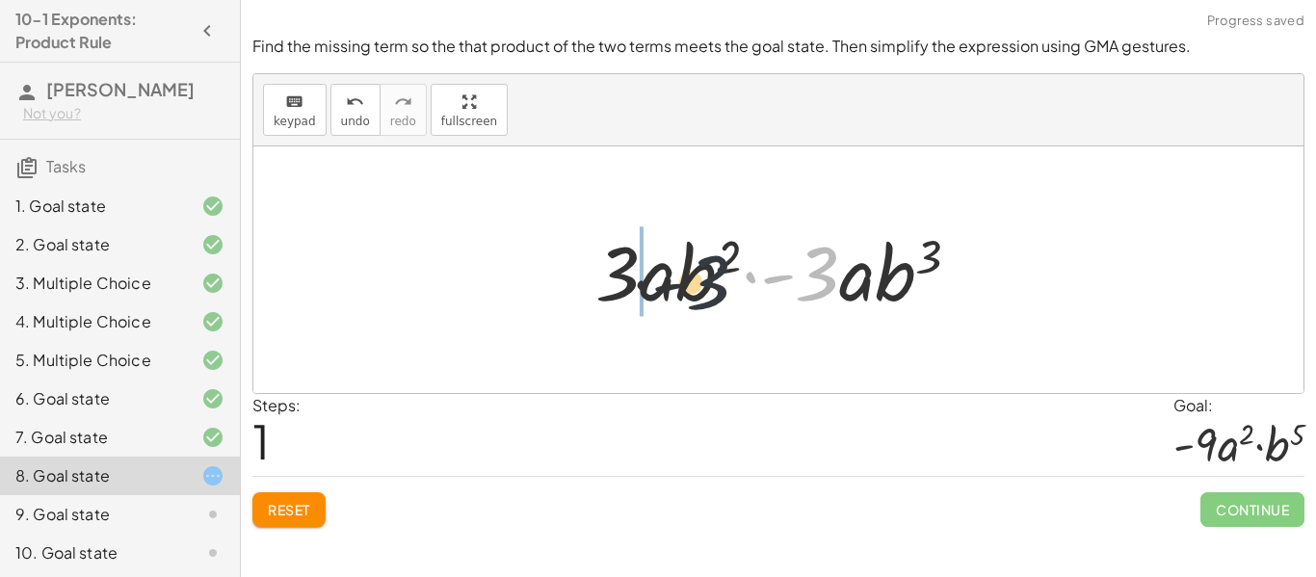
drag, startPoint x: 823, startPoint y: 276, endPoint x: 631, endPoint y: 283, distance: 191.9
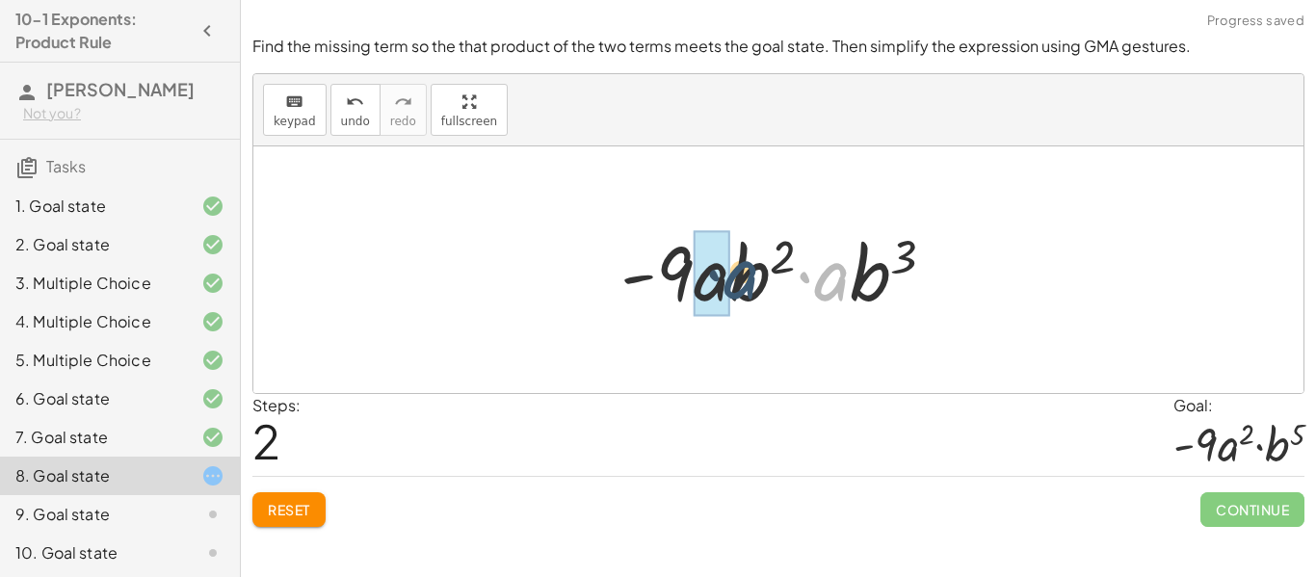
drag, startPoint x: 825, startPoint y: 293, endPoint x: 723, endPoint y: 292, distance: 102.2
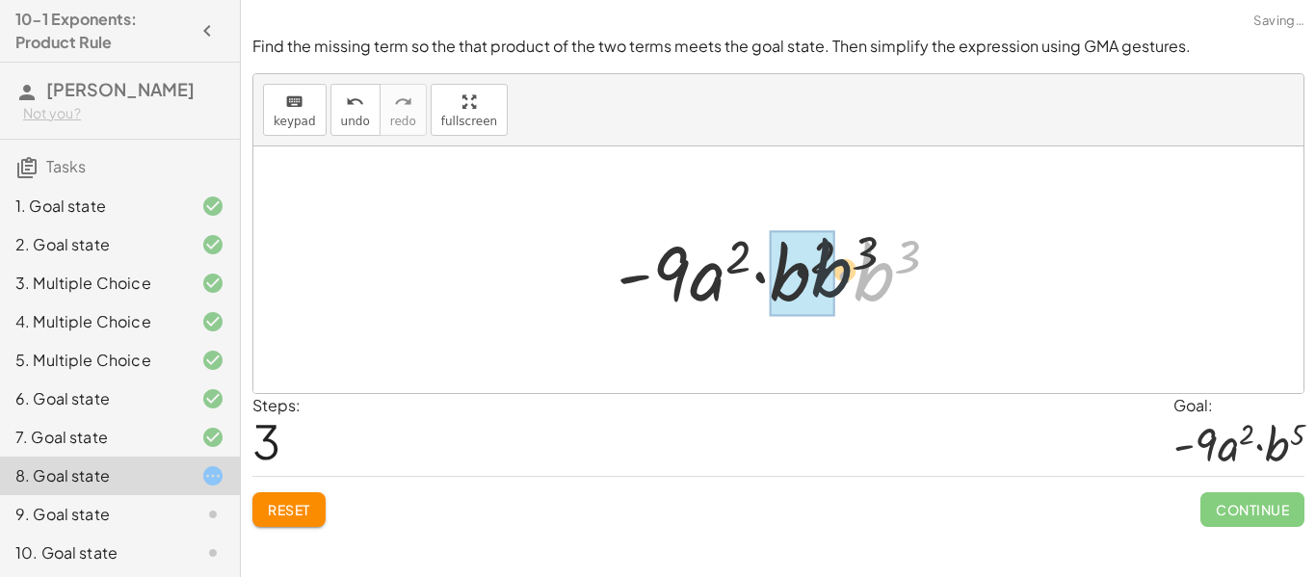
drag, startPoint x: 872, startPoint y: 286, endPoint x: 779, endPoint y: 279, distance: 93.7
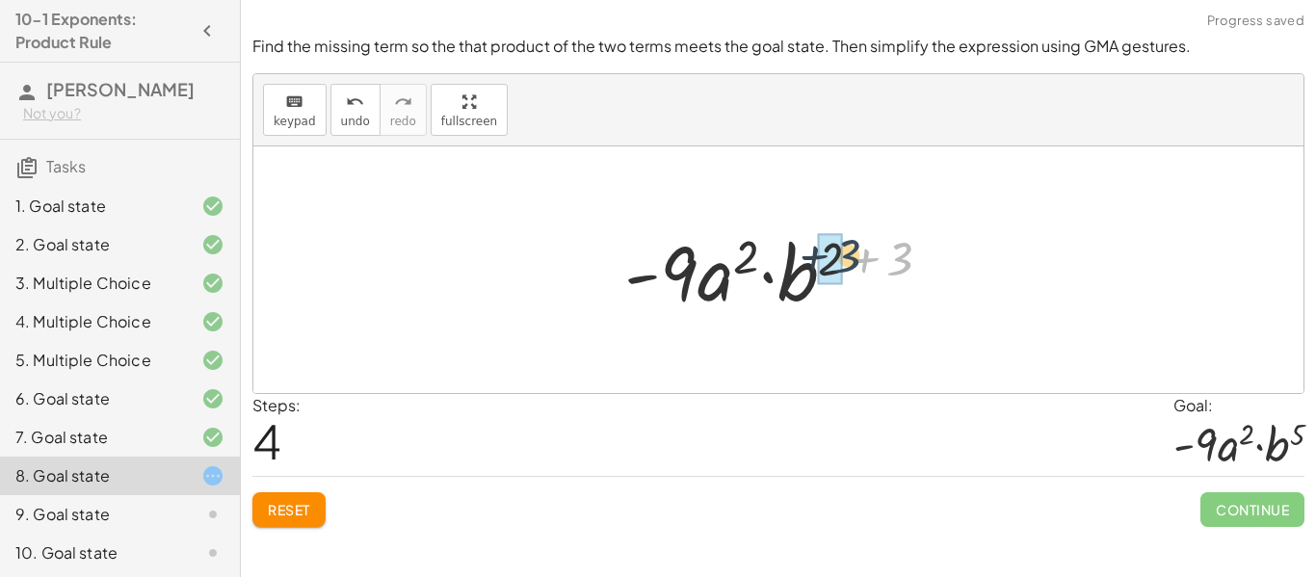
drag, startPoint x: 906, startPoint y: 258, endPoint x: 840, endPoint y: 254, distance: 65.6
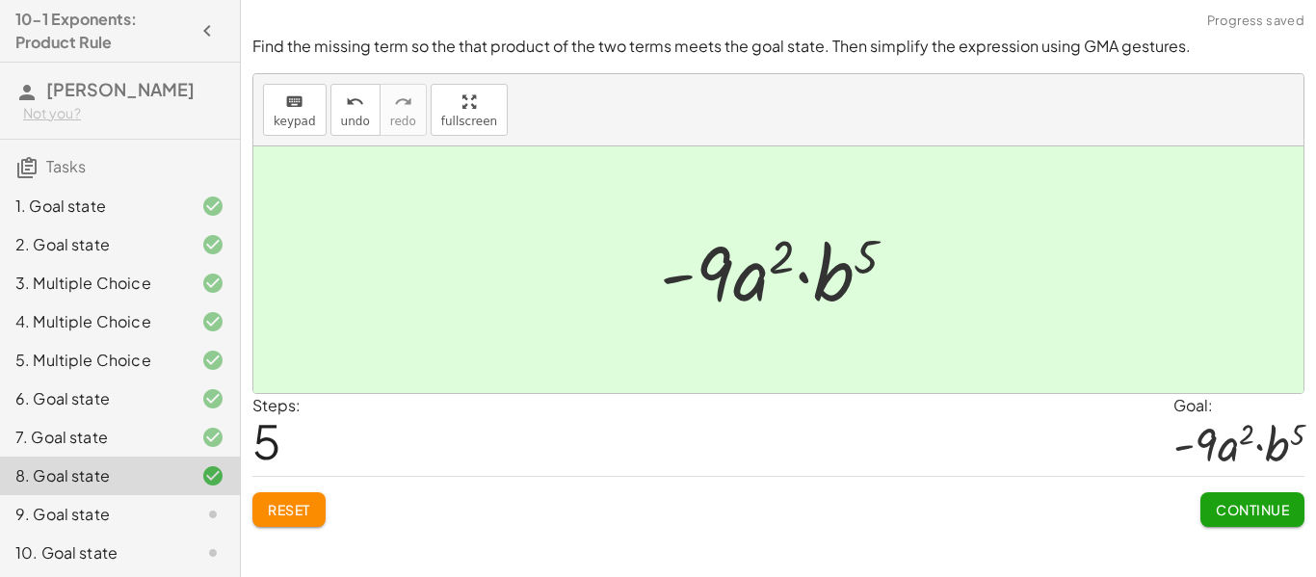
click at [1235, 510] on span "Continue" at bounding box center [1252, 509] width 73 height 17
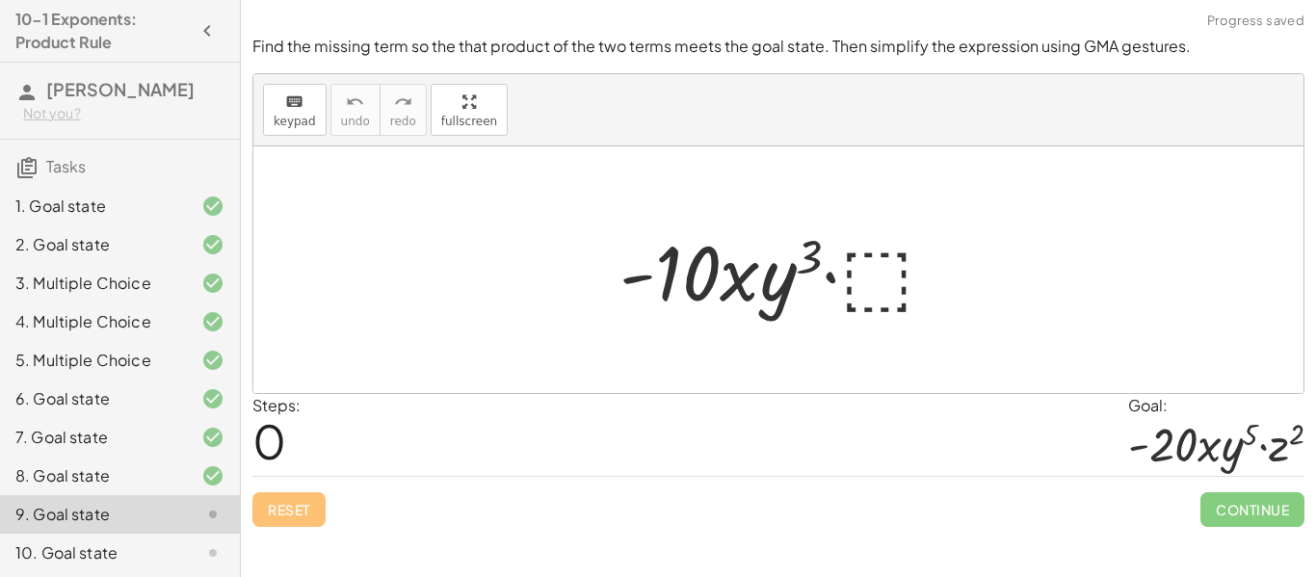
scroll to position [80, 0]
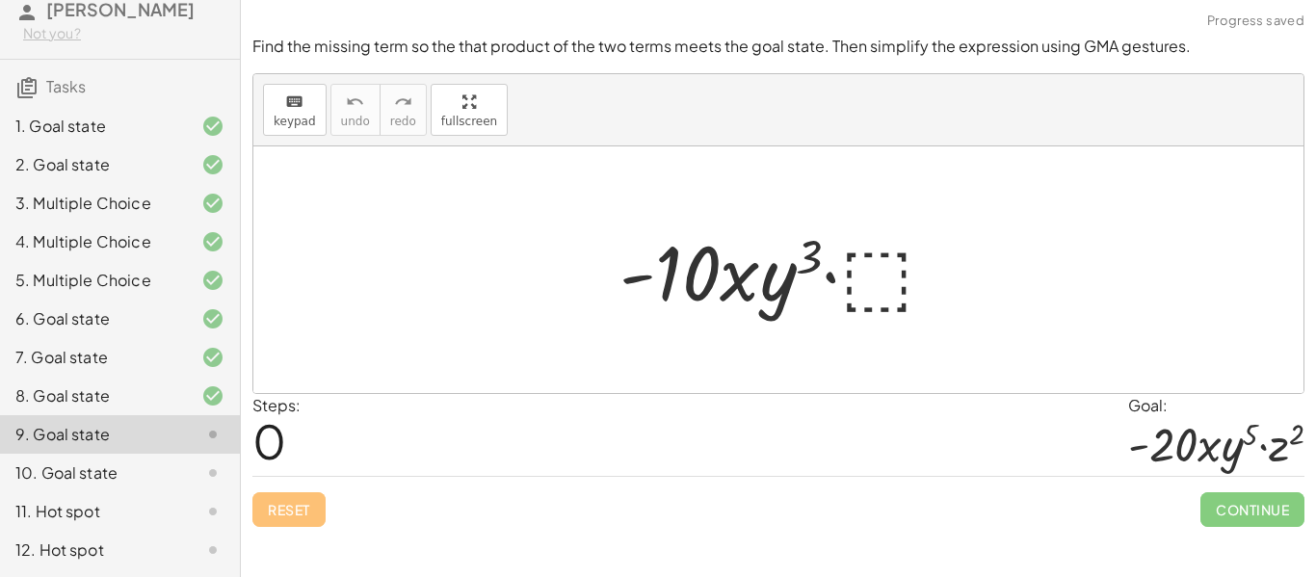
click at [878, 256] on div at bounding box center [785, 270] width 351 height 99
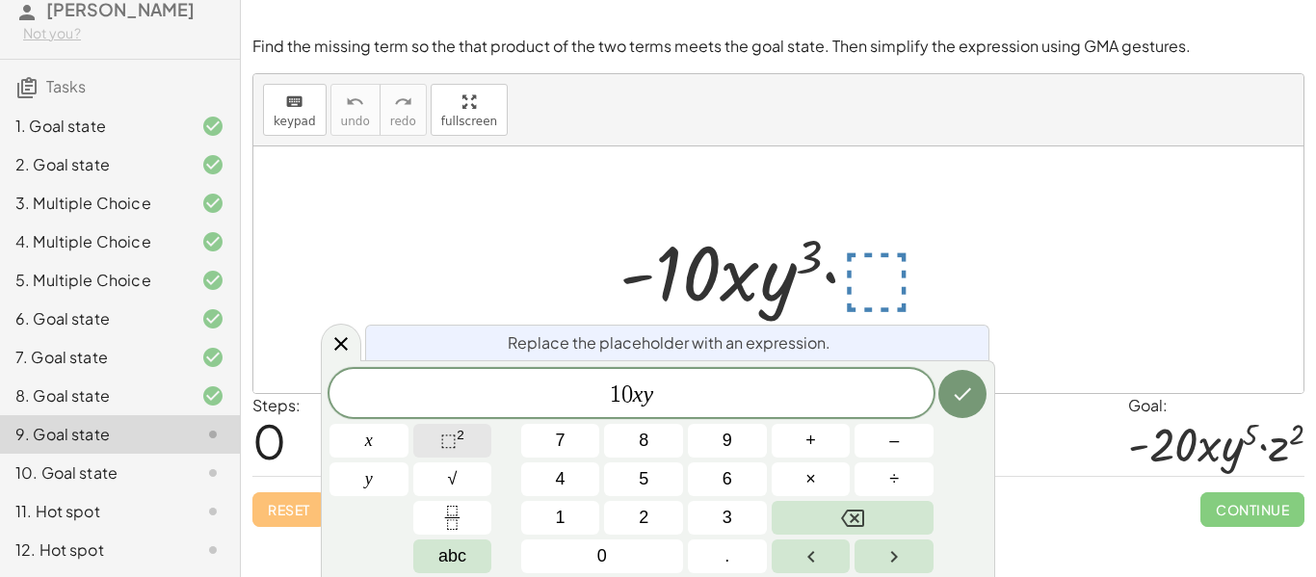
click at [448, 443] on span "⬚" at bounding box center [448, 440] width 16 height 19
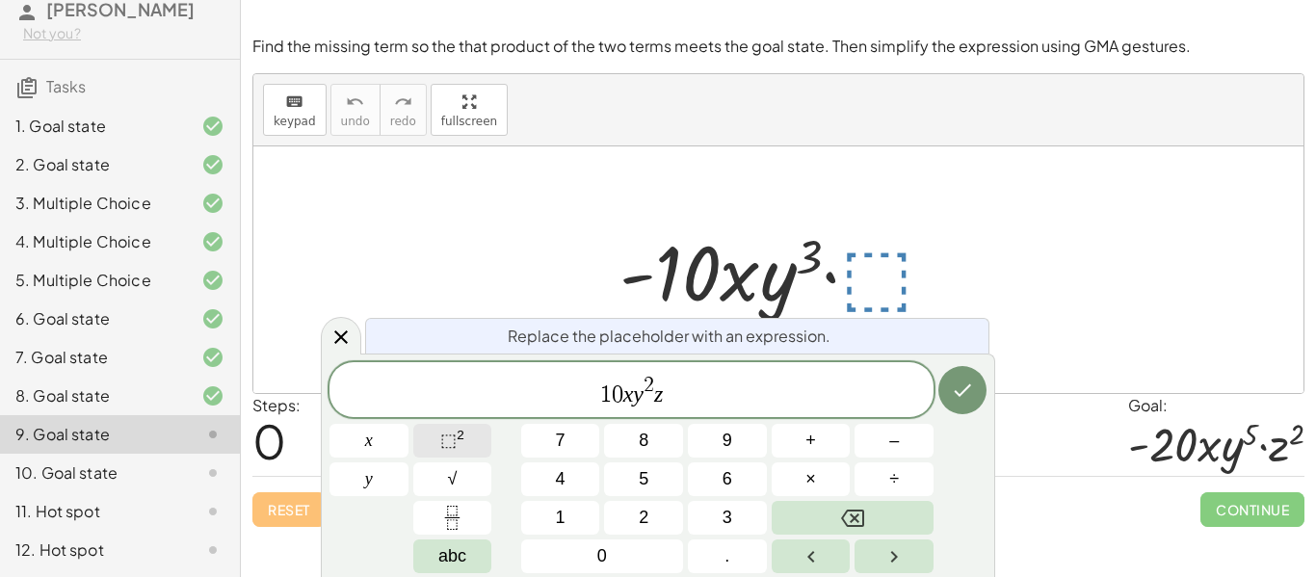
click at [420, 441] on button "⬚ 2" at bounding box center [452, 441] width 79 height 34
click at [975, 390] on button "Done" at bounding box center [963, 390] width 48 height 48
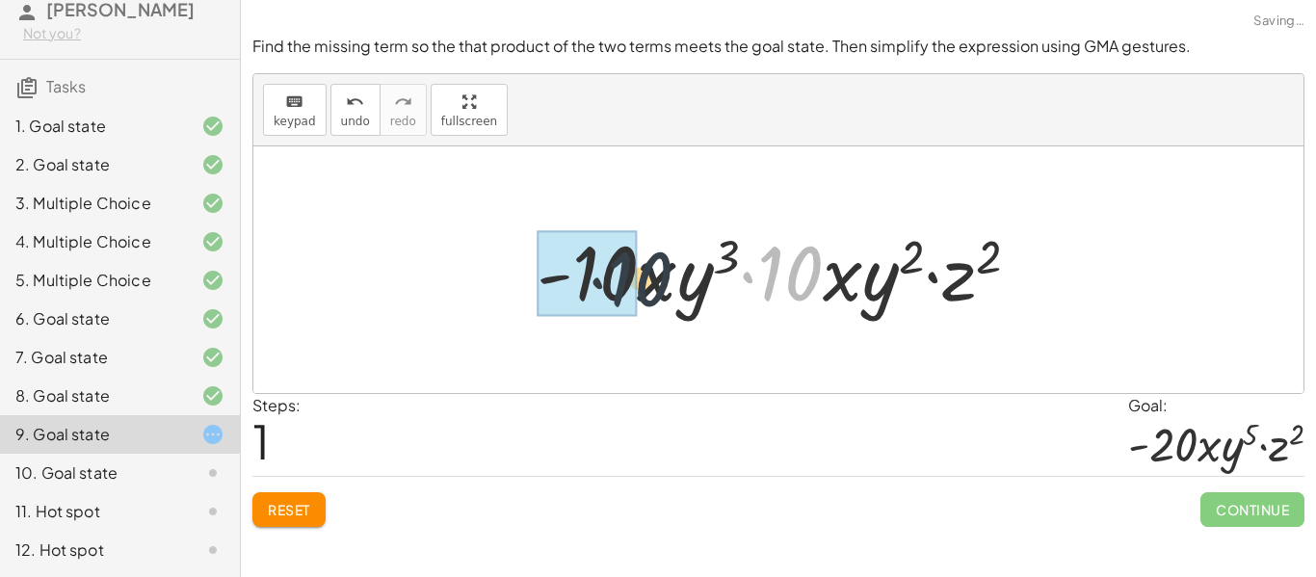
drag, startPoint x: 813, startPoint y: 275, endPoint x: 616, endPoint y: 279, distance: 197.6
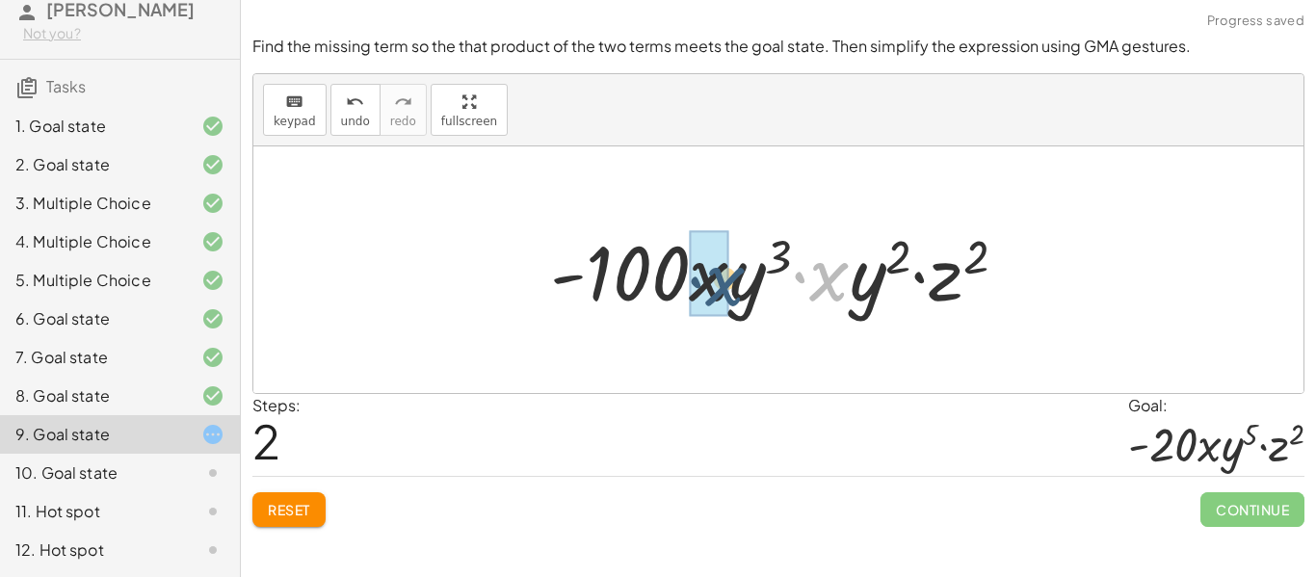
drag, startPoint x: 844, startPoint y: 285, endPoint x: 712, endPoint y: 290, distance: 132.1
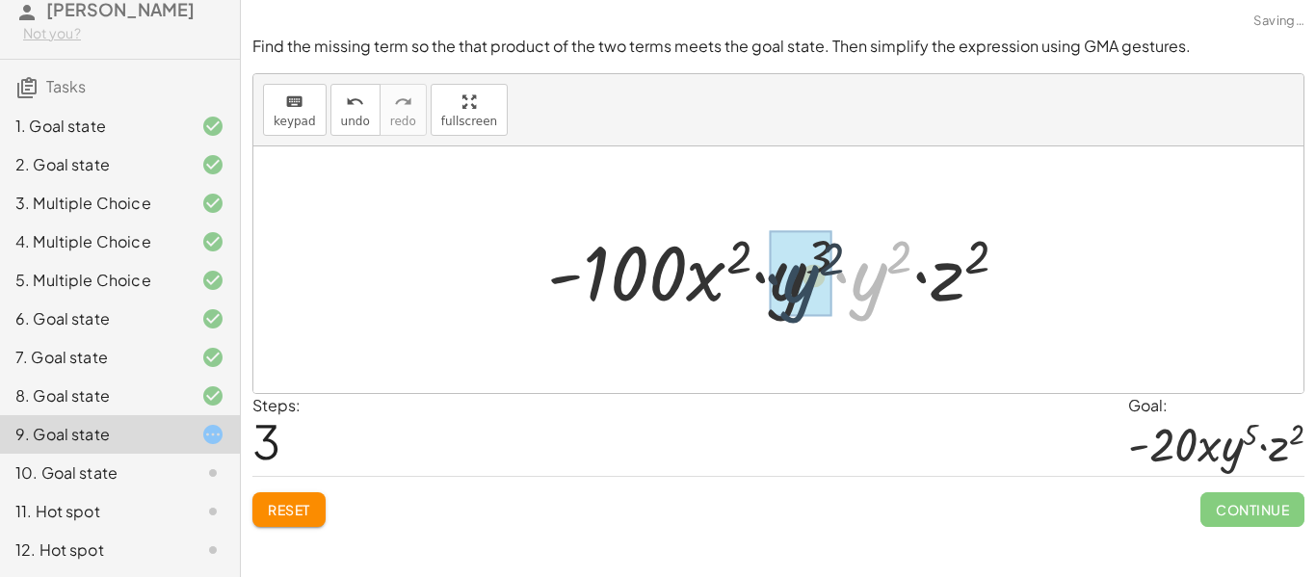
drag, startPoint x: 870, startPoint y: 281, endPoint x: 798, endPoint y: 284, distance: 72.3
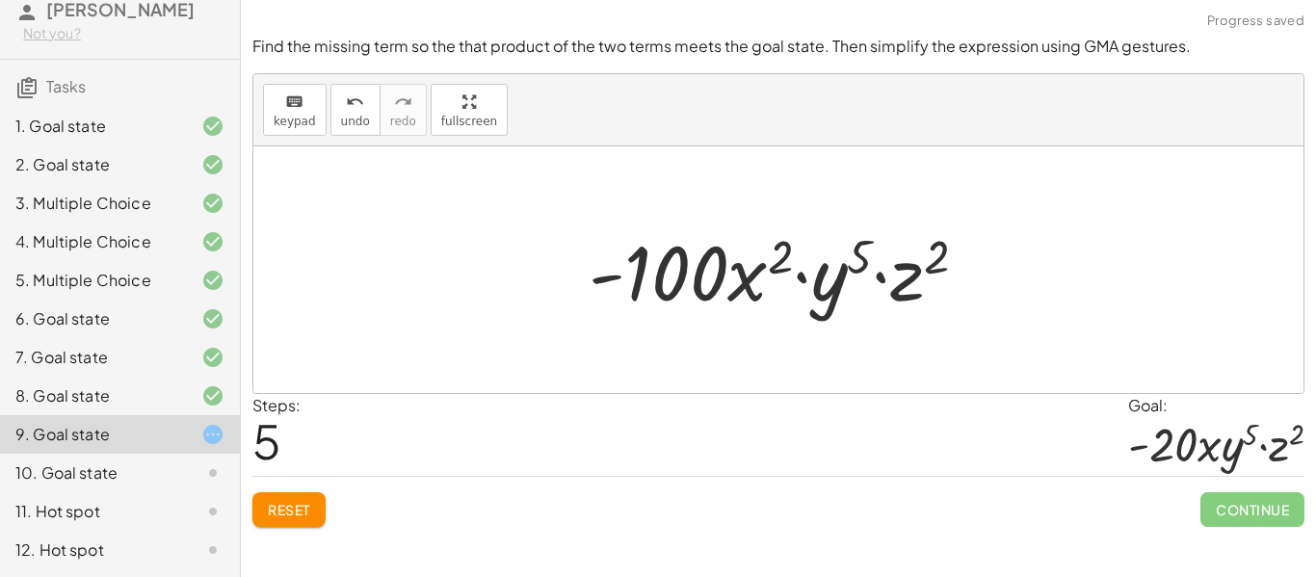
click at [304, 510] on span "Reset" at bounding box center [289, 509] width 42 height 17
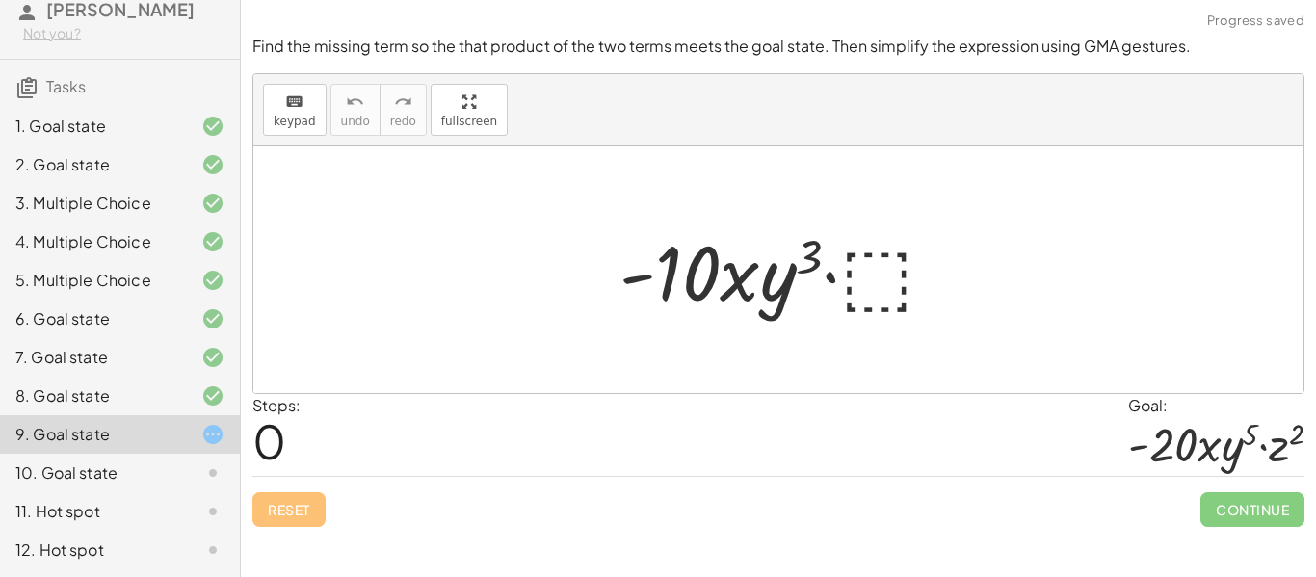
click at [868, 277] on div at bounding box center [785, 270] width 351 height 99
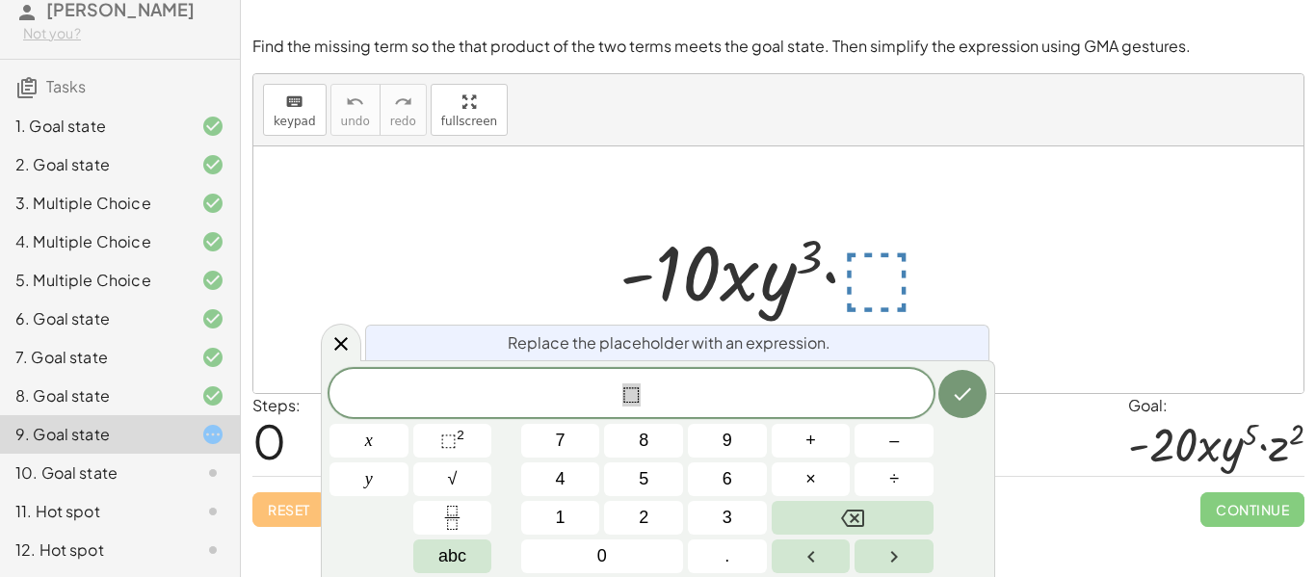
click at [693, 387] on span "⬚" at bounding box center [632, 395] width 604 height 27
click at [431, 446] on button "⬚ 2" at bounding box center [452, 441] width 79 height 34
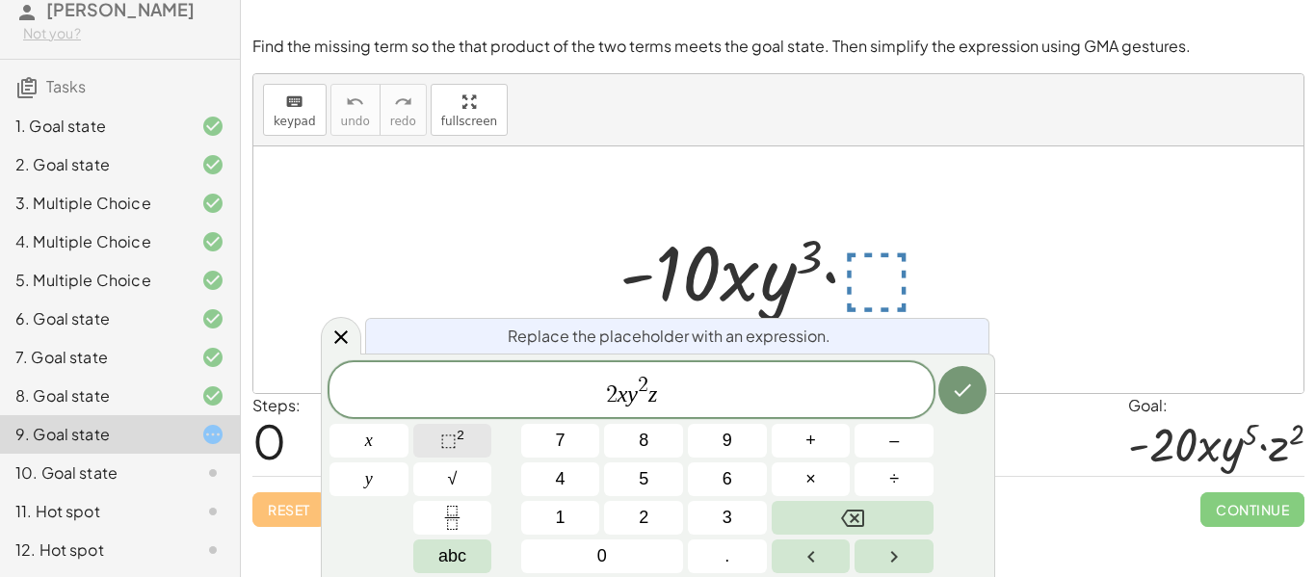
click at [474, 440] on button "⬚ 2" at bounding box center [452, 441] width 79 height 34
click at [960, 386] on icon "Done" at bounding box center [962, 390] width 23 height 23
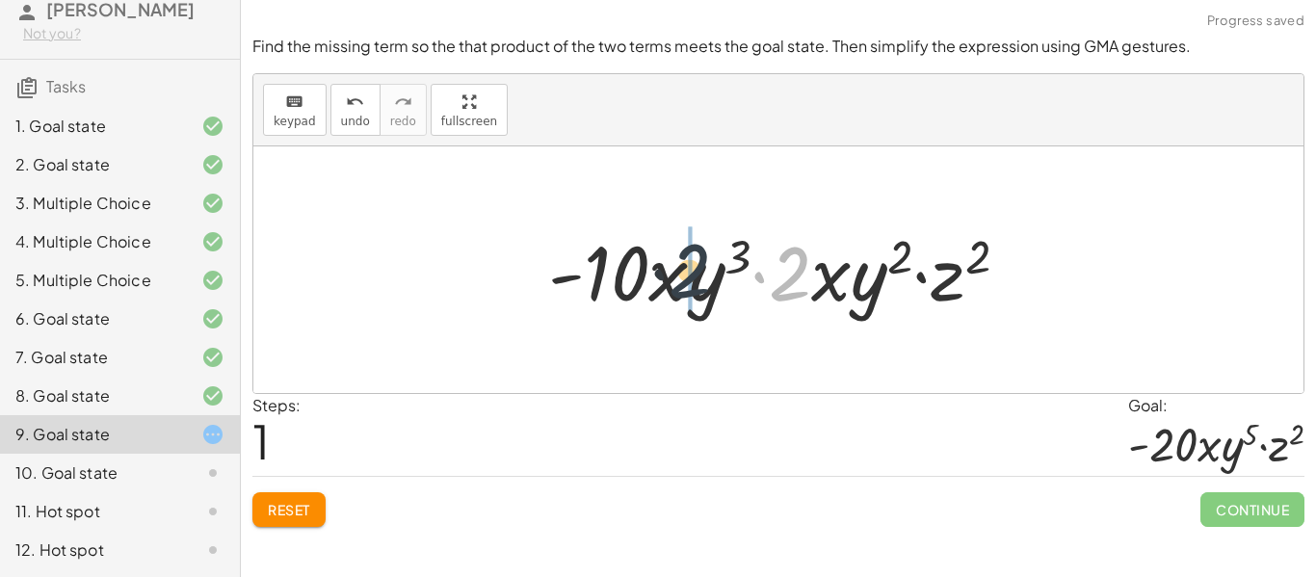
drag, startPoint x: 793, startPoint y: 268, endPoint x: 617, endPoint y: 267, distance: 176.3
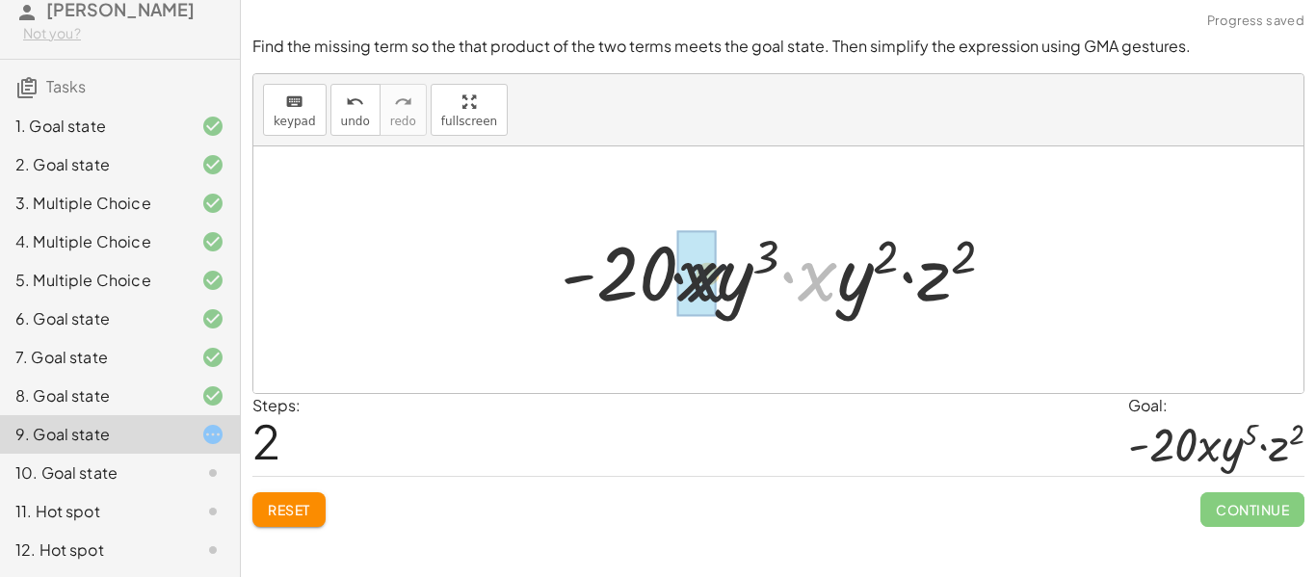
drag, startPoint x: 818, startPoint y: 290, endPoint x: 690, endPoint y: 291, distance: 128.2
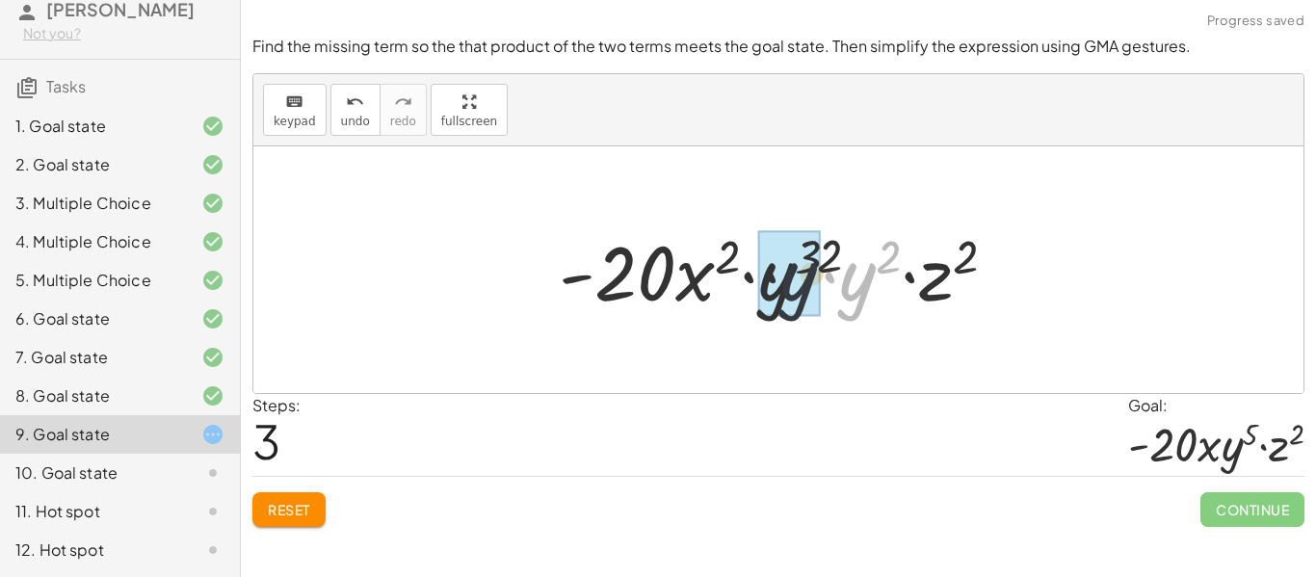
drag, startPoint x: 864, startPoint y: 287, endPoint x: 763, endPoint y: 289, distance: 101.2
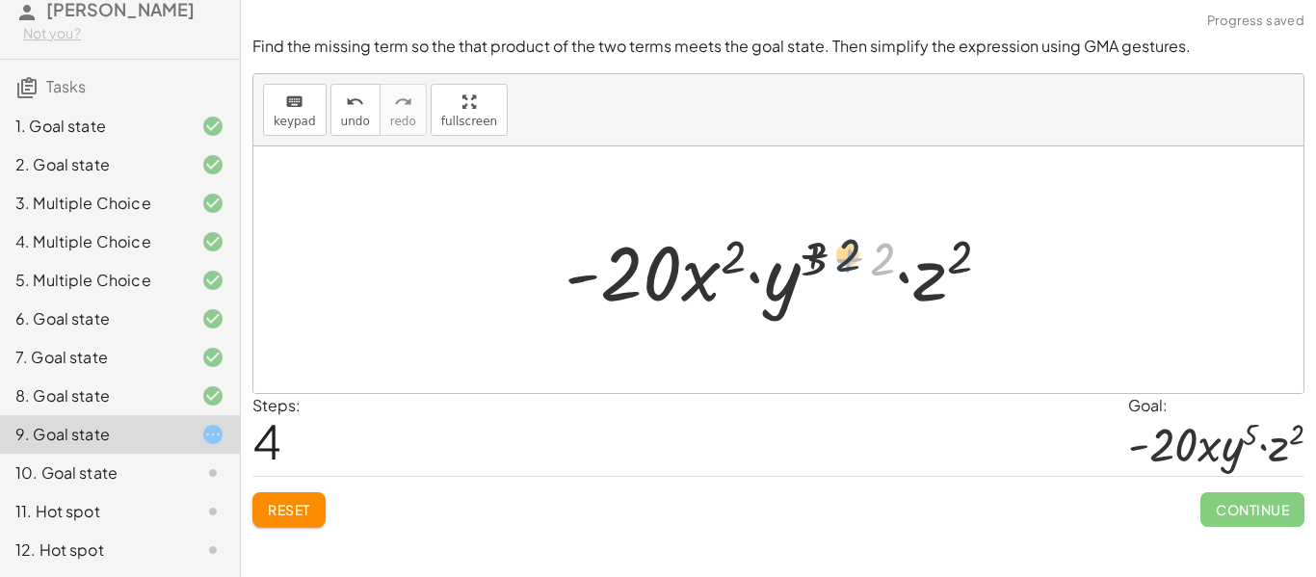
drag, startPoint x: 888, startPoint y: 258, endPoint x: 832, endPoint y: 254, distance: 56.0
click at [832, 254] on div at bounding box center [786, 270] width 462 height 99
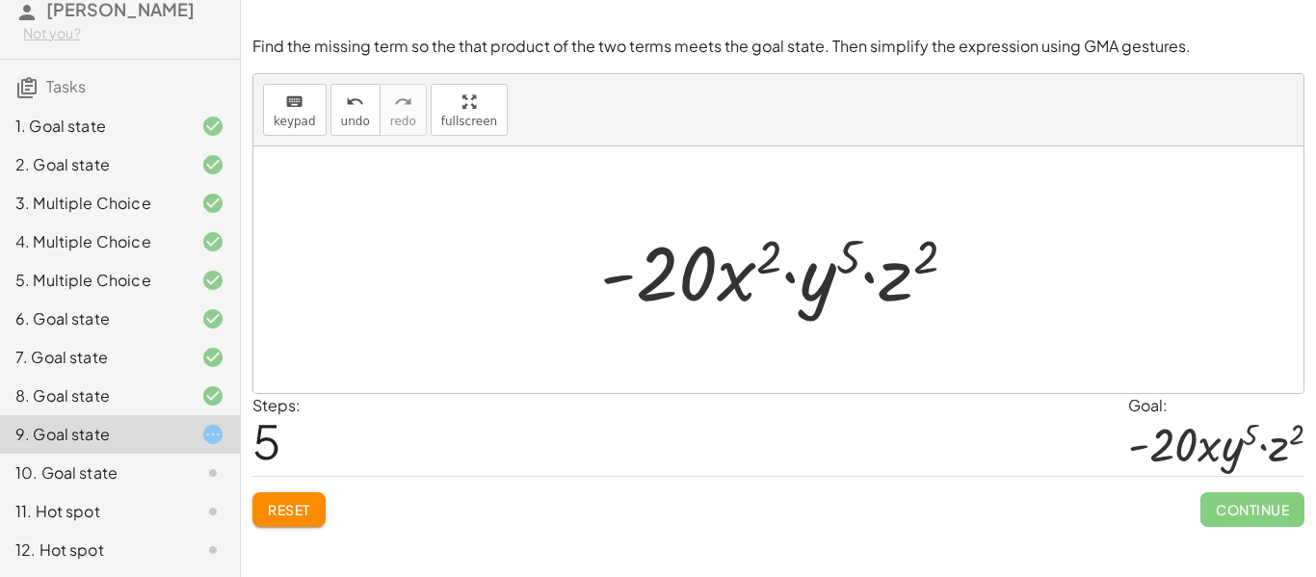
click at [285, 504] on span "Reset" at bounding box center [289, 509] width 42 height 17
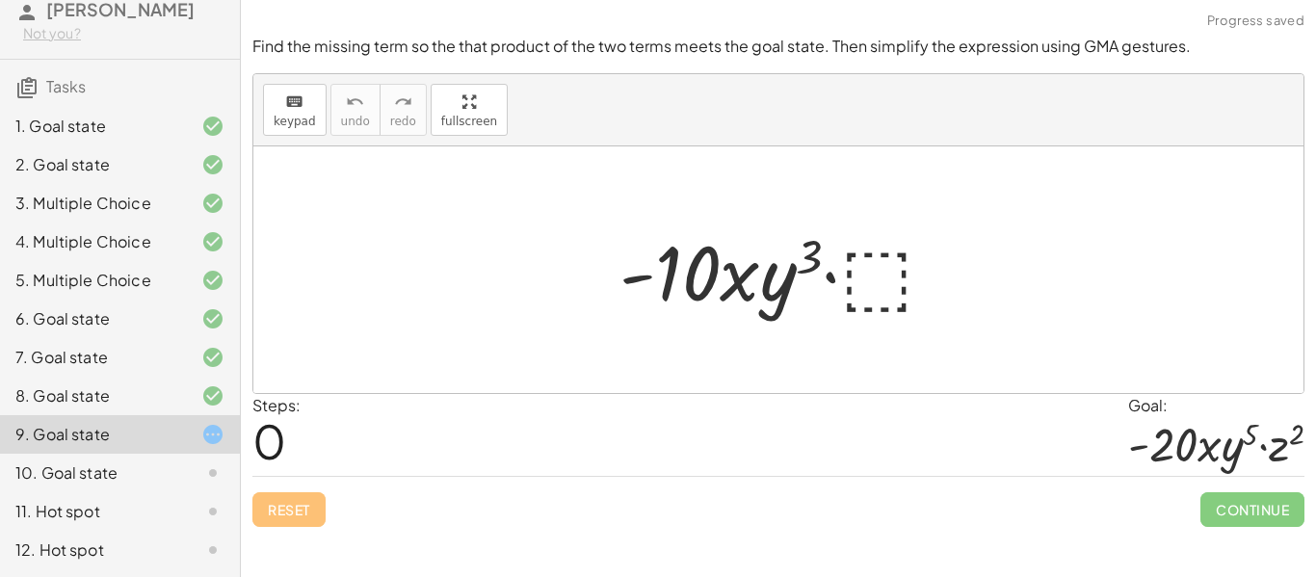
click at [886, 271] on div at bounding box center [785, 270] width 351 height 99
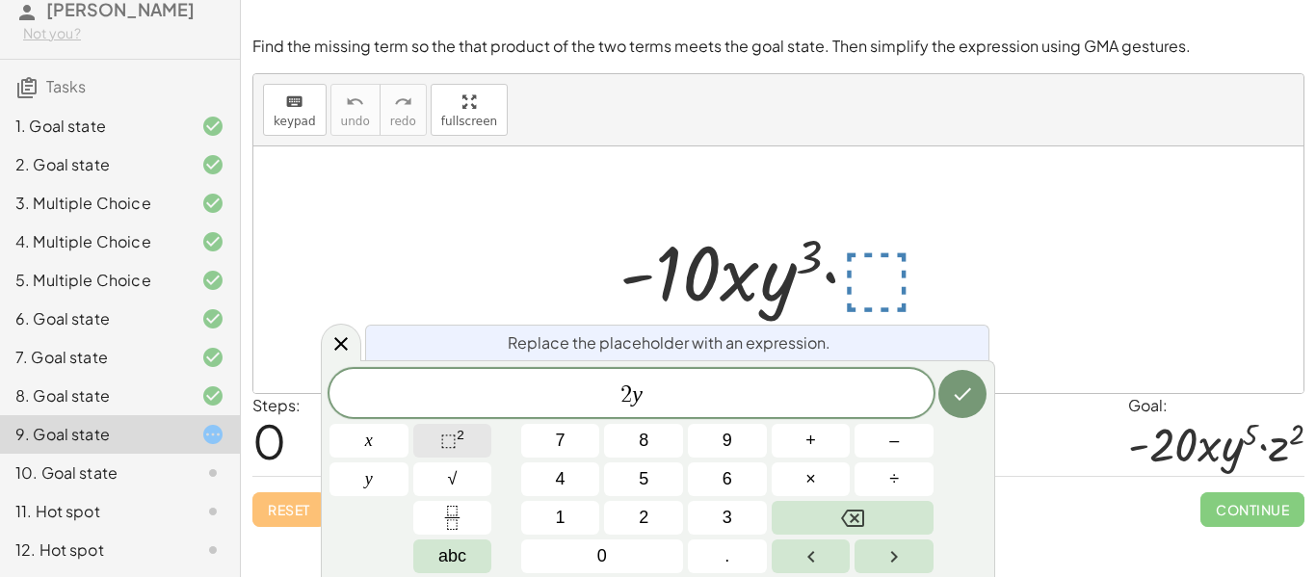
click at [458, 435] on sup "2" at bounding box center [461, 435] width 8 height 14
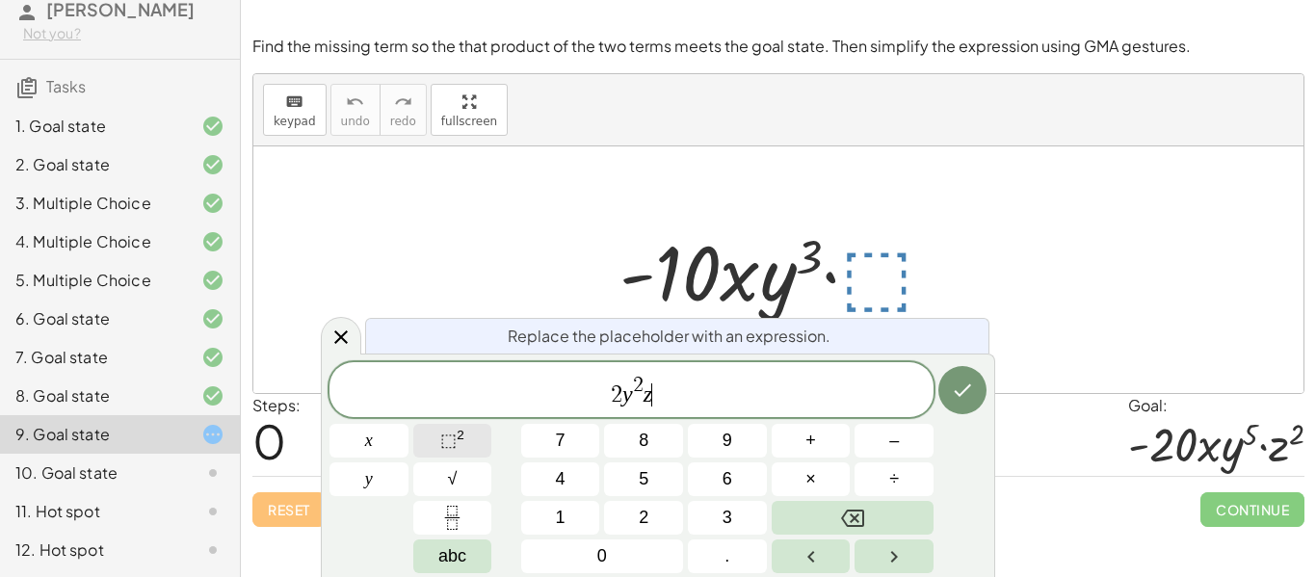
click at [454, 449] on span "⬚" at bounding box center [448, 440] width 16 height 19
click at [969, 398] on icon "Done" at bounding box center [962, 390] width 23 height 23
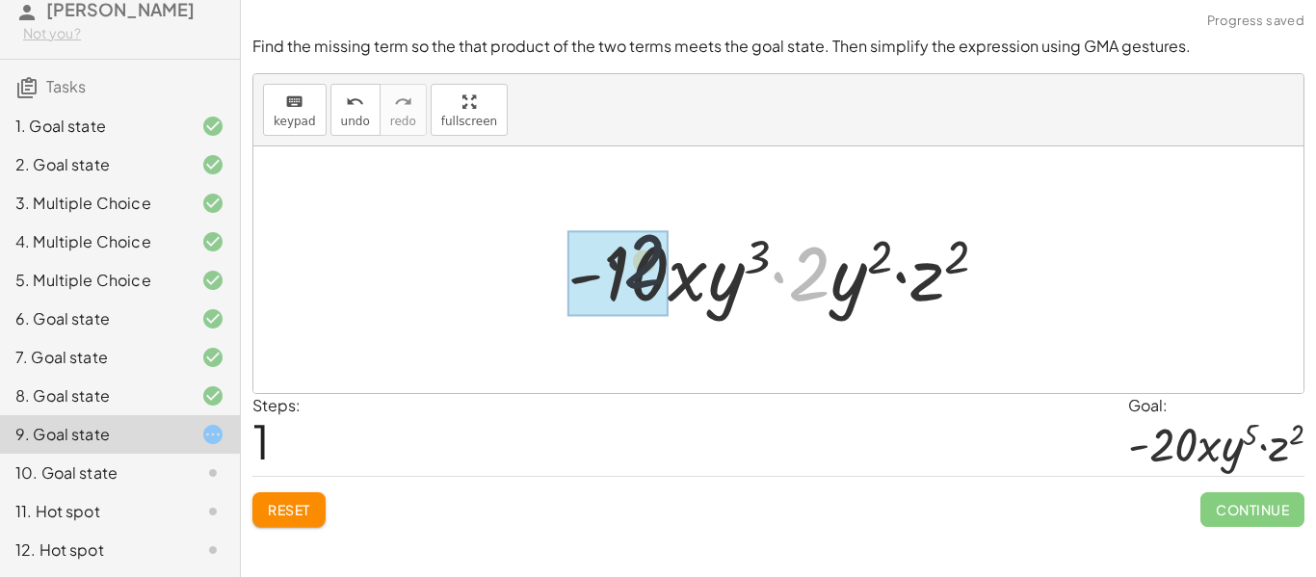
drag, startPoint x: 814, startPoint y: 286, endPoint x: 630, endPoint y: 276, distance: 184.4
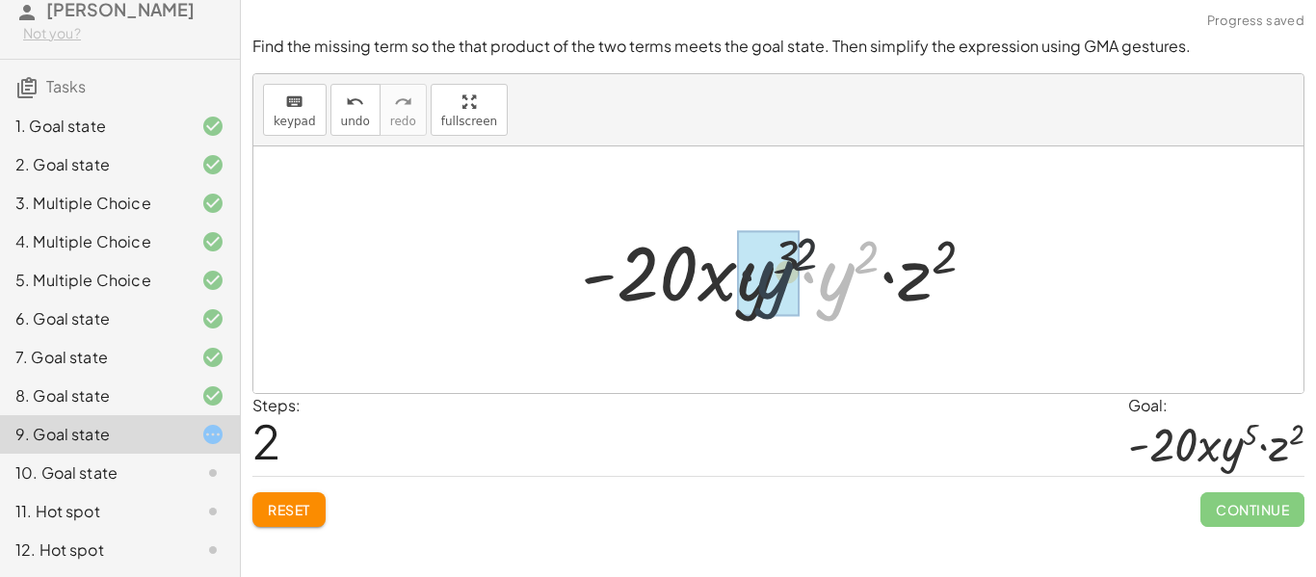
drag, startPoint x: 836, startPoint y: 303, endPoint x: 762, endPoint y: 300, distance: 74.3
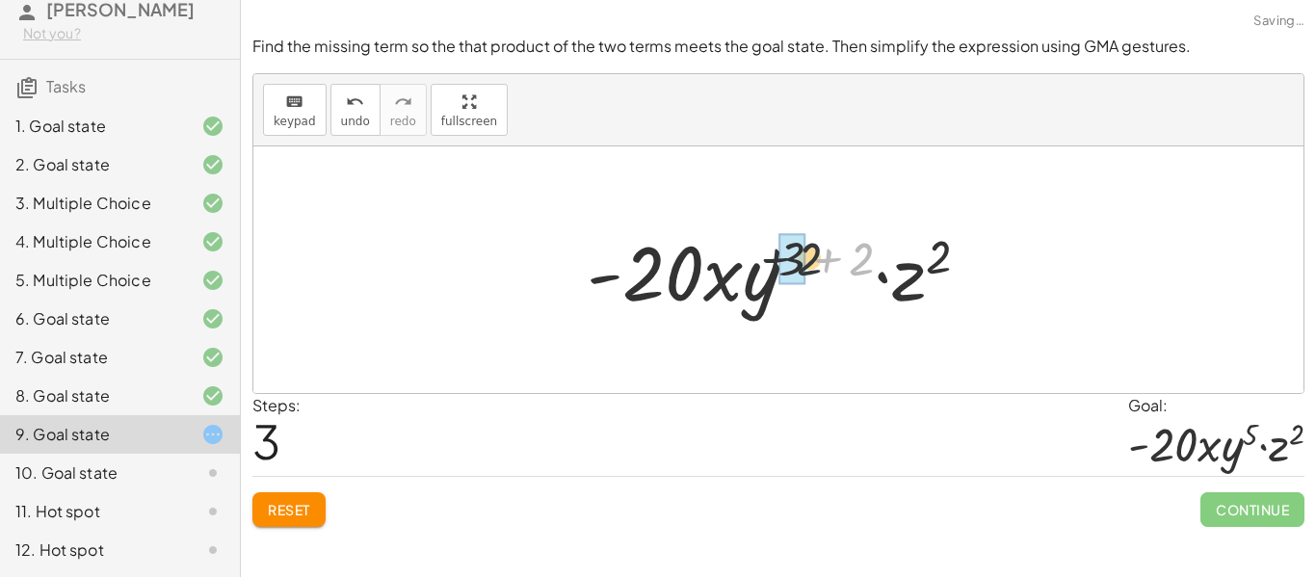
drag, startPoint x: 861, startPoint y: 257, endPoint x: 789, endPoint y: 258, distance: 72.3
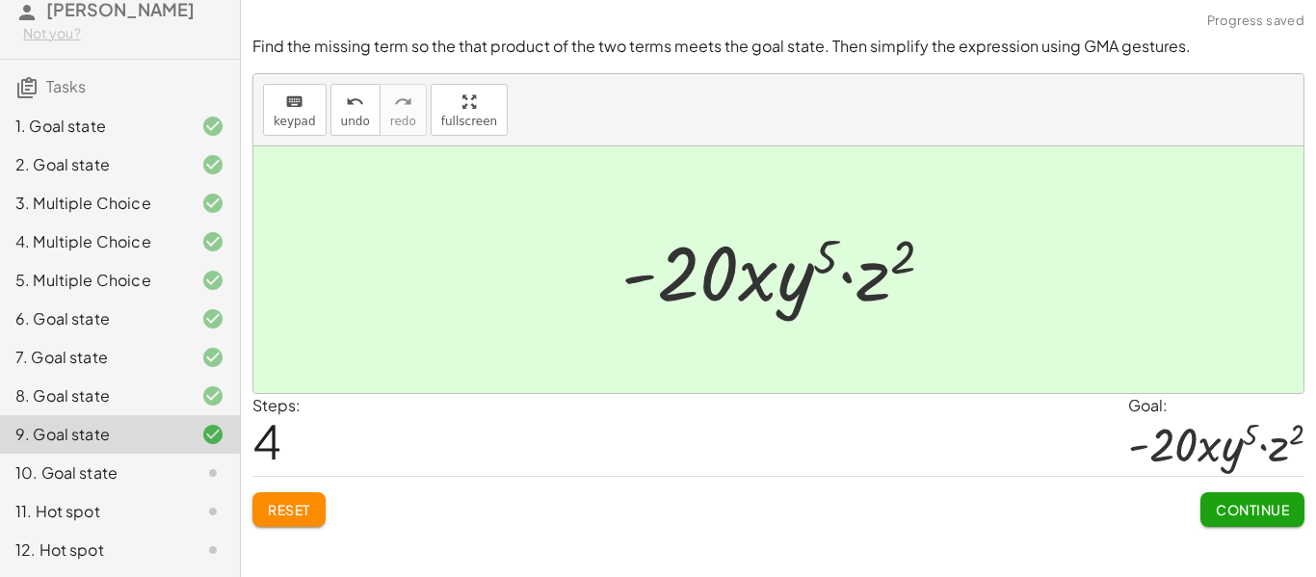
click at [1246, 508] on span "Continue" at bounding box center [1252, 509] width 73 height 17
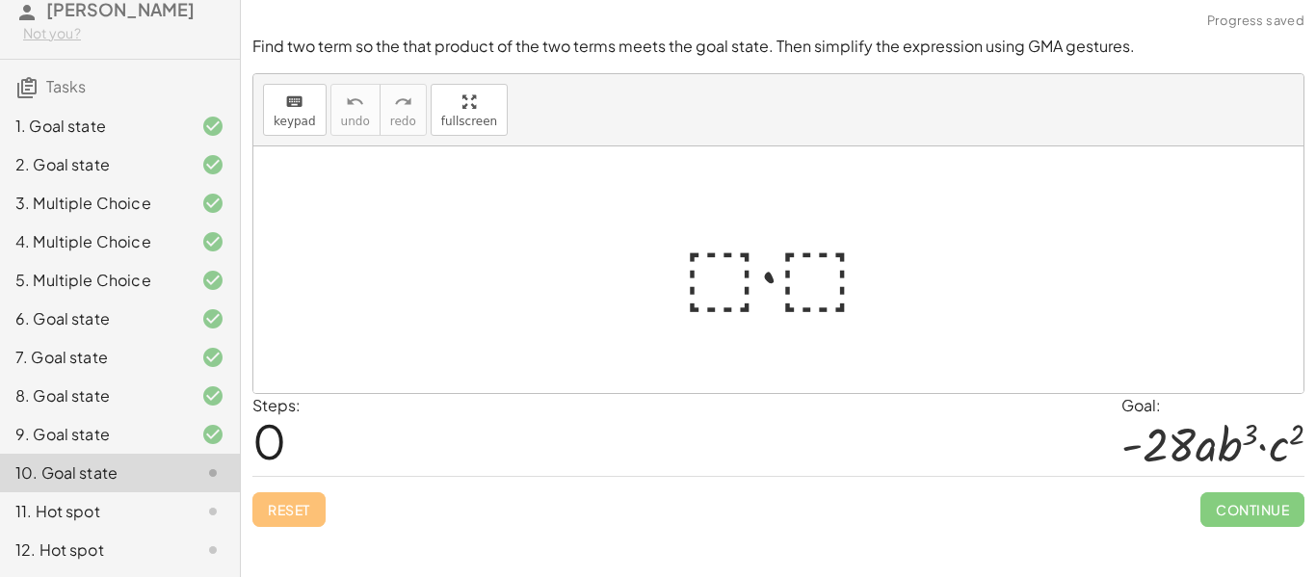
click at [727, 260] on div at bounding box center [786, 270] width 225 height 99
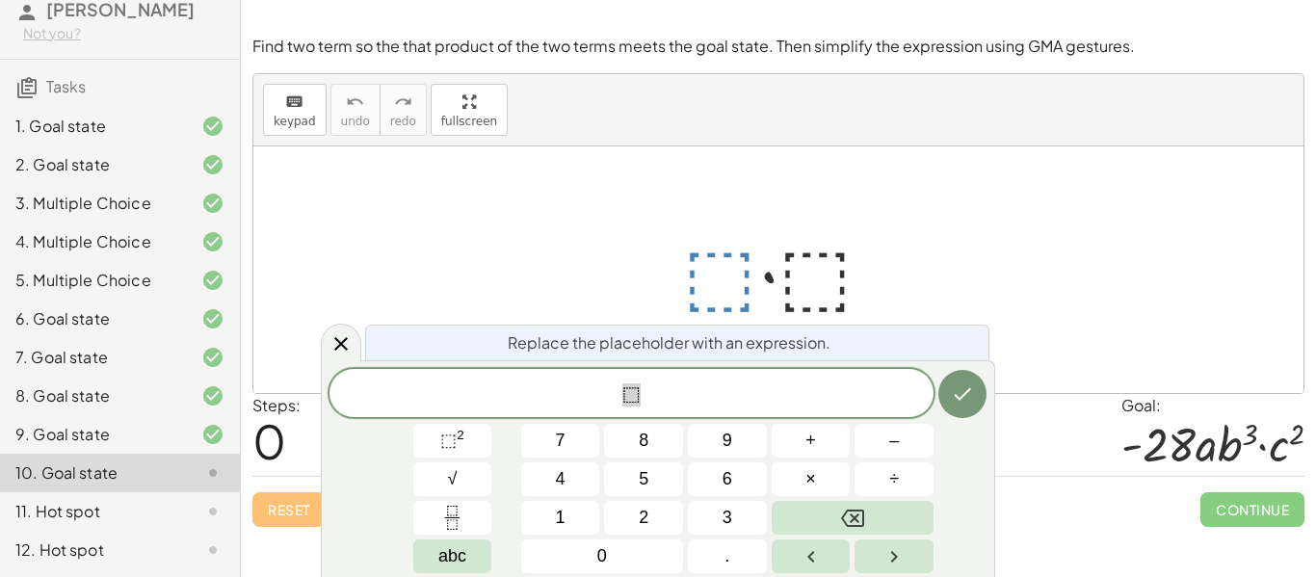
click at [720, 274] on div at bounding box center [786, 270] width 225 height 99
click at [471, 437] on button "⬚ 2" at bounding box center [452, 441] width 79 height 34
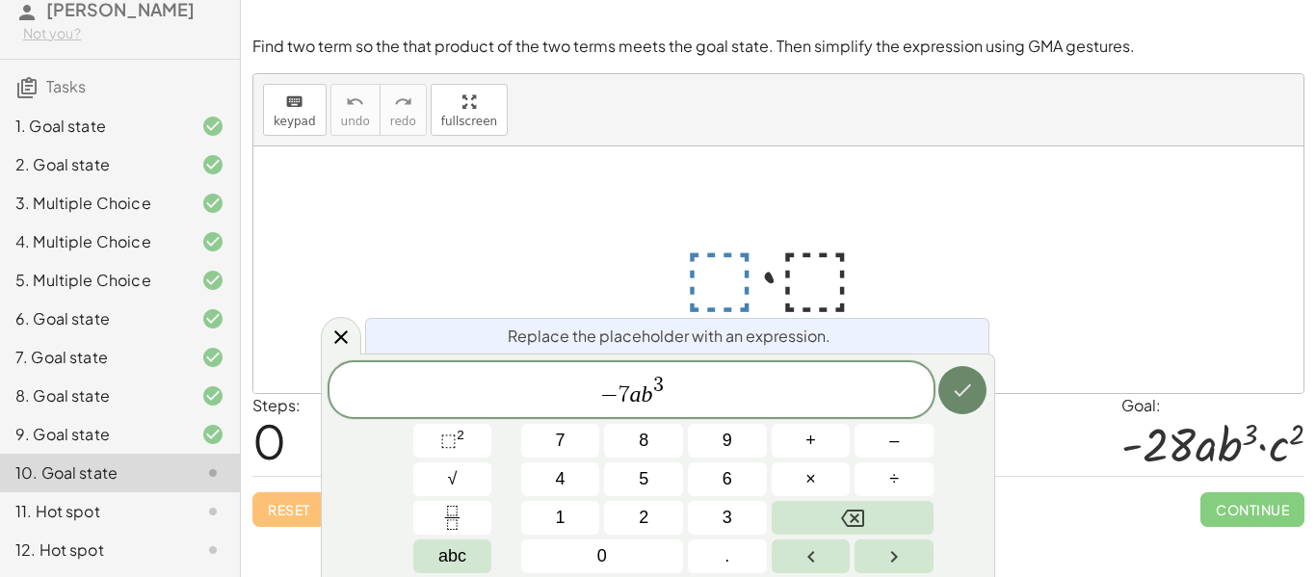
click at [951, 397] on icon "Done" at bounding box center [962, 390] width 23 height 23
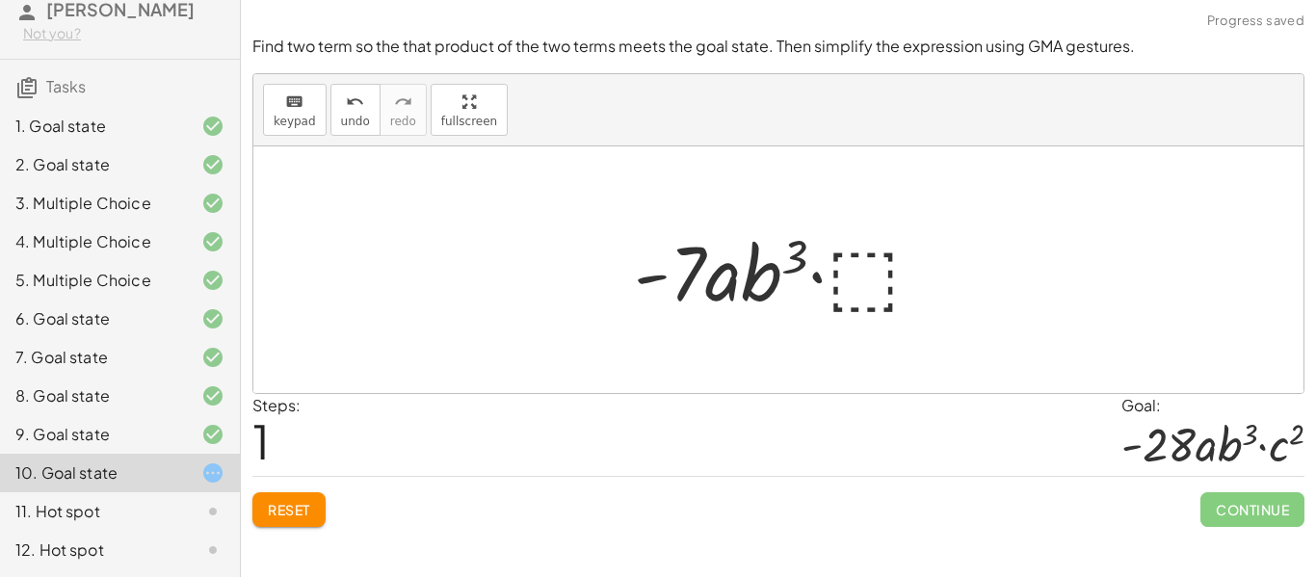
click at [865, 285] on div at bounding box center [785, 270] width 323 height 99
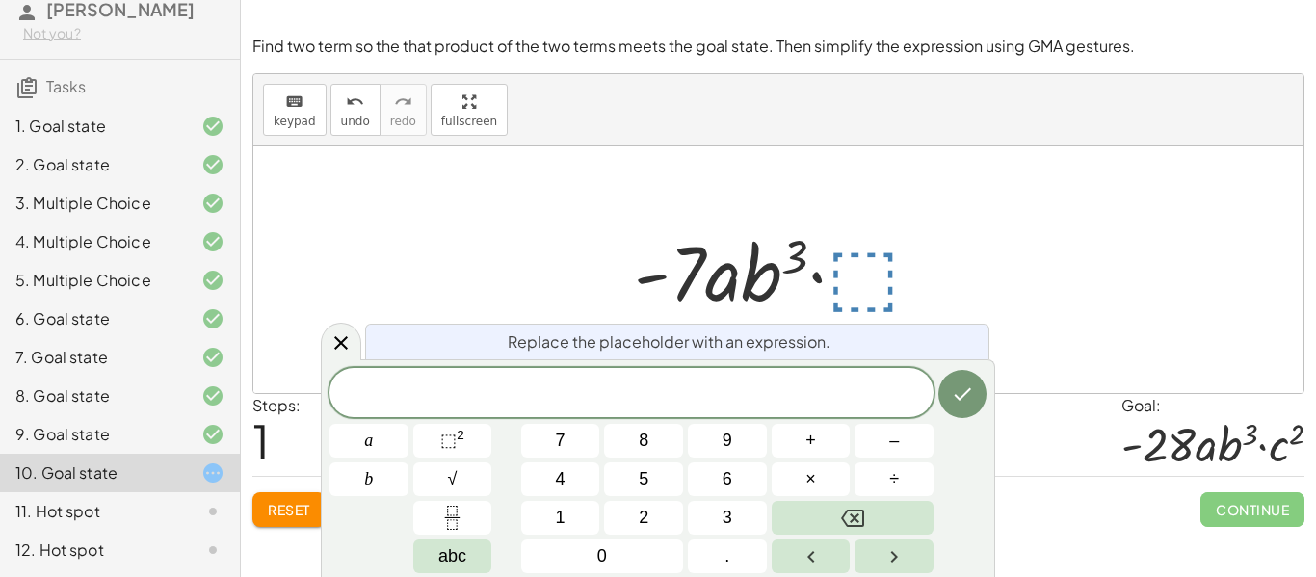
click at [513, 408] on span at bounding box center [632, 394] width 604 height 29
click at [440, 448] on span "⬚" at bounding box center [448, 440] width 16 height 19
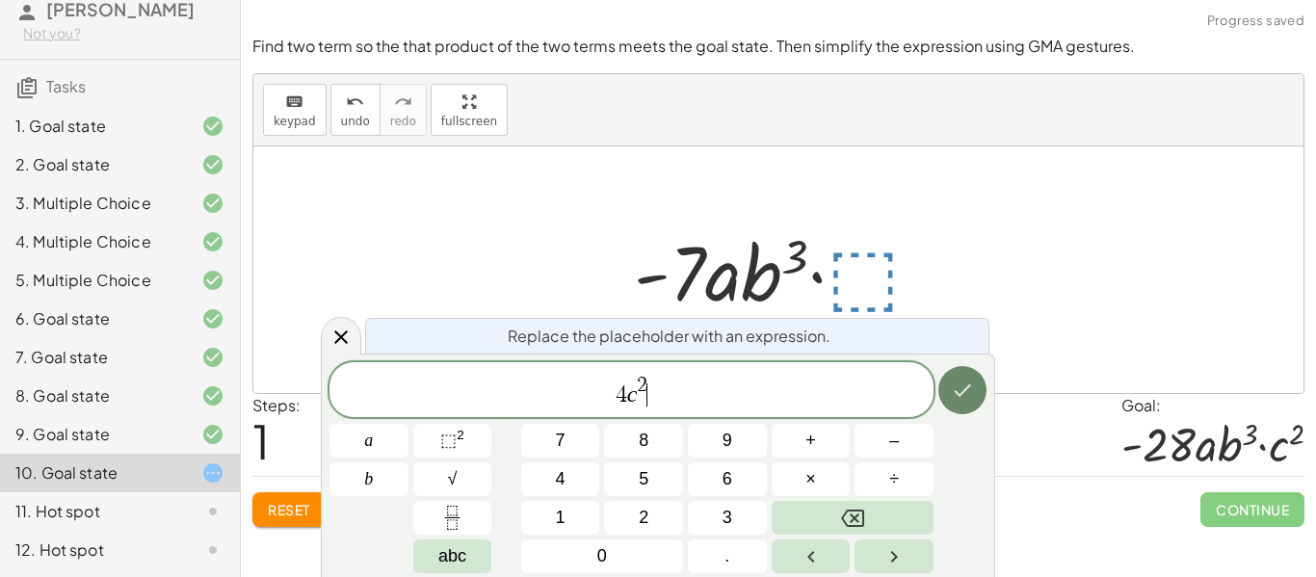
click at [974, 394] on button "Done" at bounding box center [963, 390] width 48 height 48
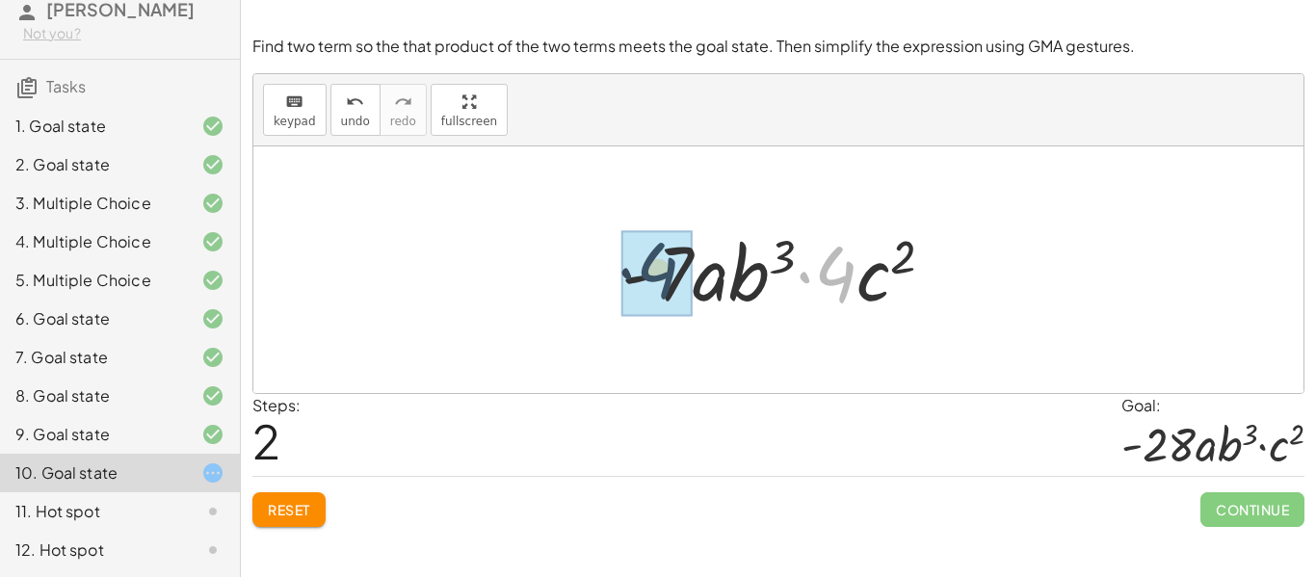
drag, startPoint x: 844, startPoint y: 279, endPoint x: 651, endPoint y: 279, distance: 192.7
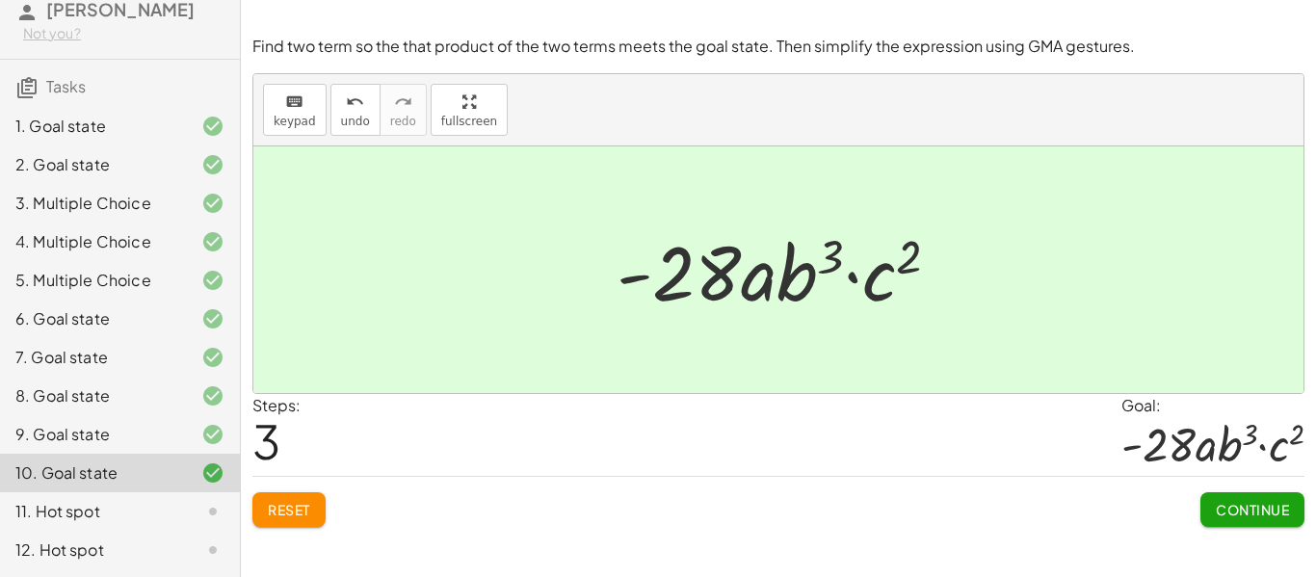
click at [1271, 514] on span "Continue" at bounding box center [1252, 509] width 73 height 17
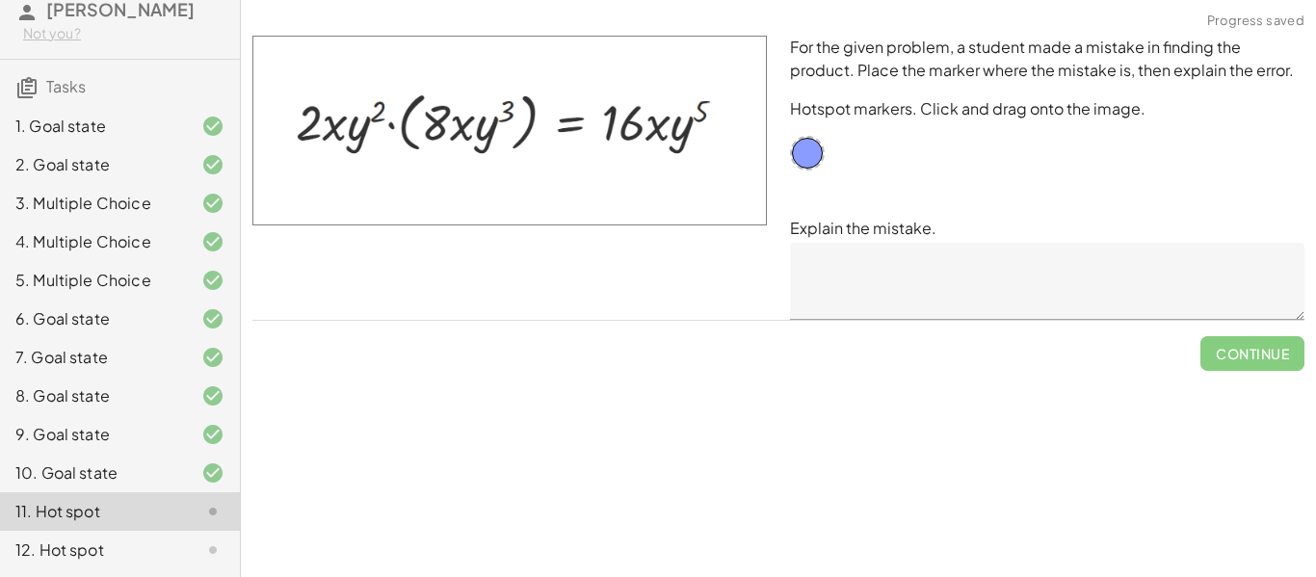
click at [861, 310] on textarea at bounding box center [1047, 281] width 515 height 77
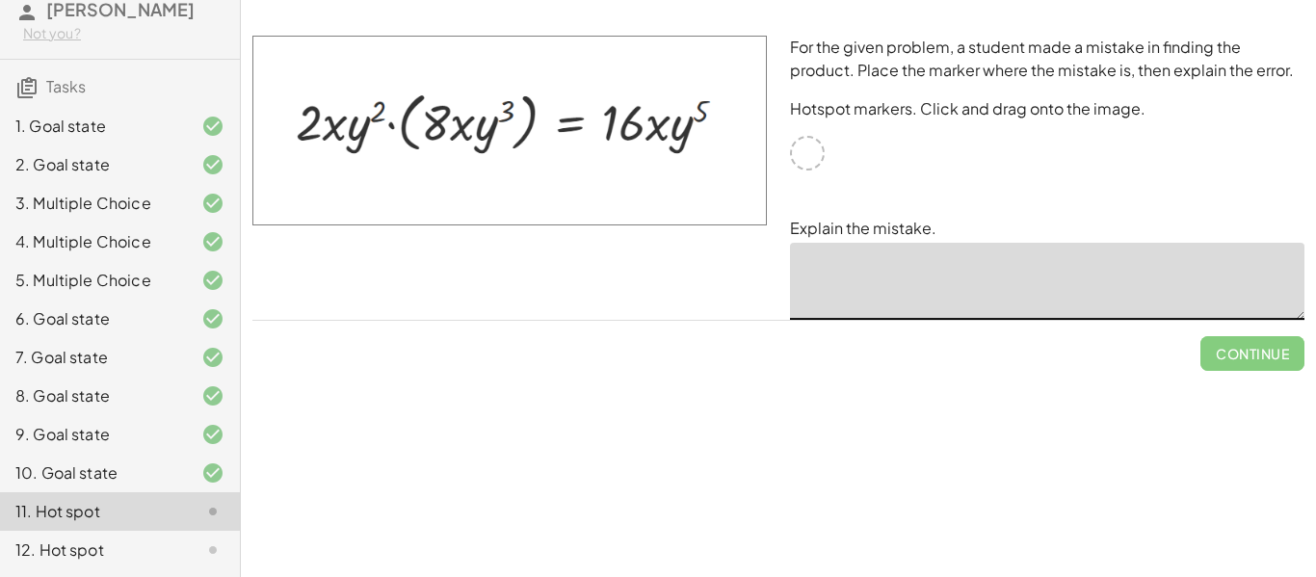
click at [819, 152] on div at bounding box center [807, 153] width 35 height 35
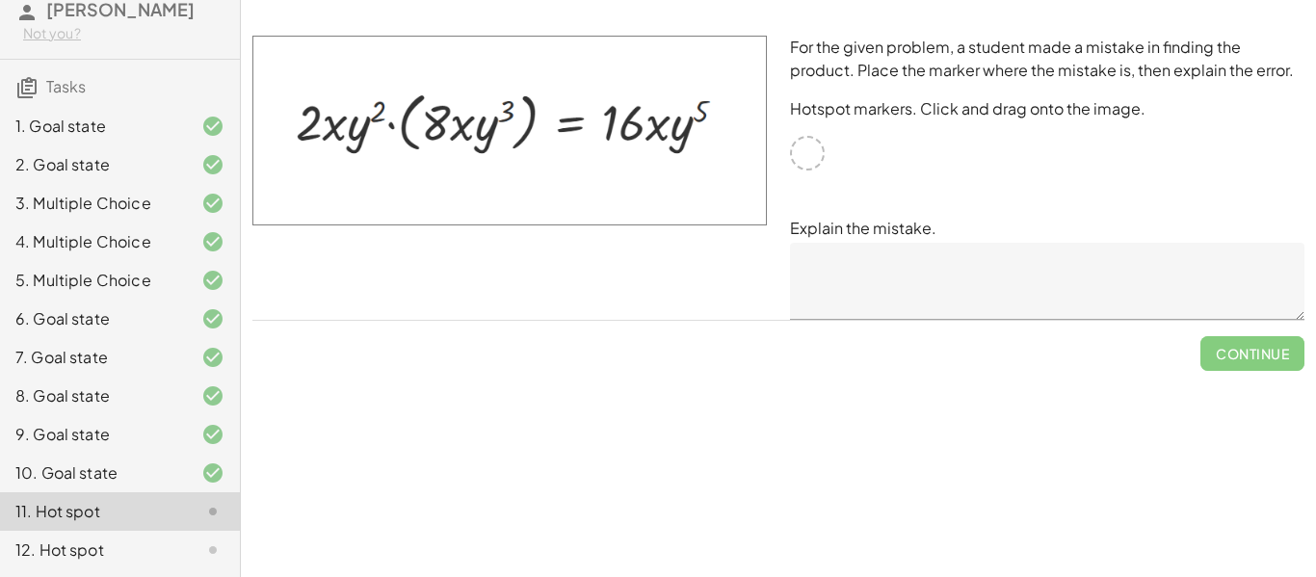
click at [803, 145] on div at bounding box center [807, 153] width 35 height 35
drag, startPoint x: 803, startPoint y: 145, endPoint x: 840, endPoint y: 158, distance: 39.9
click at [840, 158] on div "For the given problem, a student made a mistake in finding the product. Place t…" at bounding box center [1048, 177] width 538 height 307
click at [794, 150] on div at bounding box center [807, 153] width 35 height 35
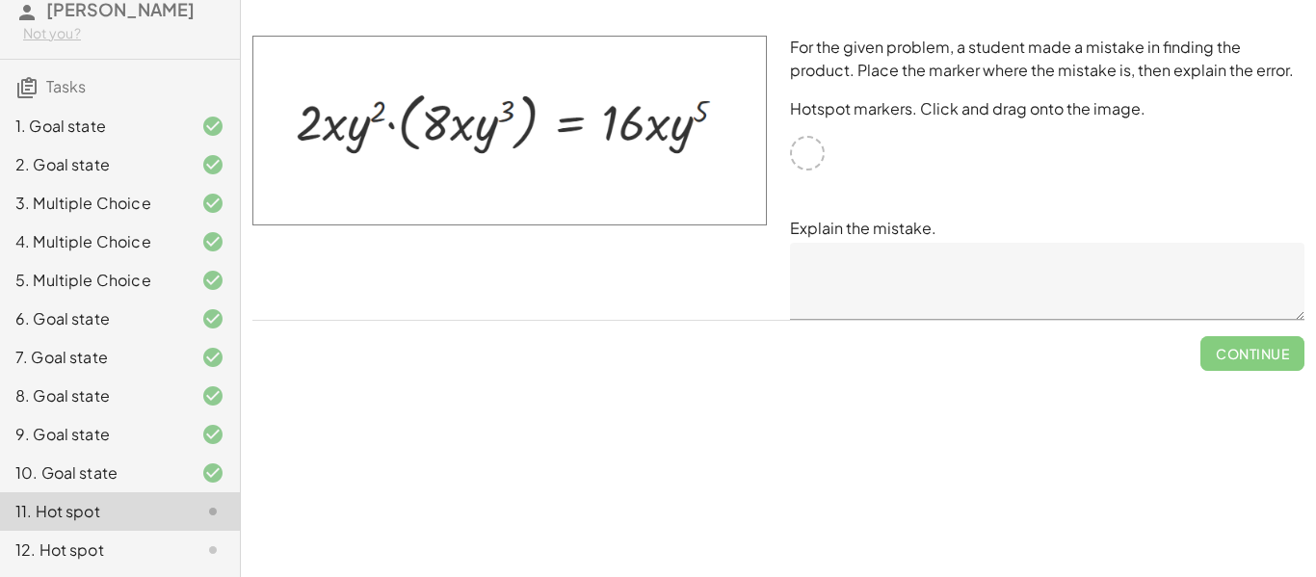
click at [794, 150] on div at bounding box center [807, 153] width 35 height 35
click at [853, 282] on textarea at bounding box center [1047, 281] width 515 height 77
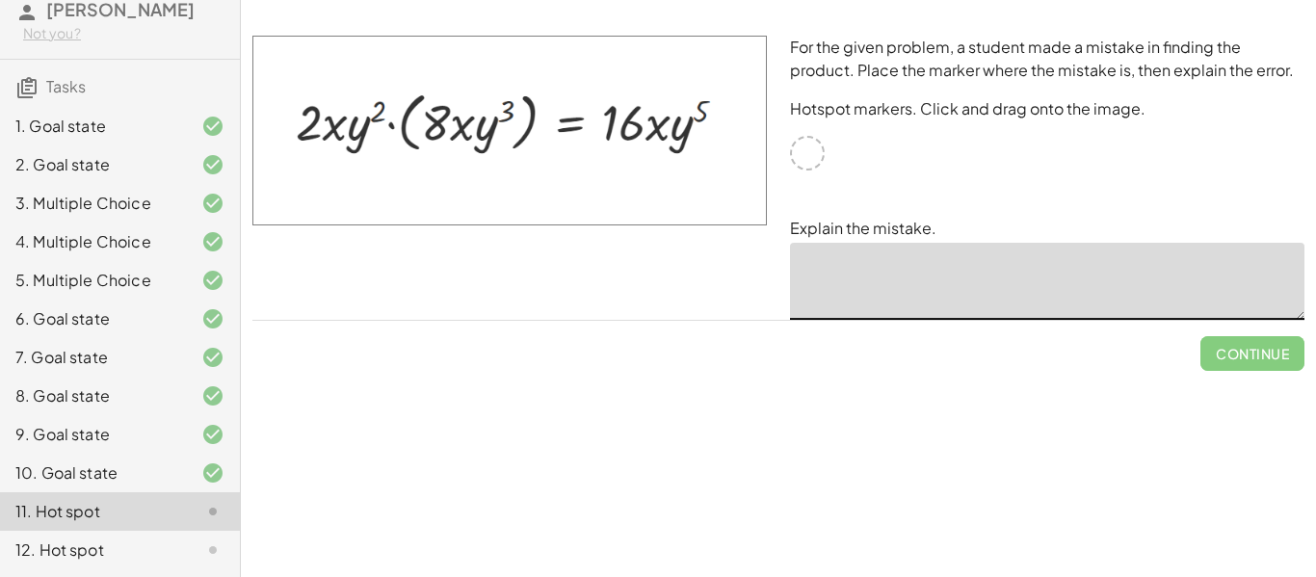
click at [816, 134] on div "For the given problem, a student made a mistake in finding the product. Place t…" at bounding box center [1048, 177] width 538 height 307
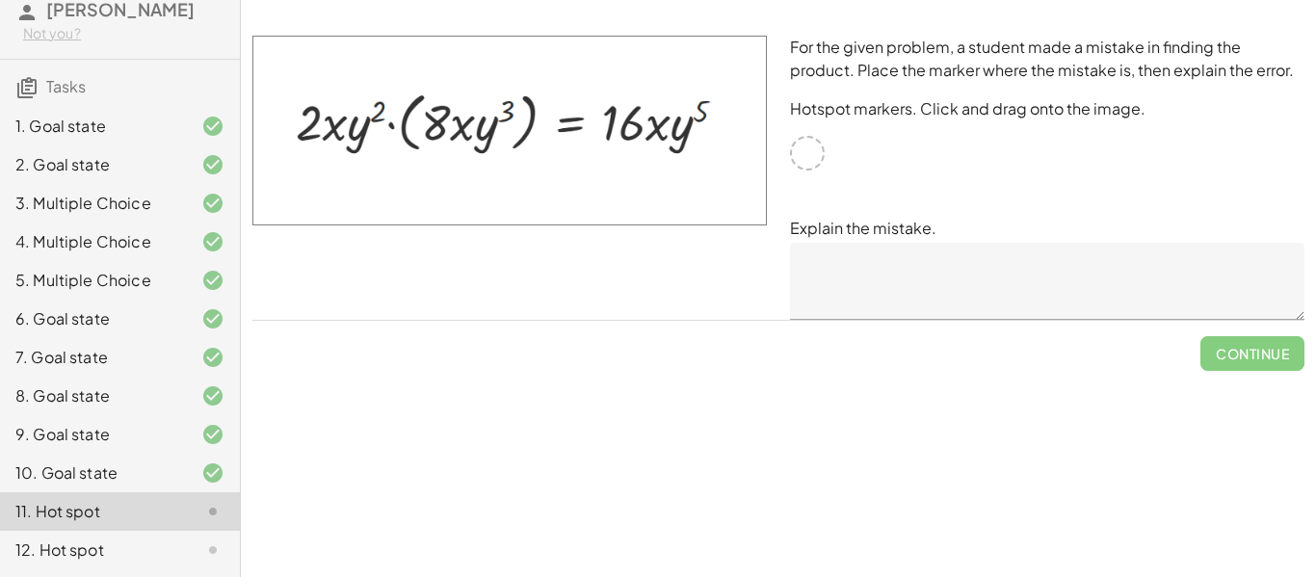
click at [816, 134] on div "For the given problem, a student made a mistake in finding the product. Place t…" at bounding box center [1048, 177] width 538 height 307
click at [804, 139] on div at bounding box center [807, 153] width 35 height 35
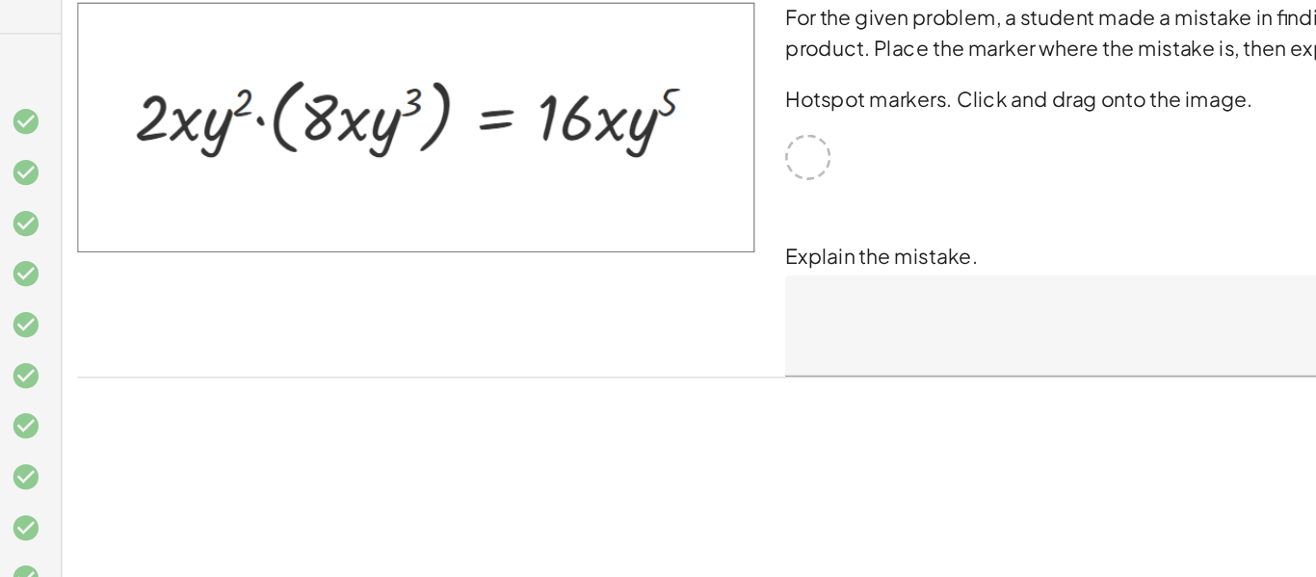
click at [804, 139] on div at bounding box center [807, 153] width 35 height 35
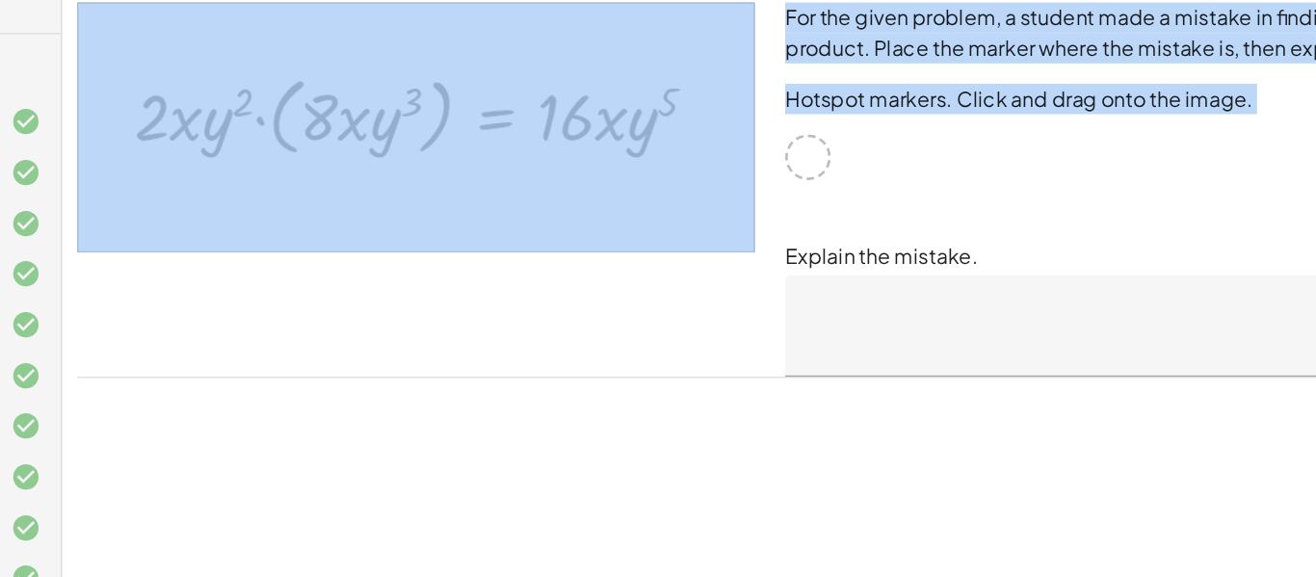
drag, startPoint x: 816, startPoint y: 134, endPoint x: 749, endPoint y: 139, distance: 67.6
click at [749, 139] on div "For the given problem, a student made a mistake in finding the product. Place t…" at bounding box center [778, 177] width 1075 height 307
click at [749, 139] on img at bounding box center [509, 131] width 515 height 190
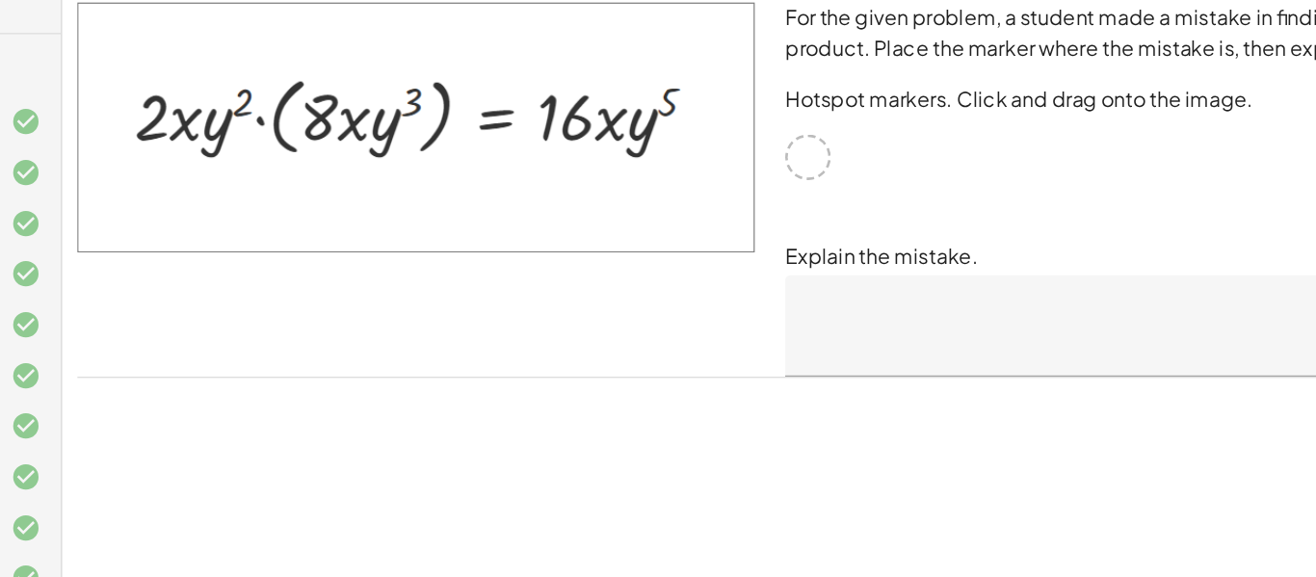
click at [893, 183] on div "For the given problem, a student made a mistake in finding the product. Place t…" at bounding box center [1048, 177] width 538 height 307
click at [718, 149] on img at bounding box center [509, 131] width 515 height 190
drag, startPoint x: 731, startPoint y: 151, endPoint x: 702, endPoint y: 159, distance: 29.9
click at [702, 159] on img at bounding box center [509, 131] width 515 height 190
click at [806, 151] on div at bounding box center [807, 153] width 35 height 35
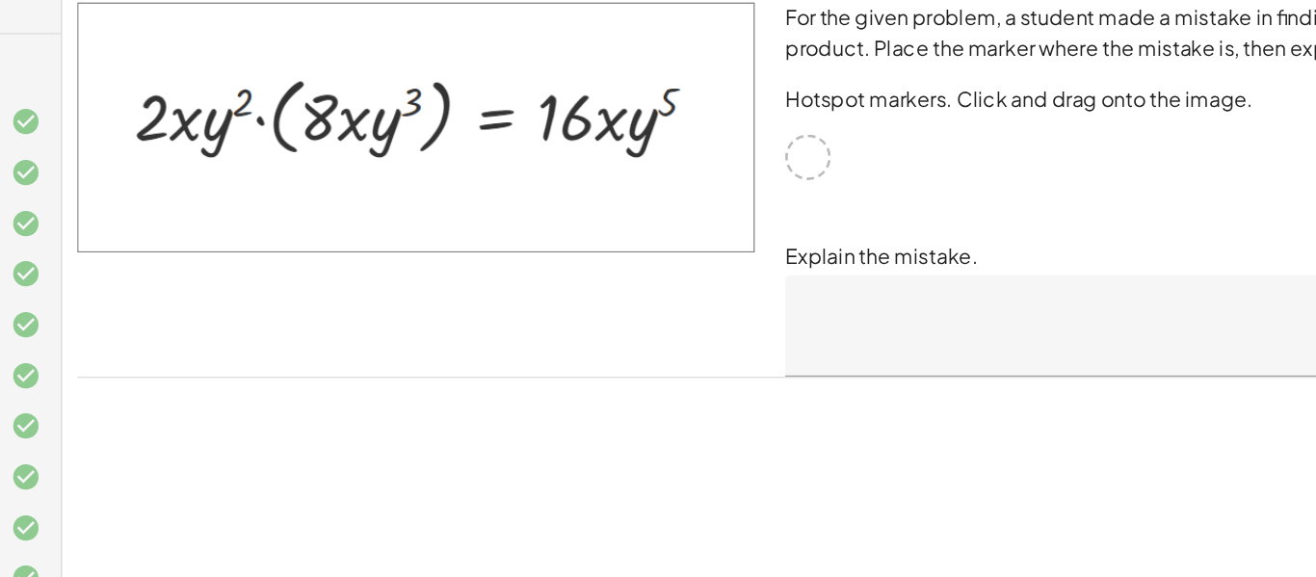
click at [806, 151] on div at bounding box center [807, 153] width 35 height 35
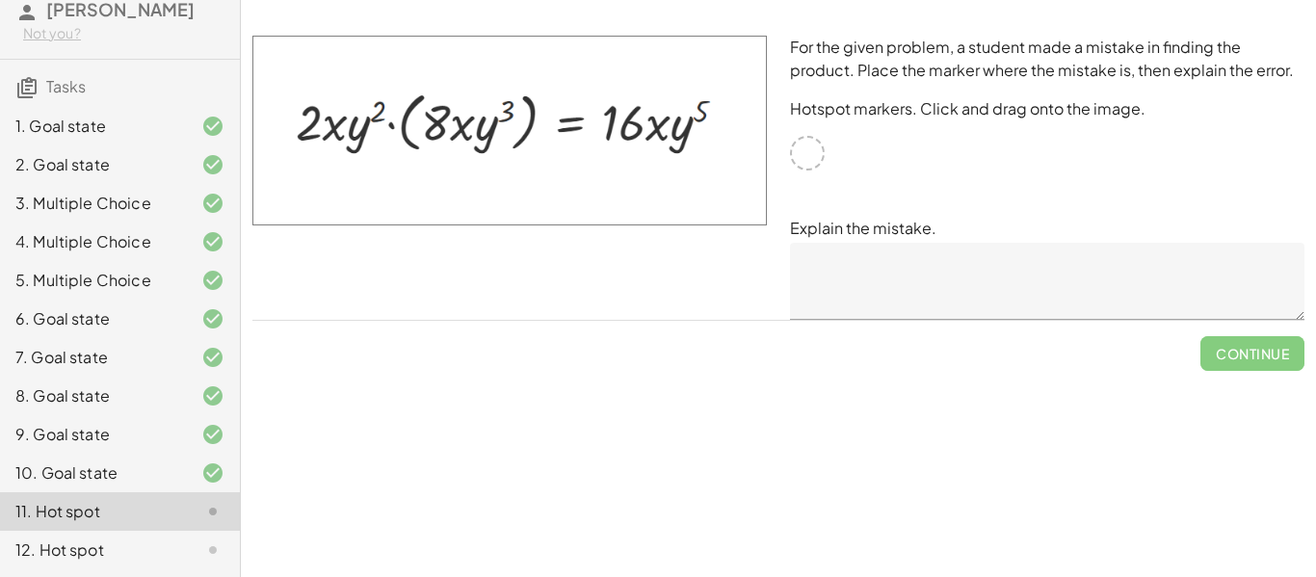
click at [160, 472] on div "10. Goal state" at bounding box center [92, 473] width 155 height 23
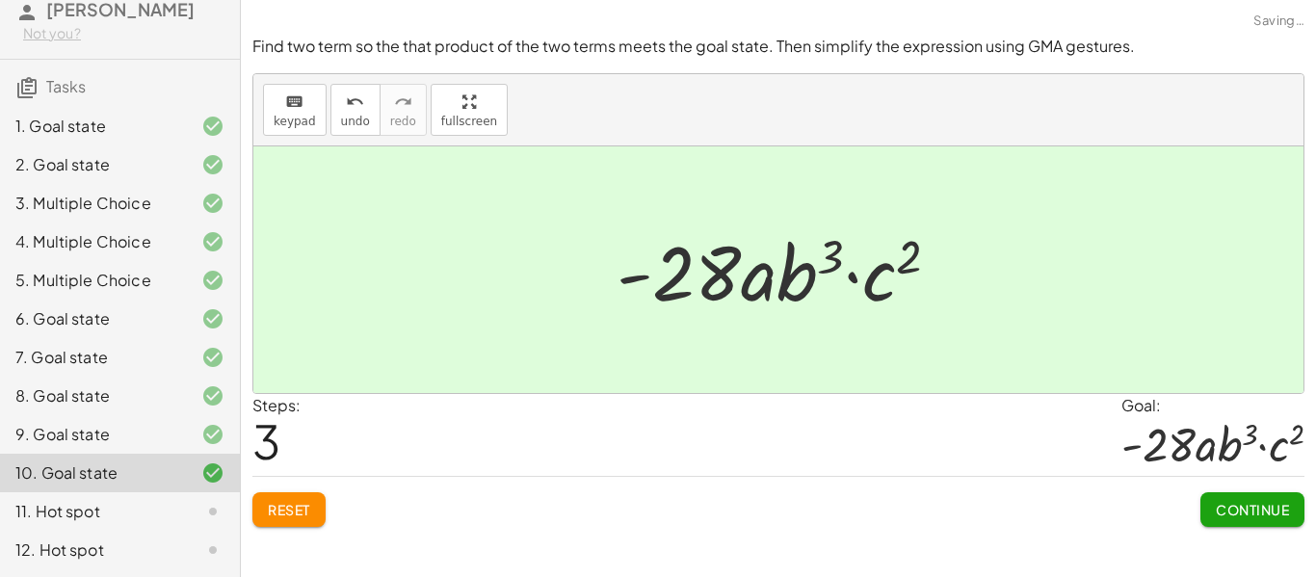
click at [171, 503] on div at bounding box center [198, 511] width 54 height 23
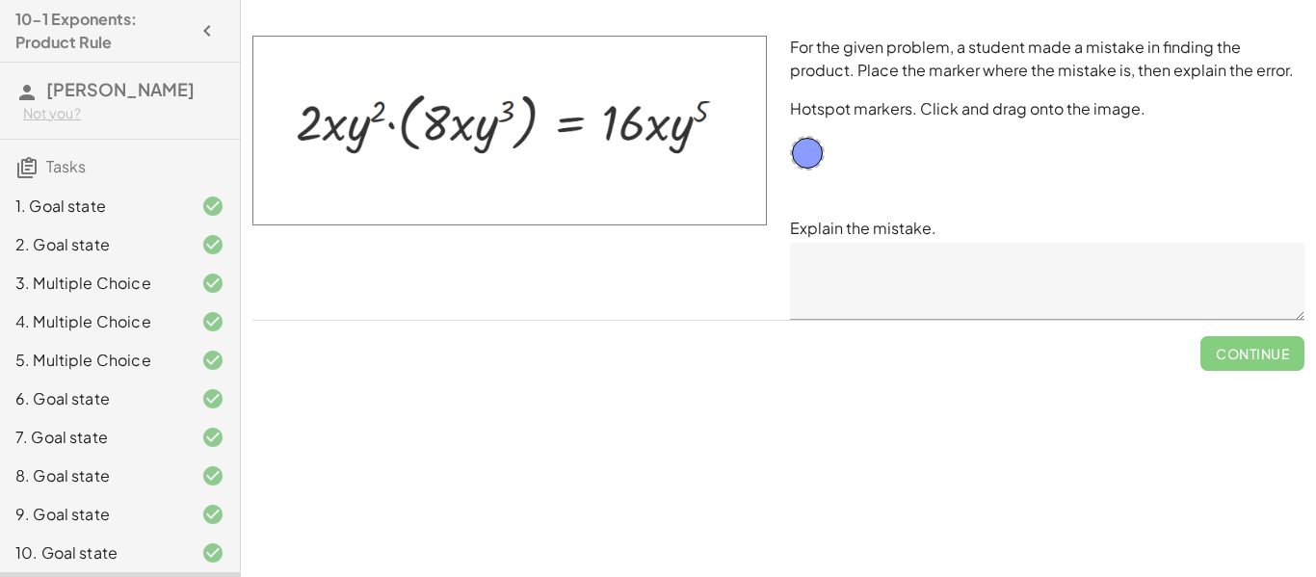
click at [859, 290] on textarea at bounding box center [1047, 281] width 515 height 77
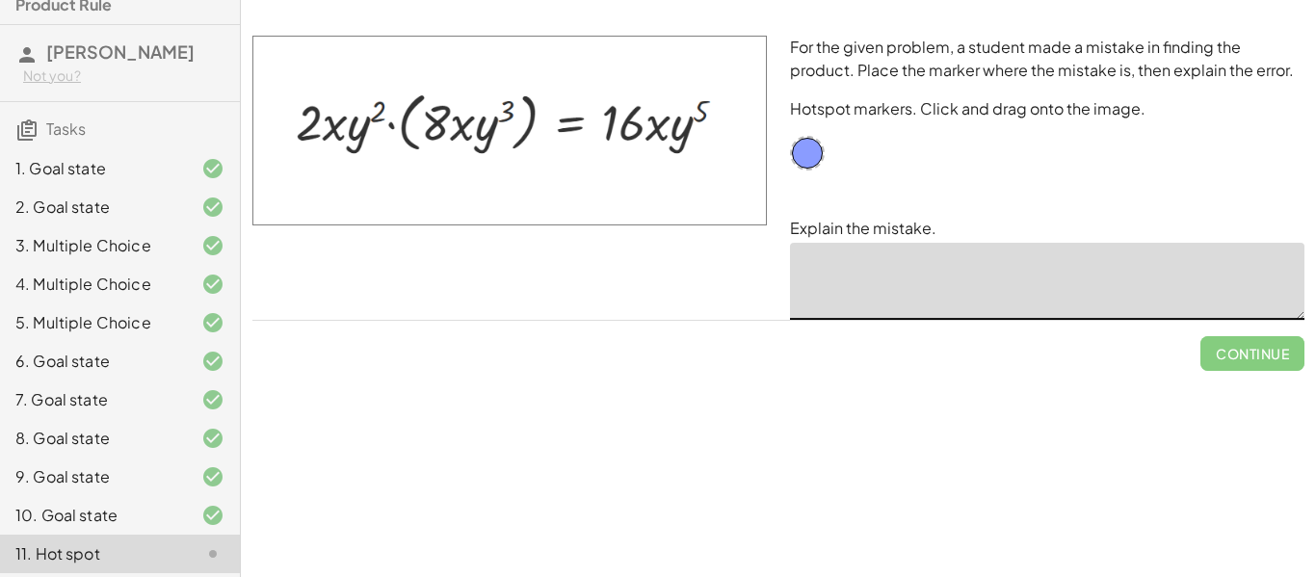
scroll to position [37, 0]
click at [1099, 429] on div "Simplify. keyboard keypad undo undo redo redo fullscreen × Steps: 0 Reset Conti…" at bounding box center [778, 288] width 1075 height 577
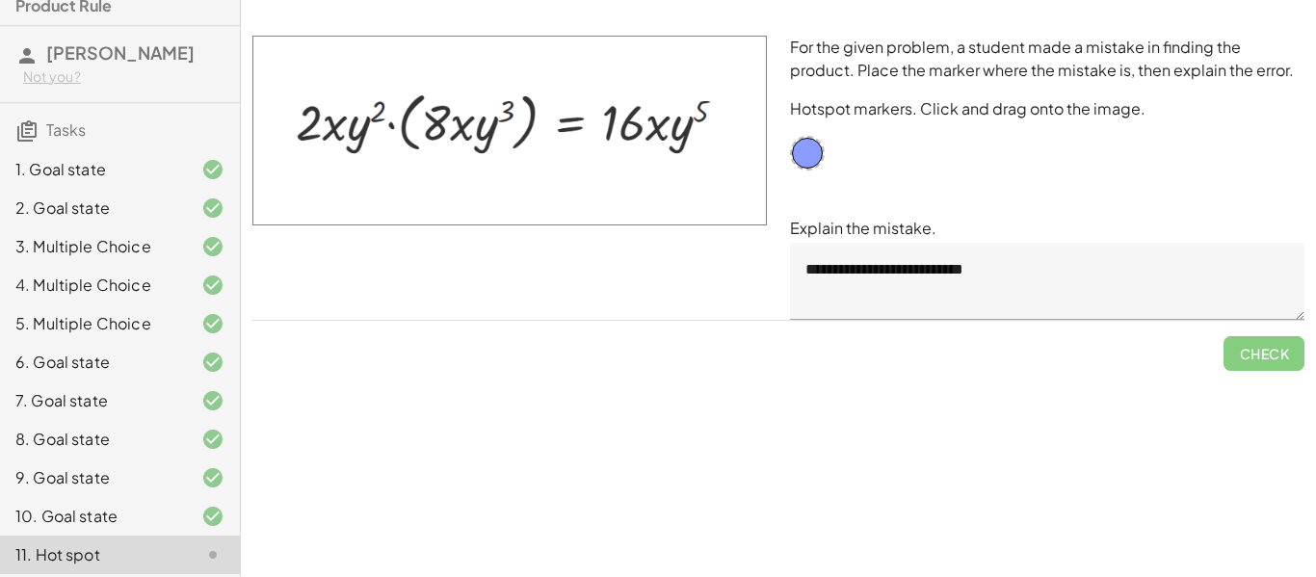
click at [1093, 280] on textarea "**********" at bounding box center [1047, 281] width 515 height 77
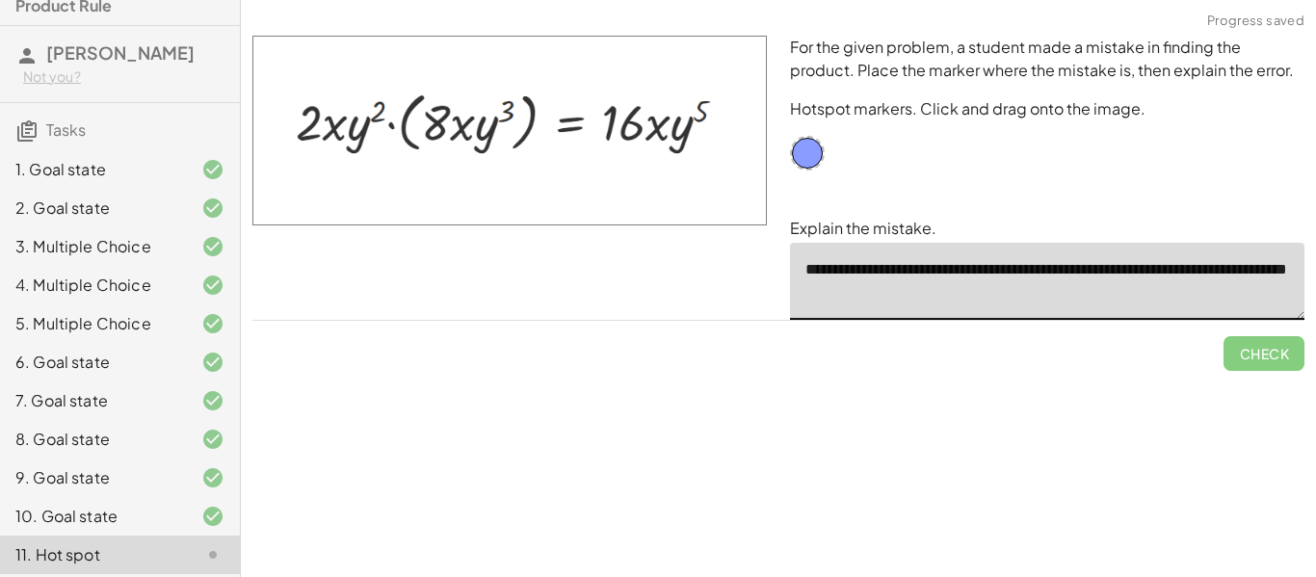
click at [863, 292] on textarea "**********" at bounding box center [1047, 281] width 515 height 77
click at [1001, 299] on textarea "**********" at bounding box center [1047, 281] width 515 height 77
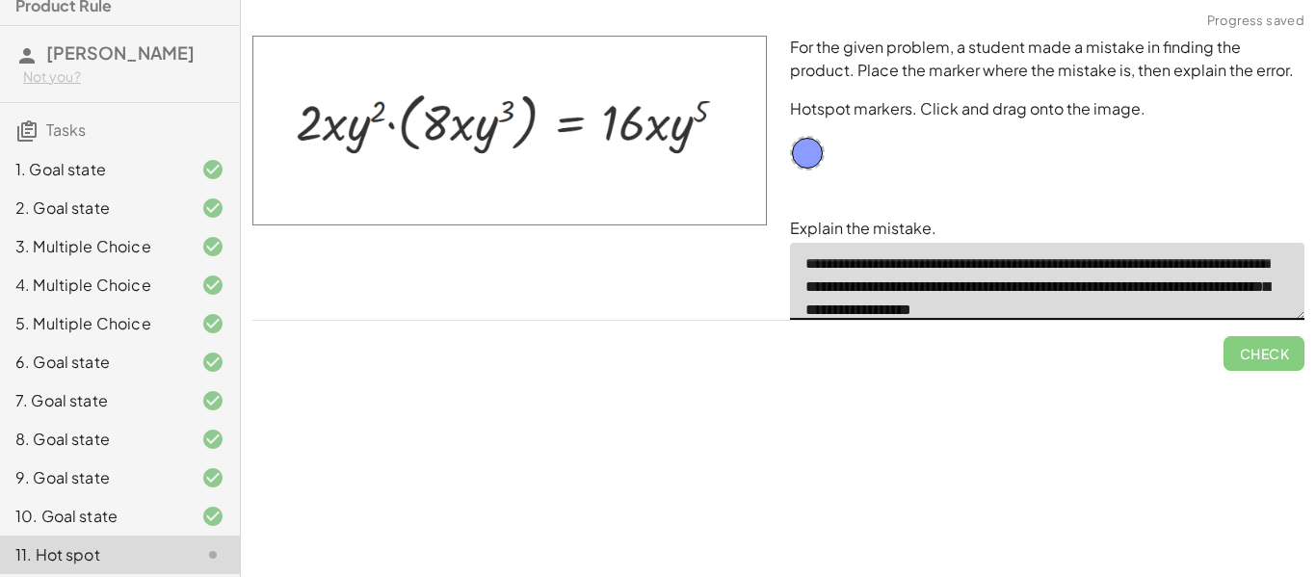
click at [1073, 309] on textarea "**********" at bounding box center [1047, 281] width 515 height 77
click at [1164, 313] on textarea "**********" at bounding box center [1047, 281] width 515 height 77
click at [1193, 288] on textarea "**********" at bounding box center [1047, 281] width 515 height 77
click at [1210, 317] on textarea "**********" at bounding box center [1047, 281] width 515 height 77
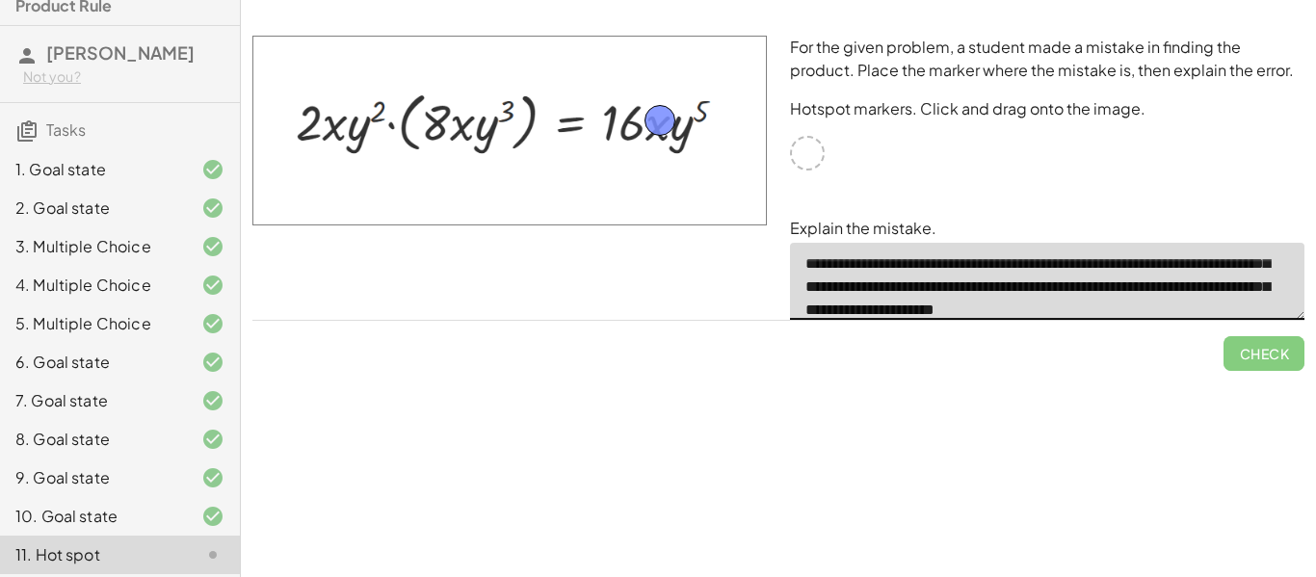
drag, startPoint x: 810, startPoint y: 149, endPoint x: 663, endPoint y: 118, distance: 150.8
type textarea "**********"
click at [1262, 351] on span "Check" at bounding box center [1264, 353] width 50 height 17
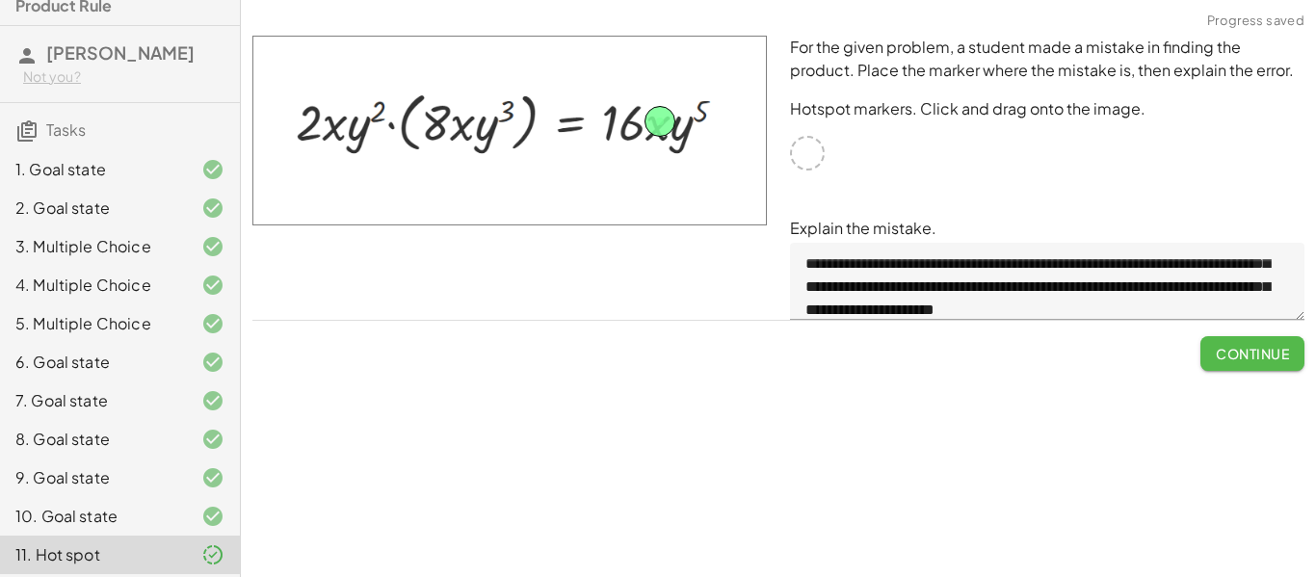
click at [1252, 359] on span "Continue" at bounding box center [1252, 353] width 73 height 17
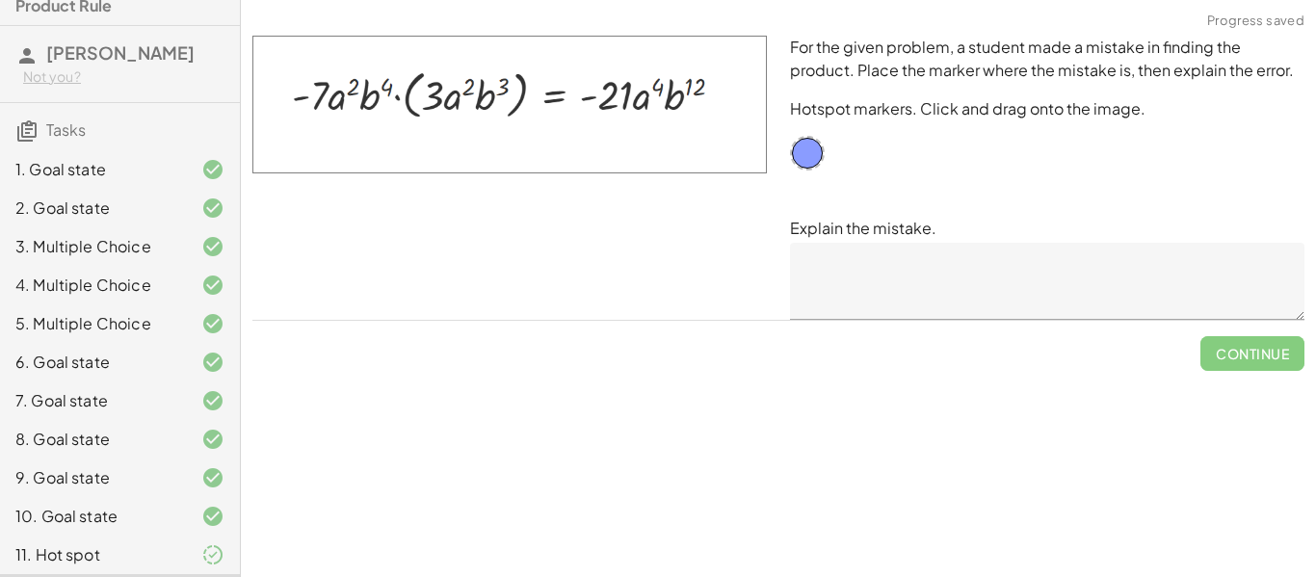
click at [218, 554] on icon at bounding box center [212, 554] width 23 height 23
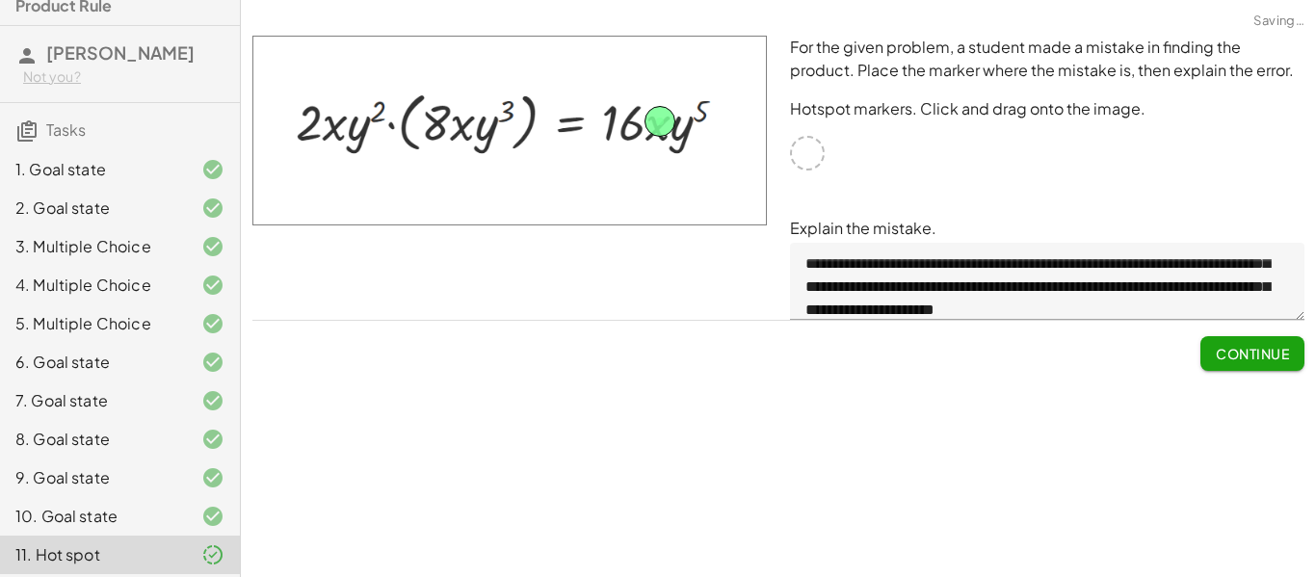
scroll to position [80, 0]
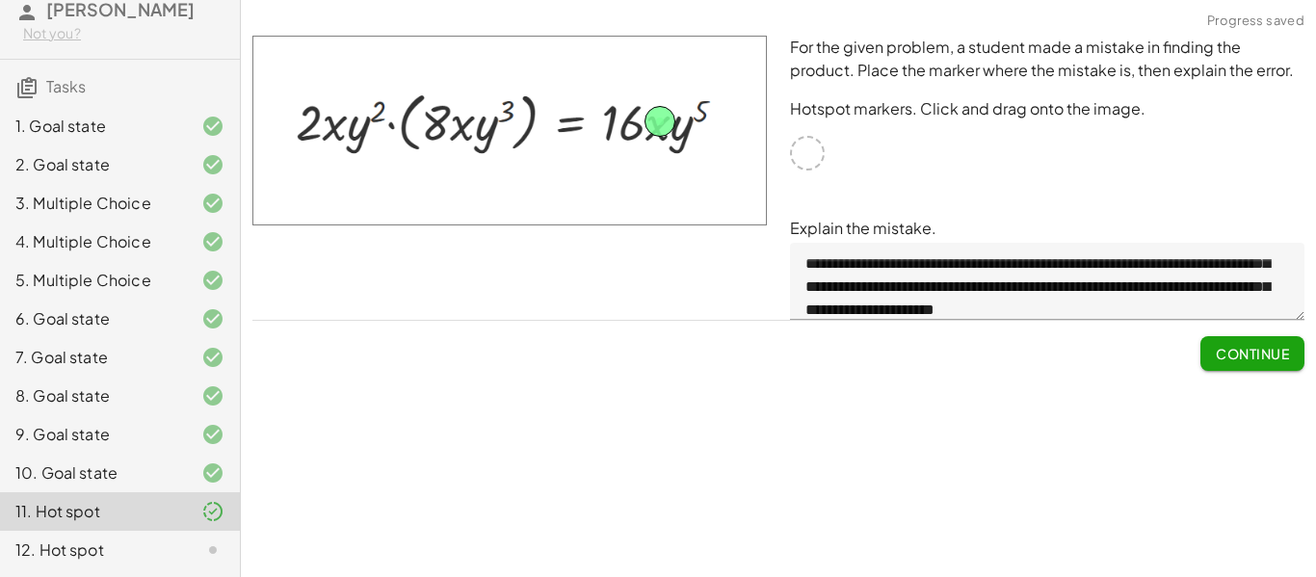
click at [1252, 361] on span "Continue" at bounding box center [1252, 353] width 73 height 17
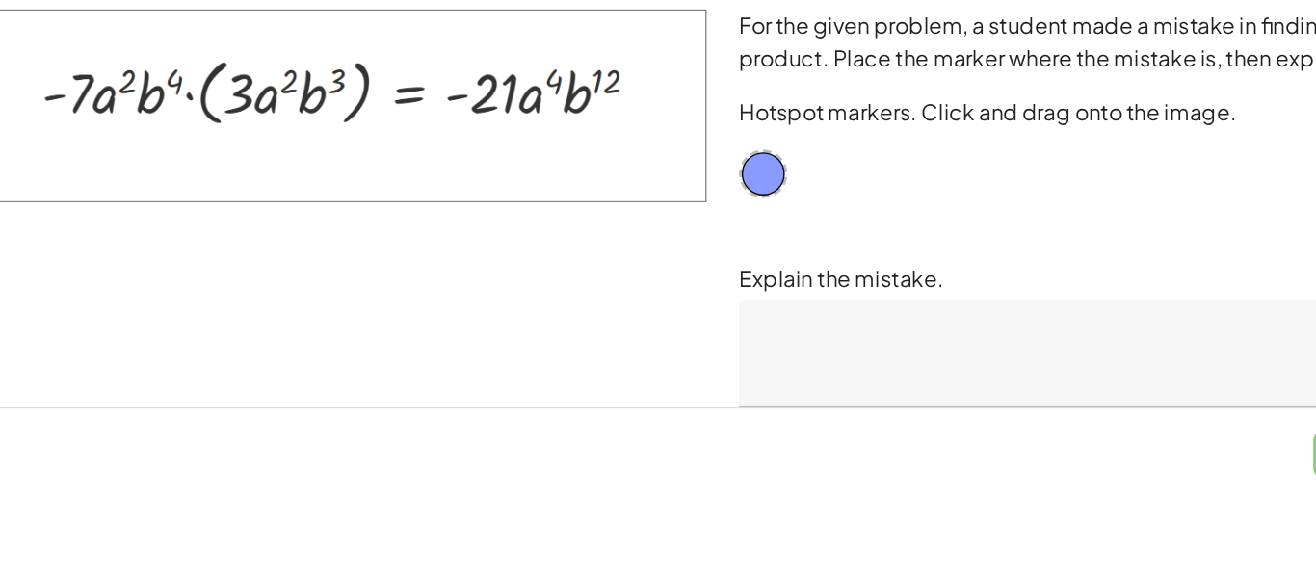
click at [487, 245] on div at bounding box center [510, 177] width 538 height 307
drag, startPoint x: 801, startPoint y: 150, endPoint x: 688, endPoint y: 86, distance: 129.9
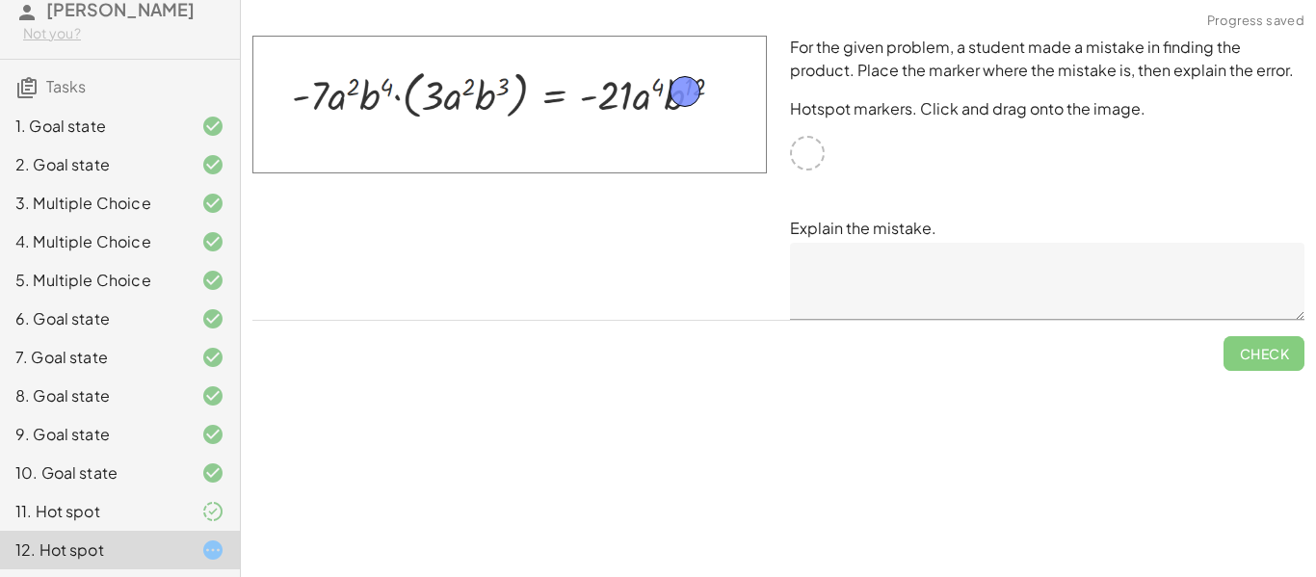
drag, startPoint x: 702, startPoint y: 76, endPoint x: 686, endPoint y: 84, distance: 18.1
drag, startPoint x: 682, startPoint y: 97, endPoint x: 374, endPoint y: 93, distance: 308.4
drag, startPoint x: 374, startPoint y: 93, endPoint x: 461, endPoint y: 86, distance: 87.0
drag, startPoint x: 461, startPoint y: 86, endPoint x: 512, endPoint y: 101, distance: 53.3
drag, startPoint x: 512, startPoint y: 102, endPoint x: 702, endPoint y: 93, distance: 190.1
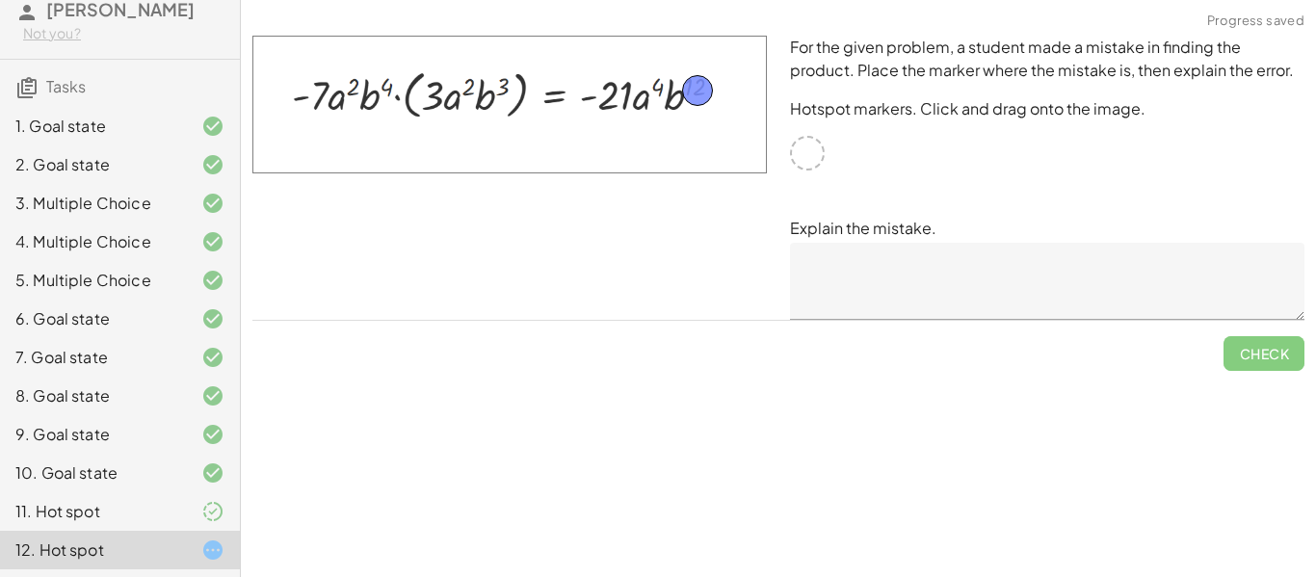
click at [1175, 266] on textarea at bounding box center [1047, 281] width 515 height 77
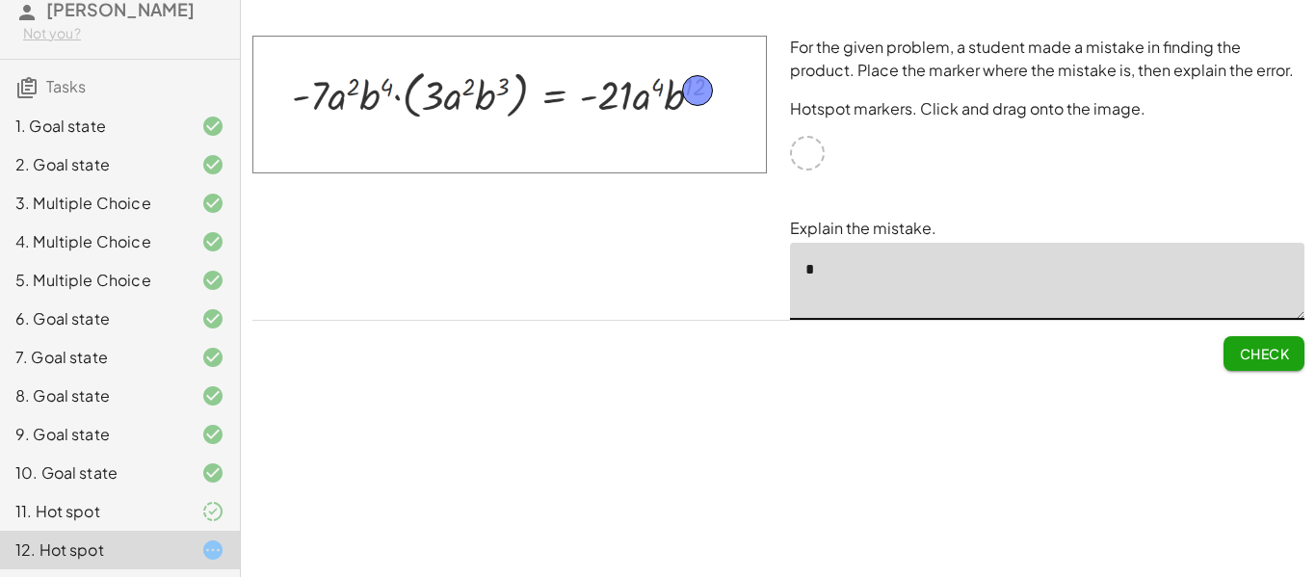
type textarea "*"
click at [1252, 345] on span "Check" at bounding box center [1264, 353] width 50 height 17
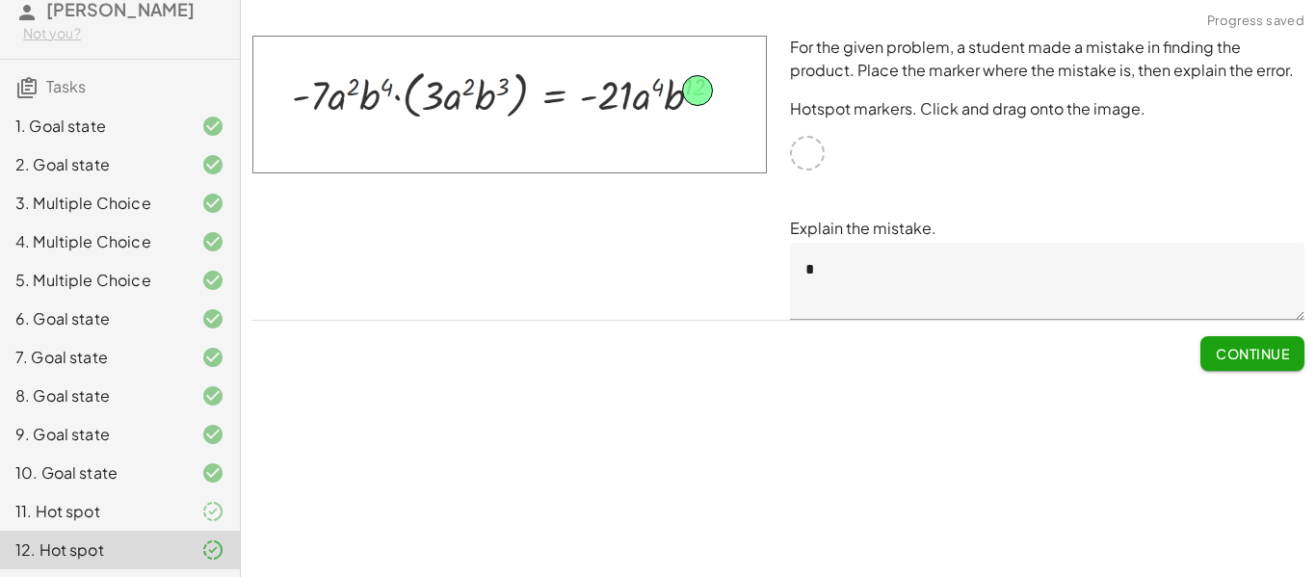
click at [1018, 266] on textarea "*" at bounding box center [1047, 281] width 515 height 77
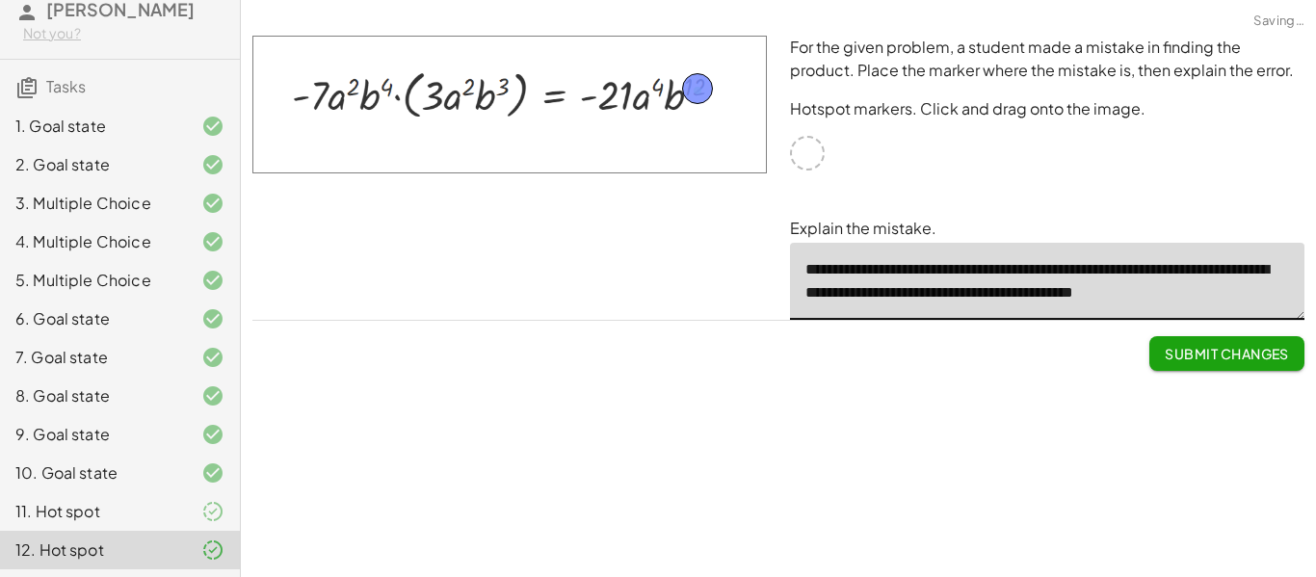
scroll to position [6, 0]
click at [1240, 358] on span "Submit Changes" at bounding box center [1227, 353] width 124 height 17
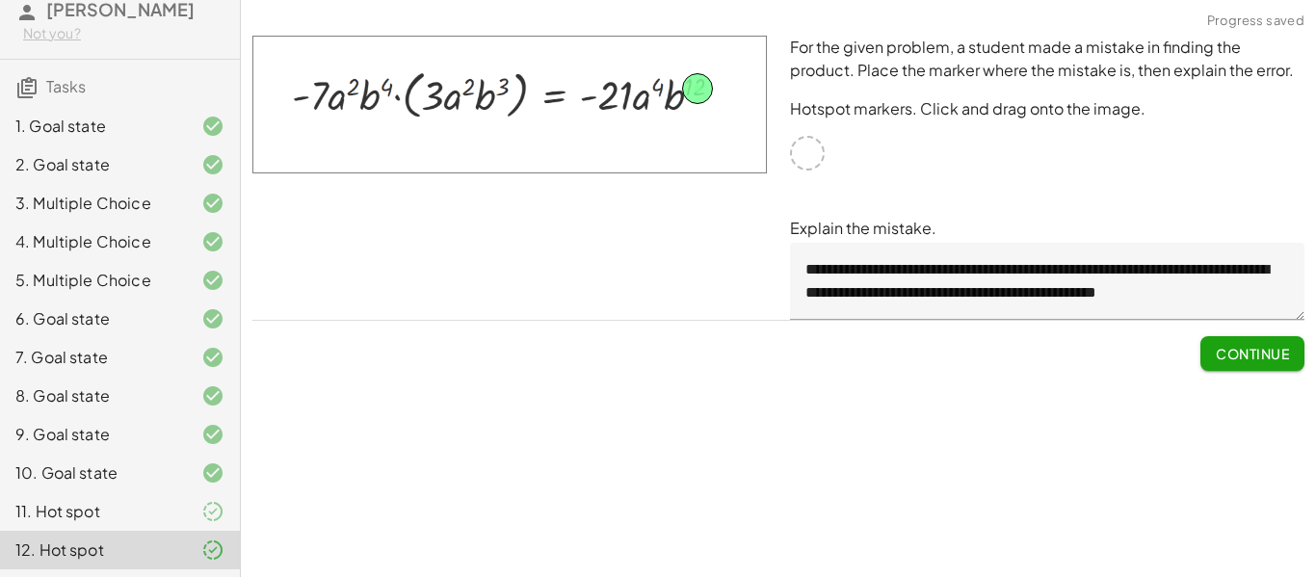
click at [908, 314] on textarea "**********" at bounding box center [1047, 281] width 515 height 77
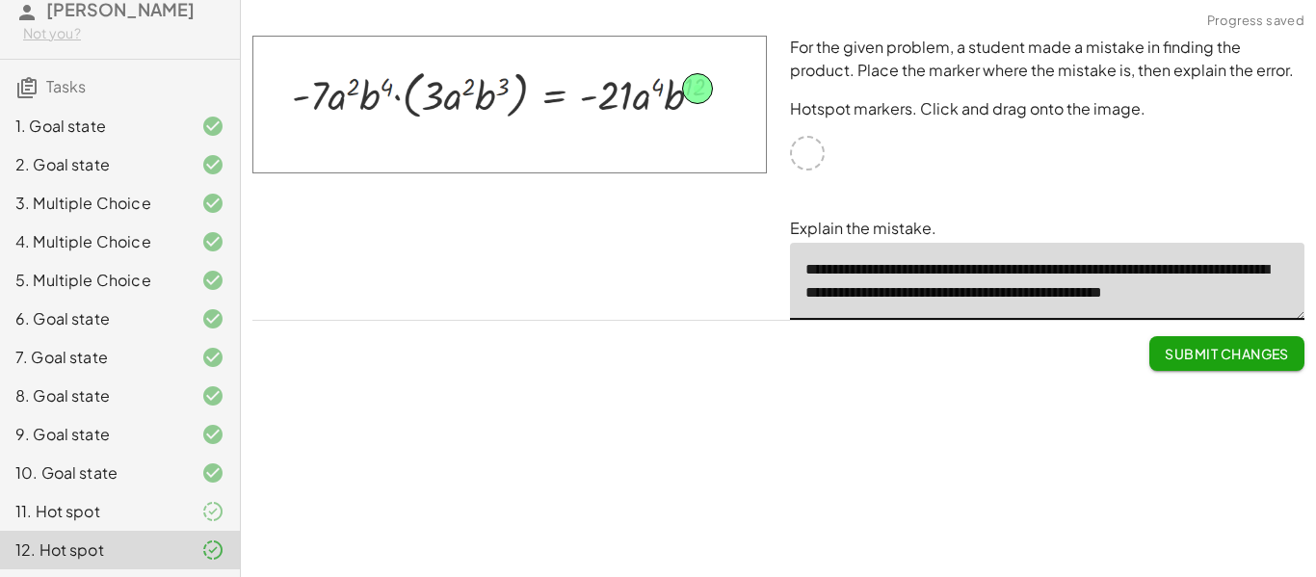
type textarea "**********"
click at [1029, 350] on div "Submit Changes" at bounding box center [778, 346] width 1052 height 50
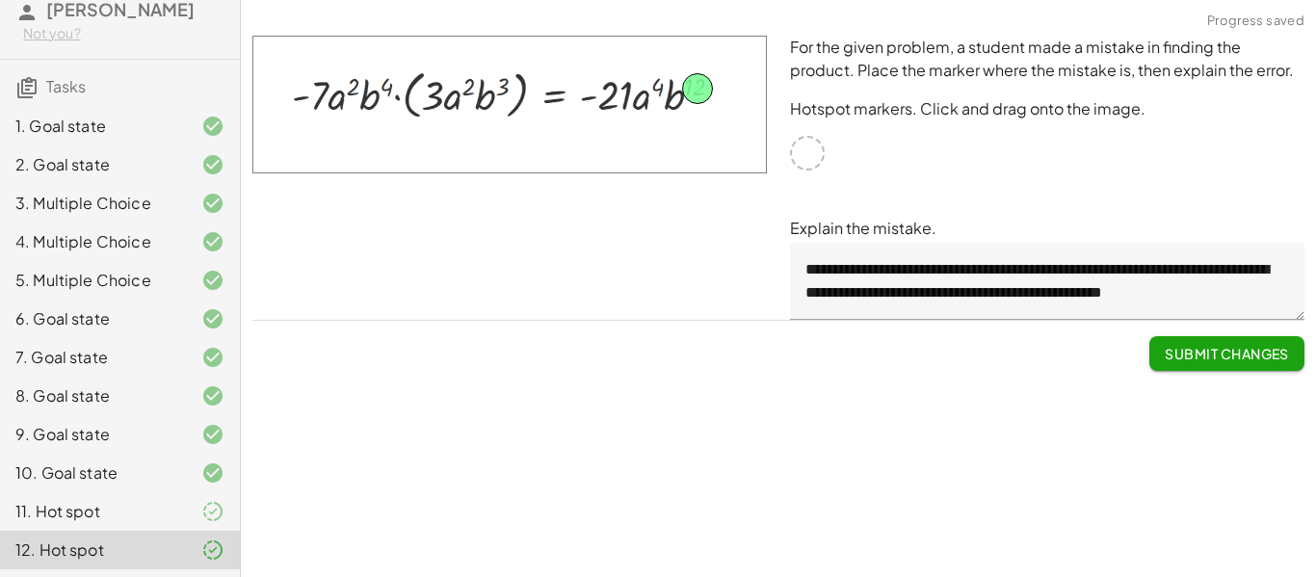
click at [1195, 353] on span "Submit Changes" at bounding box center [1227, 353] width 124 height 17
click at [1210, 356] on button "Continue" at bounding box center [1253, 353] width 104 height 35
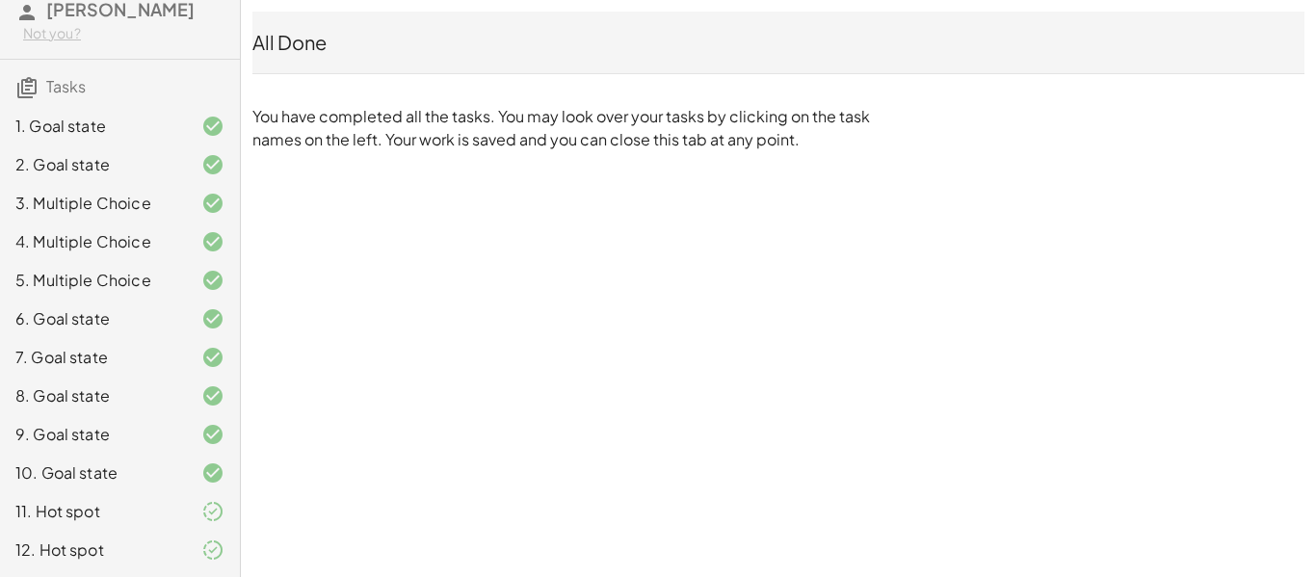
scroll to position [0, 0]
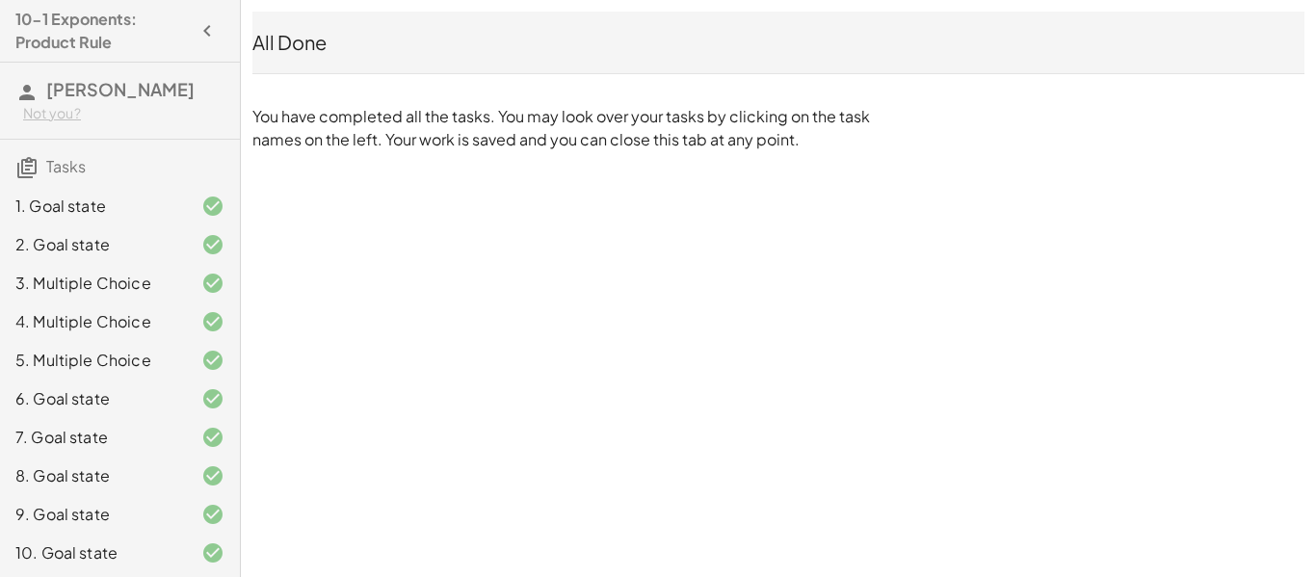
click at [216, 28] on icon "button" at bounding box center [207, 30] width 23 height 23
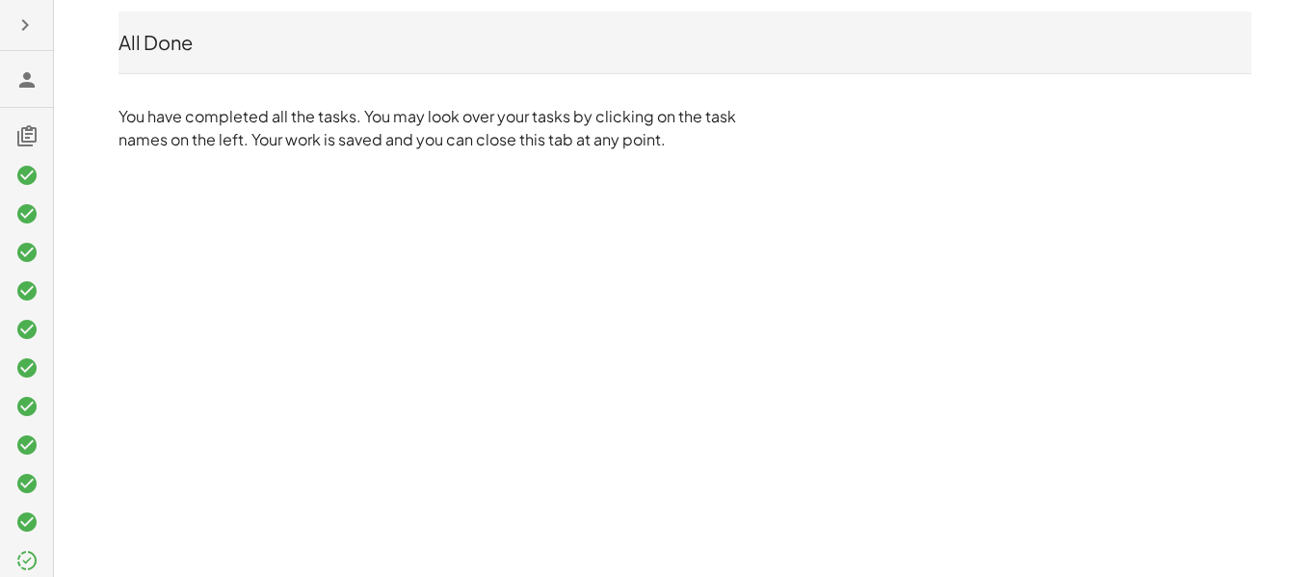
click at [30, 26] on icon "button" at bounding box center [24, 24] width 23 height 23
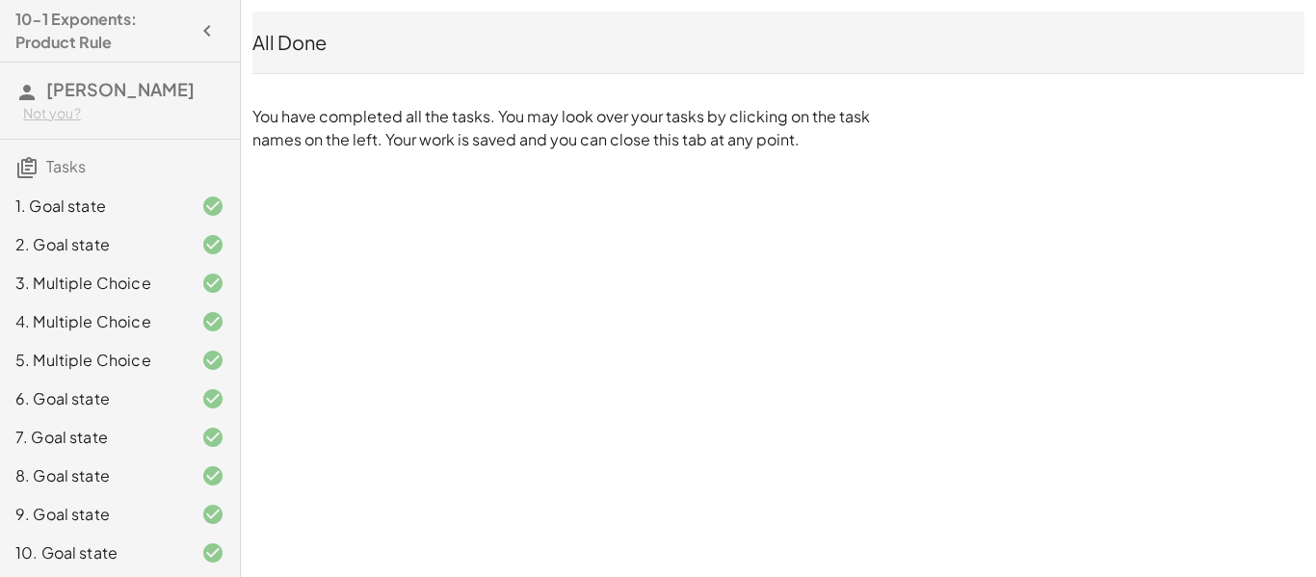
click at [186, 31] on h4 "10-1 Exponents: Product Rule" at bounding box center [102, 31] width 174 height 46
click at [201, 34] on icon "button" at bounding box center [207, 30] width 23 height 23
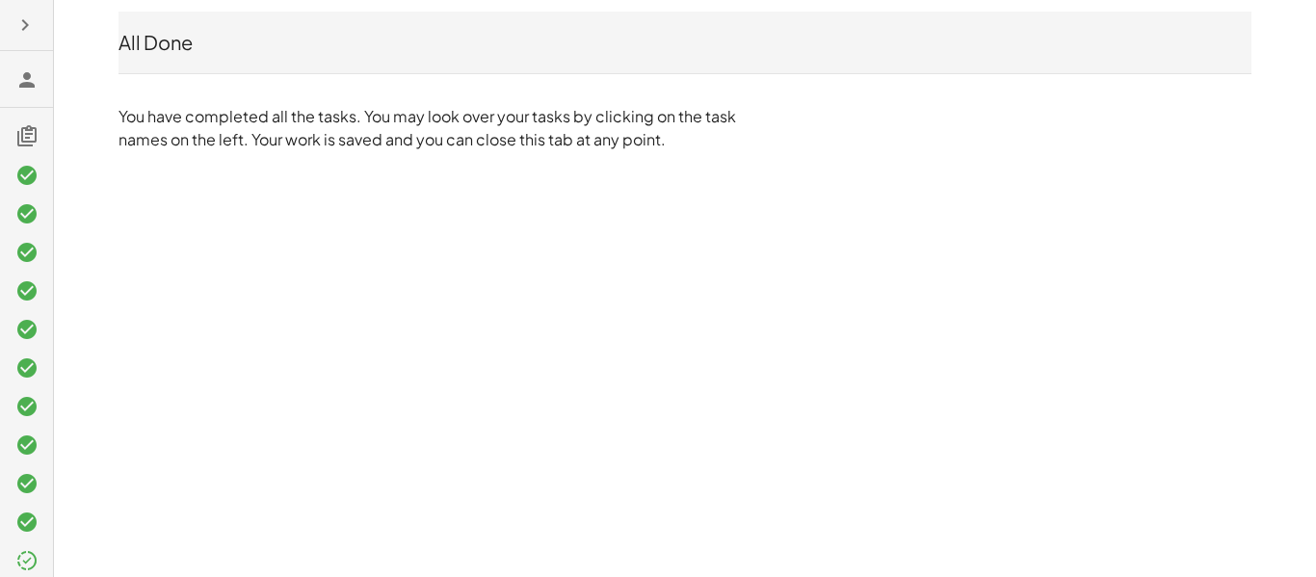
click at [14, 30] on icon "button" at bounding box center [24, 24] width 23 height 23
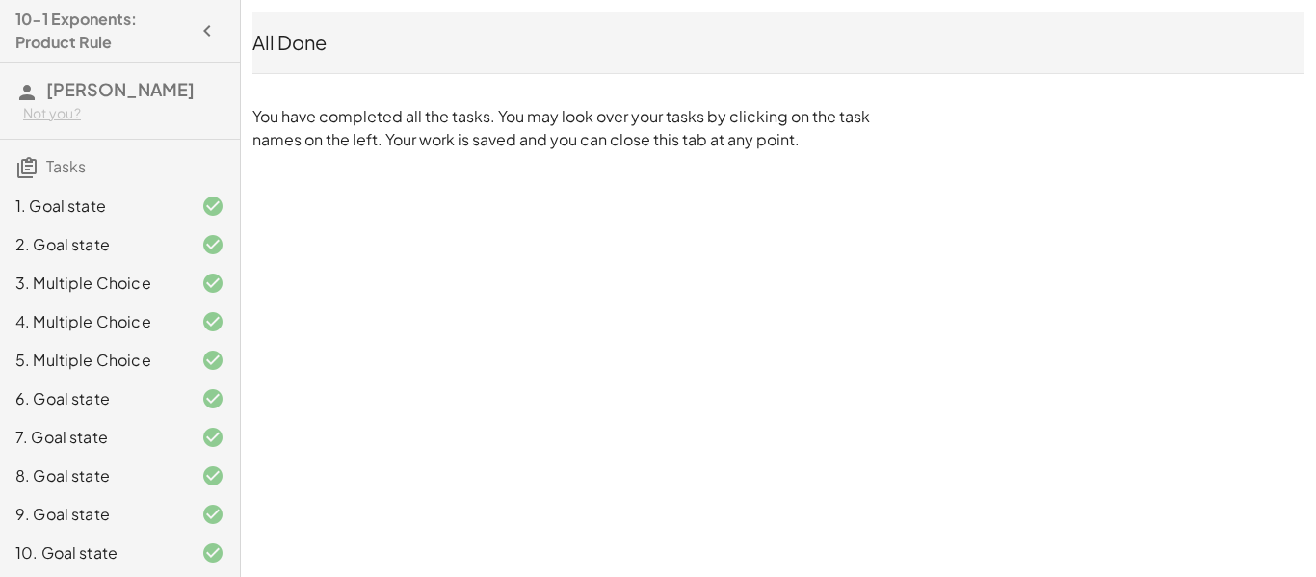
scroll to position [80, 0]
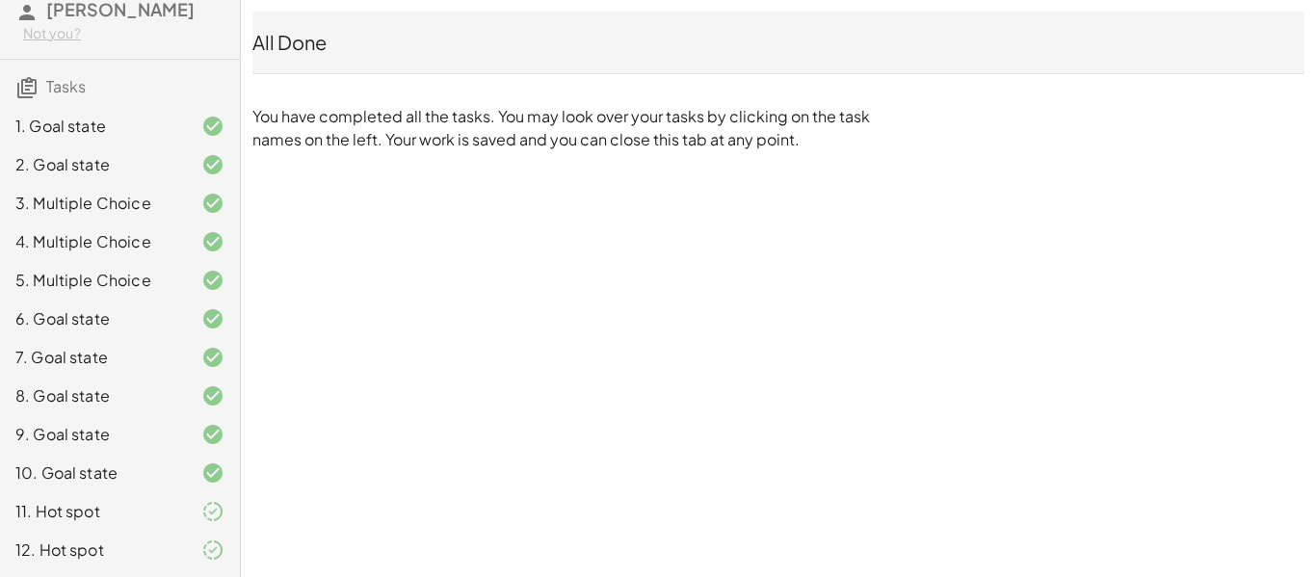
click at [125, 542] on div "12. Hot spot" at bounding box center [92, 550] width 155 height 23
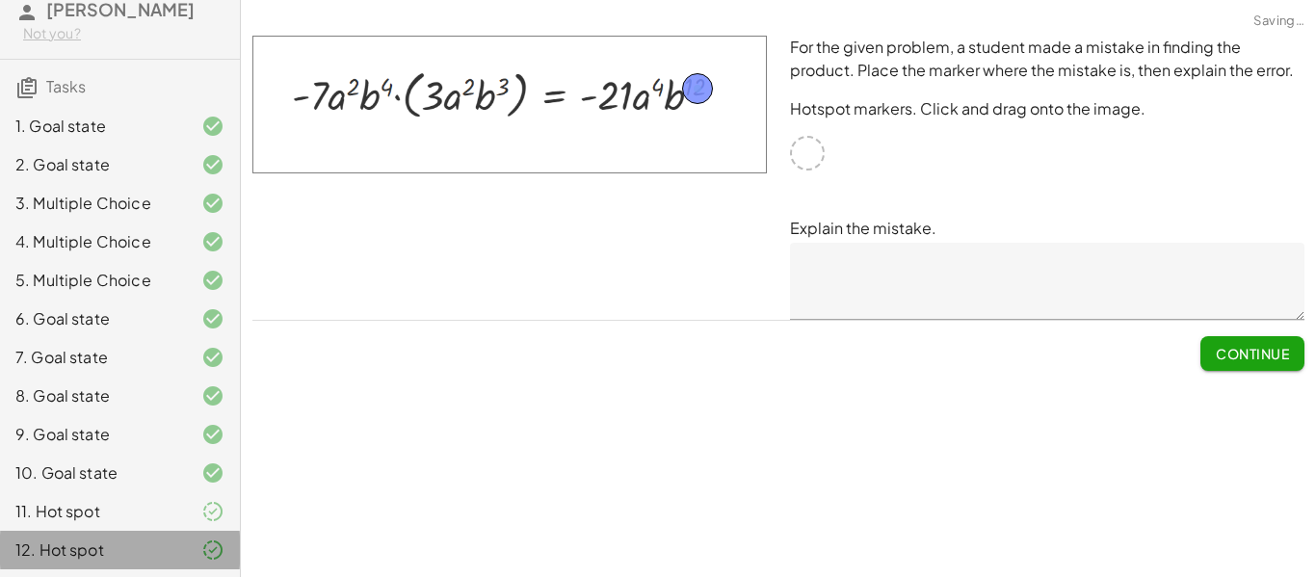
click at [131, 506] on div "11. Hot spot" at bounding box center [92, 511] width 155 height 23
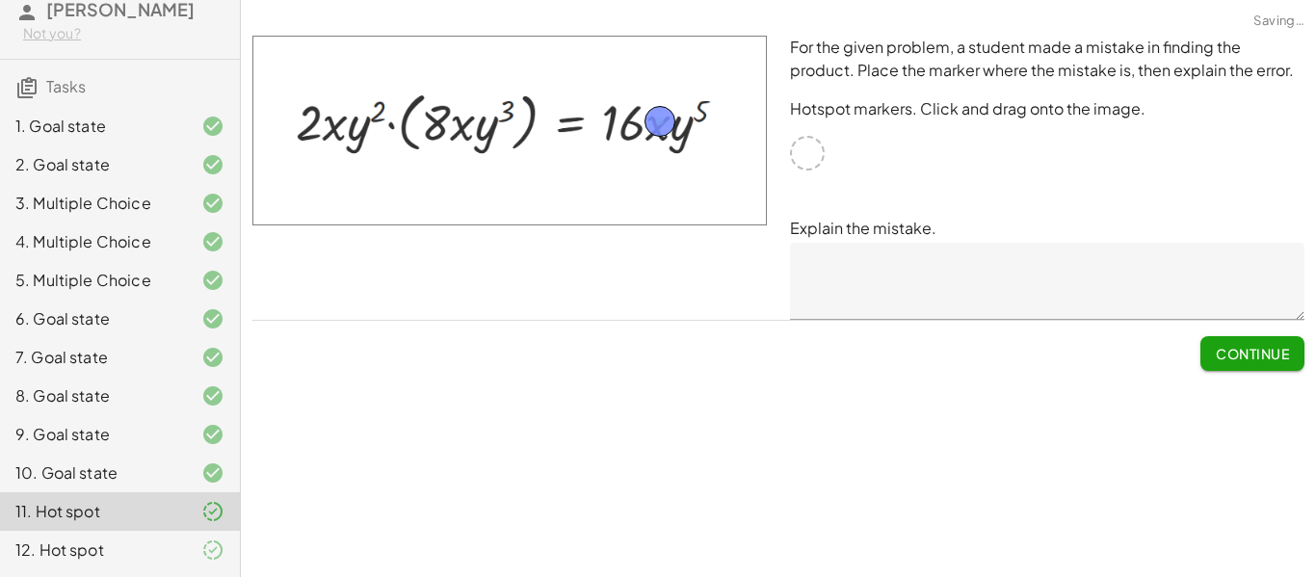
scroll to position [0, 0]
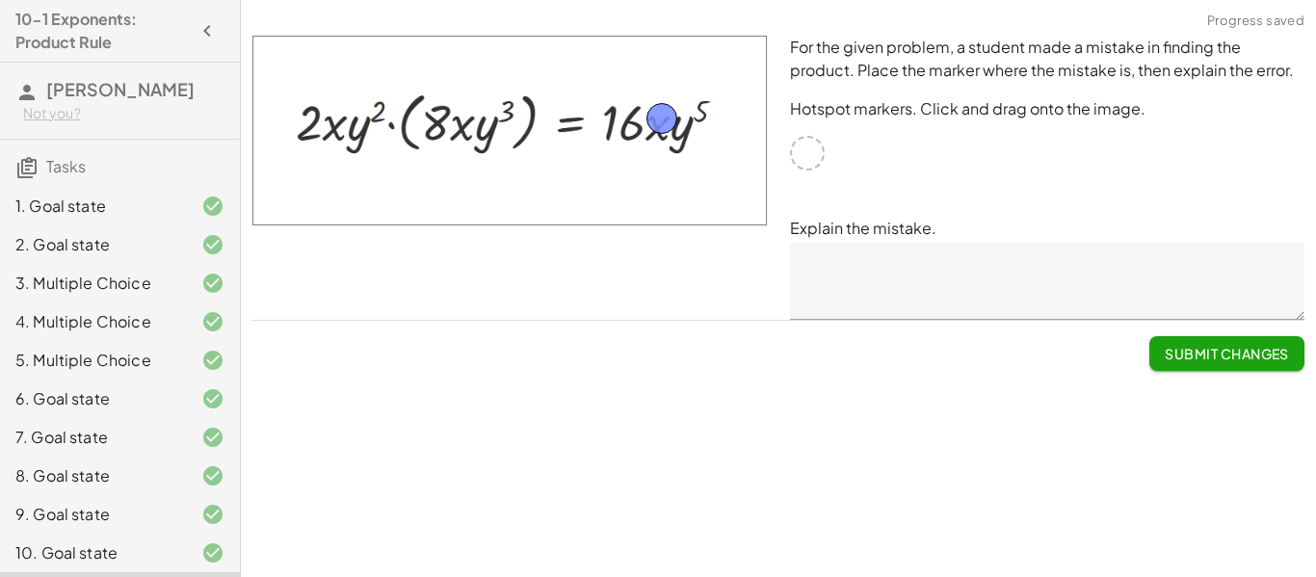
click at [1222, 347] on span "Submit Changes" at bounding box center [1227, 353] width 124 height 17
click at [1222, 347] on span "Continue" at bounding box center [1252, 353] width 73 height 17
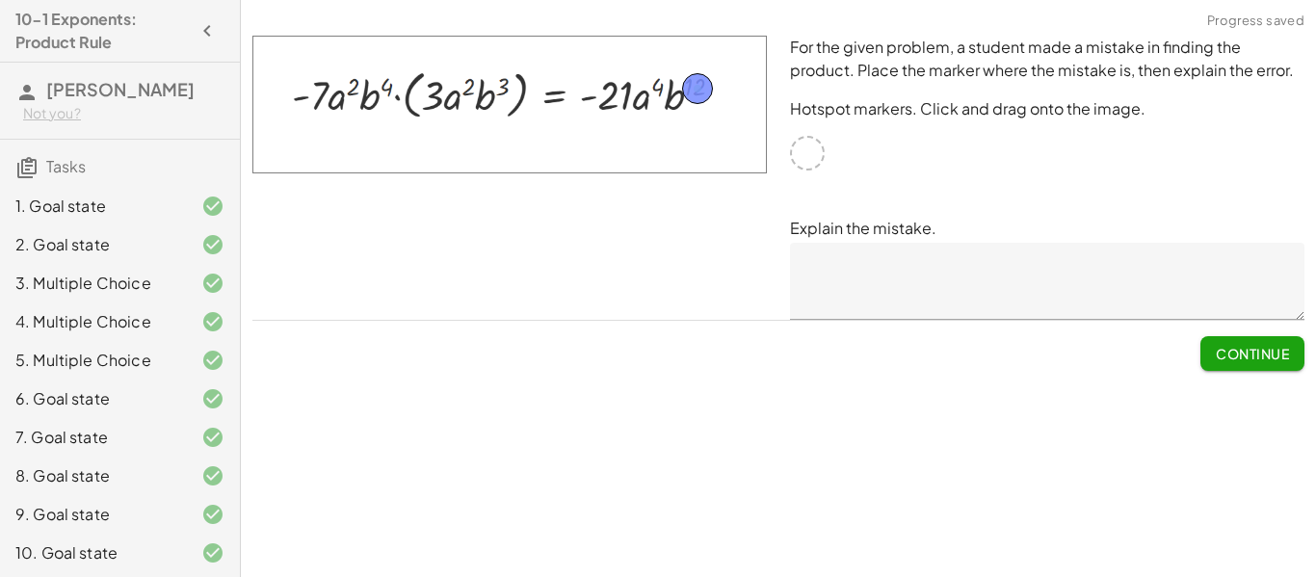
click at [1211, 349] on button "Continue" at bounding box center [1253, 353] width 104 height 35
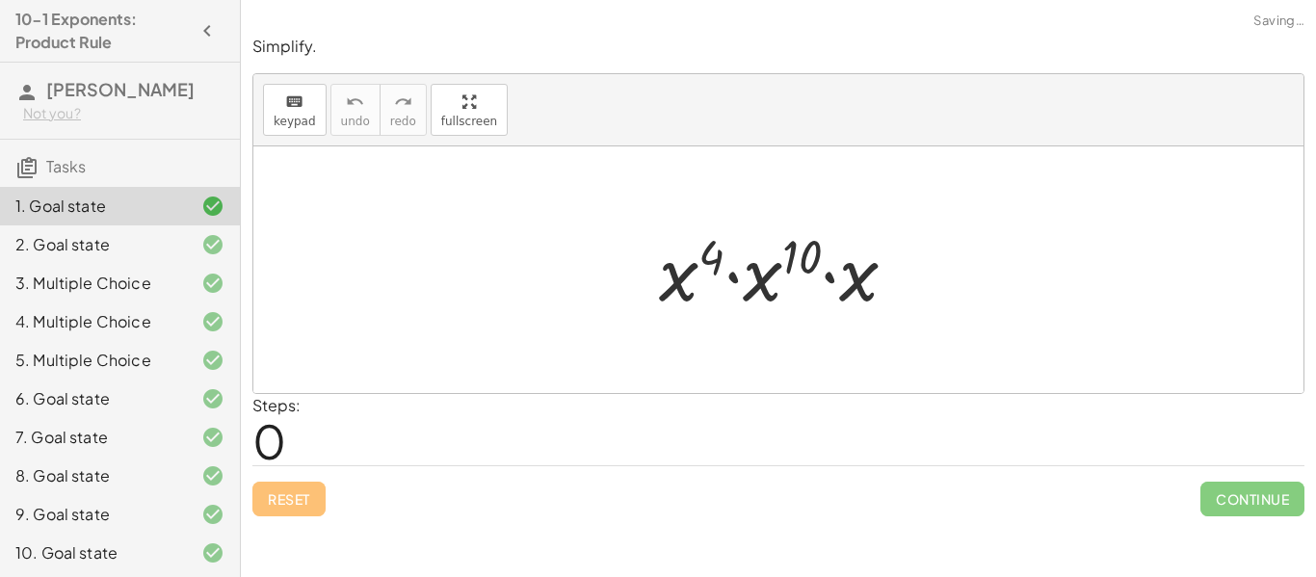
scroll to position [80, 0]
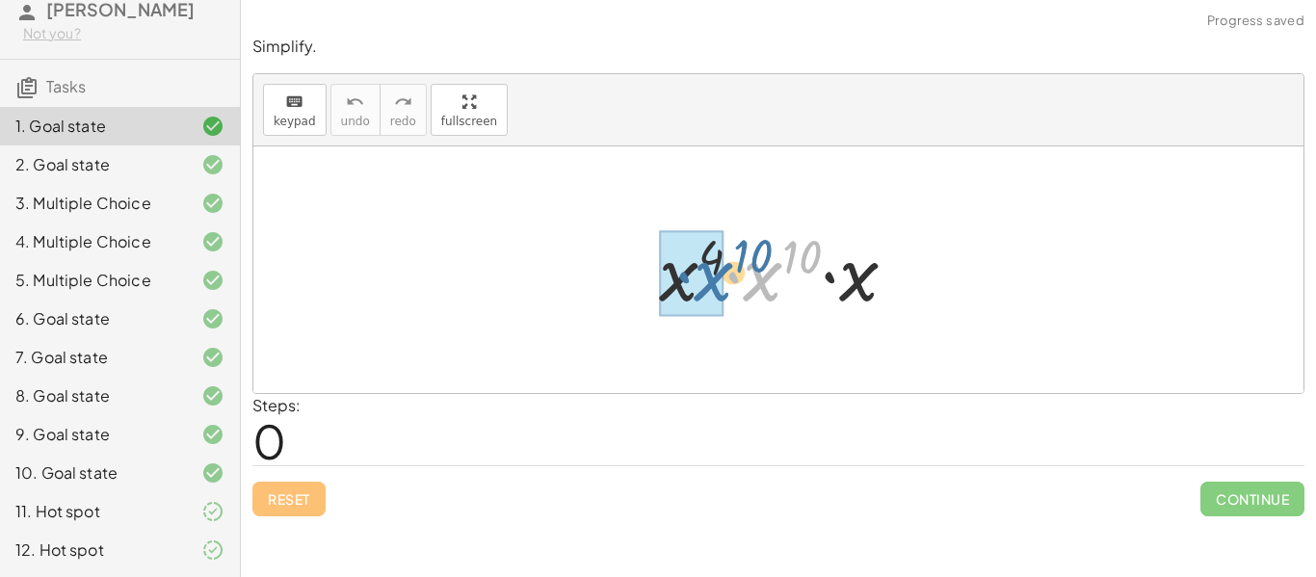
drag, startPoint x: 757, startPoint y: 294, endPoint x: 653, endPoint y: 289, distance: 104.2
click at [653, 289] on div at bounding box center [785, 270] width 273 height 99
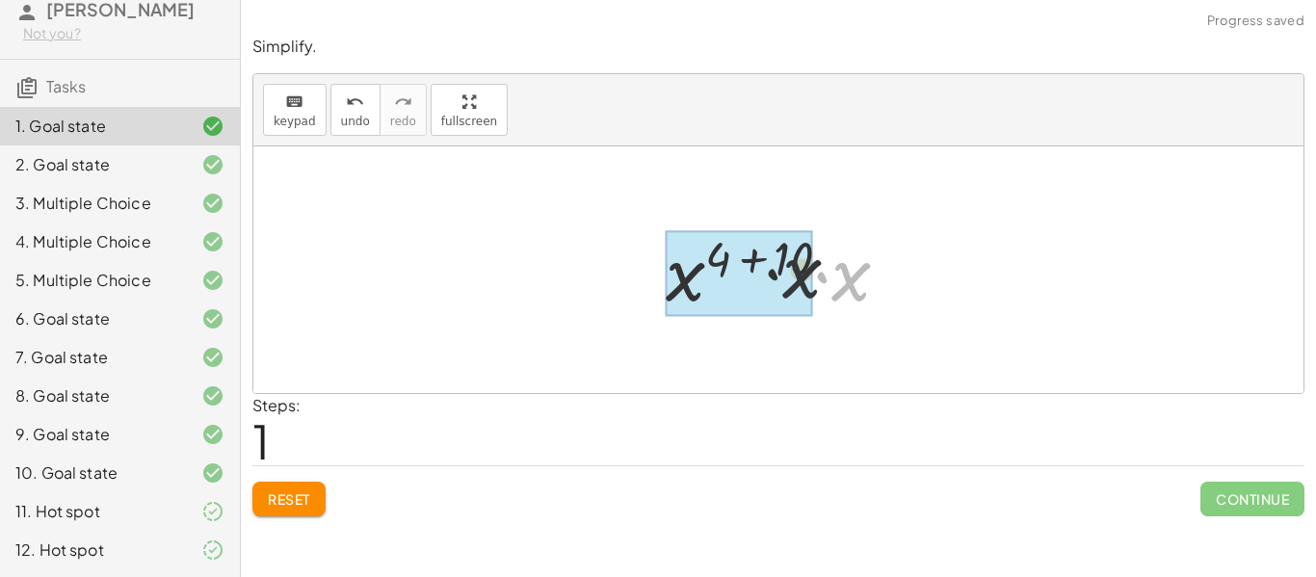
drag, startPoint x: 851, startPoint y: 298, endPoint x: 716, endPoint y: 287, distance: 135.3
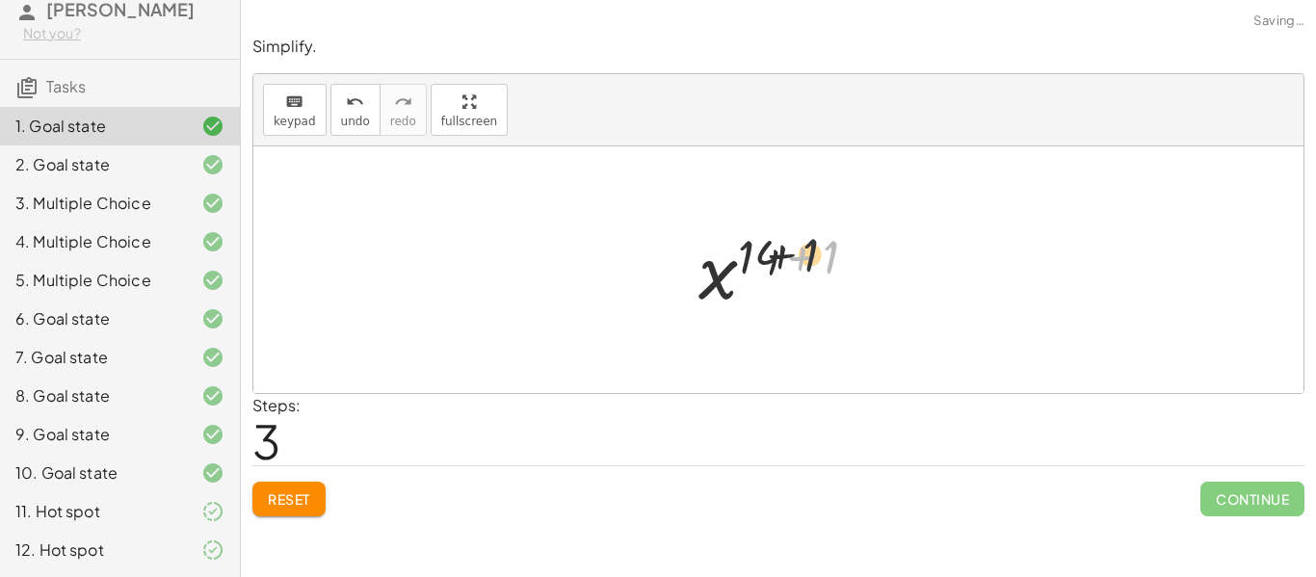
drag, startPoint x: 835, startPoint y: 259, endPoint x: 784, endPoint y: 254, distance: 50.3
click at [784, 254] on div at bounding box center [786, 270] width 194 height 95
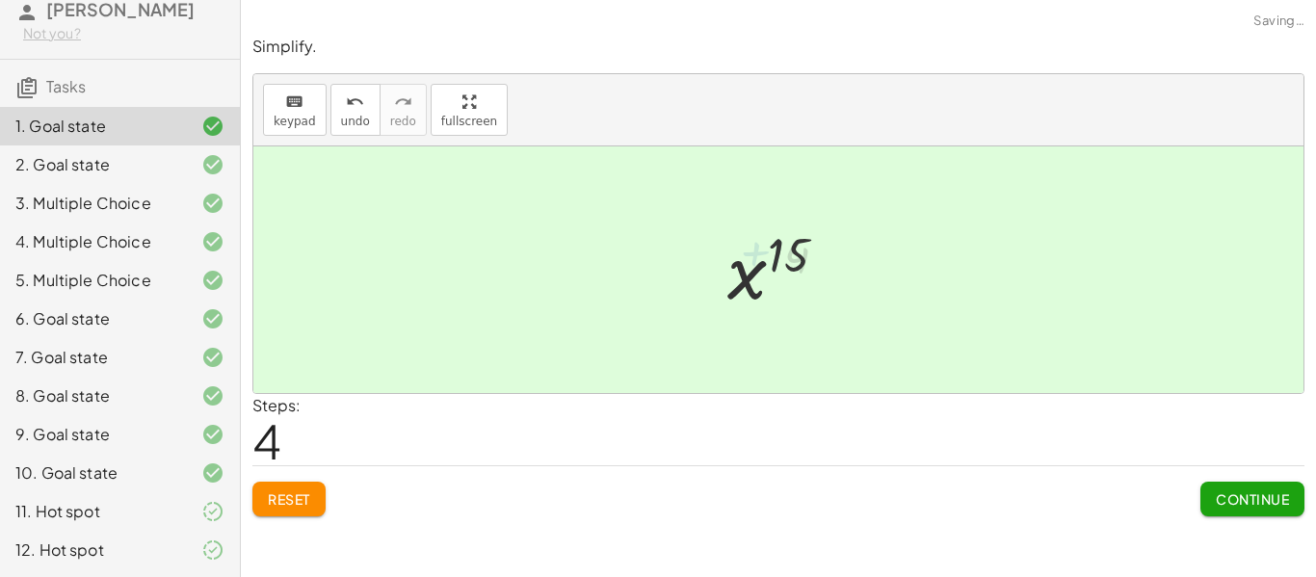
click at [1296, 497] on button "Continue" at bounding box center [1253, 499] width 104 height 35
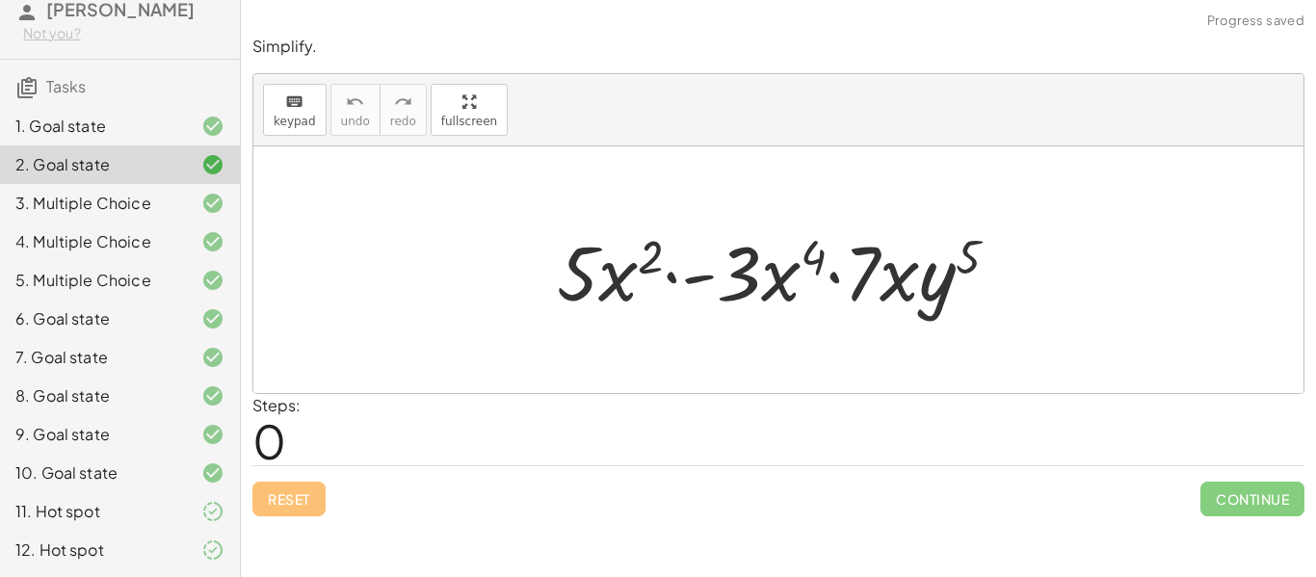
click at [974, 499] on div "Reset Continue" at bounding box center [778, 490] width 1052 height 51
click at [186, 203] on div at bounding box center [198, 203] width 54 height 23
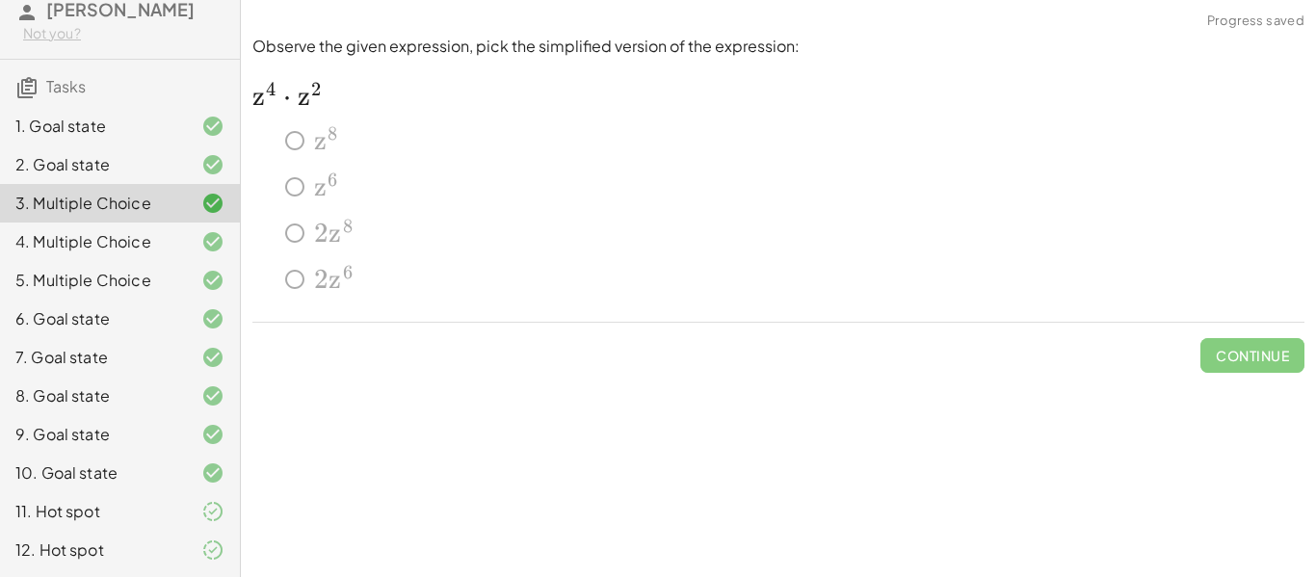
click at [165, 318] on div "6. Goal state" at bounding box center [92, 318] width 155 height 23
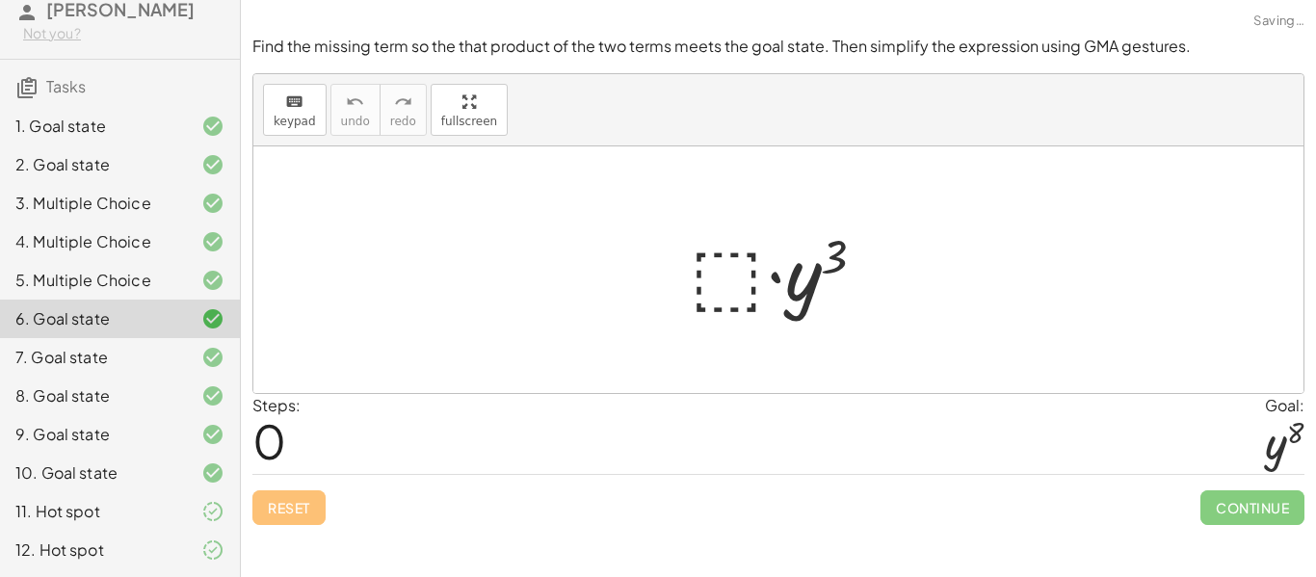
click at [165, 318] on div "6. Goal state" at bounding box center [92, 318] width 155 height 23
click at [147, 391] on div "8. Goal state" at bounding box center [92, 395] width 155 height 23
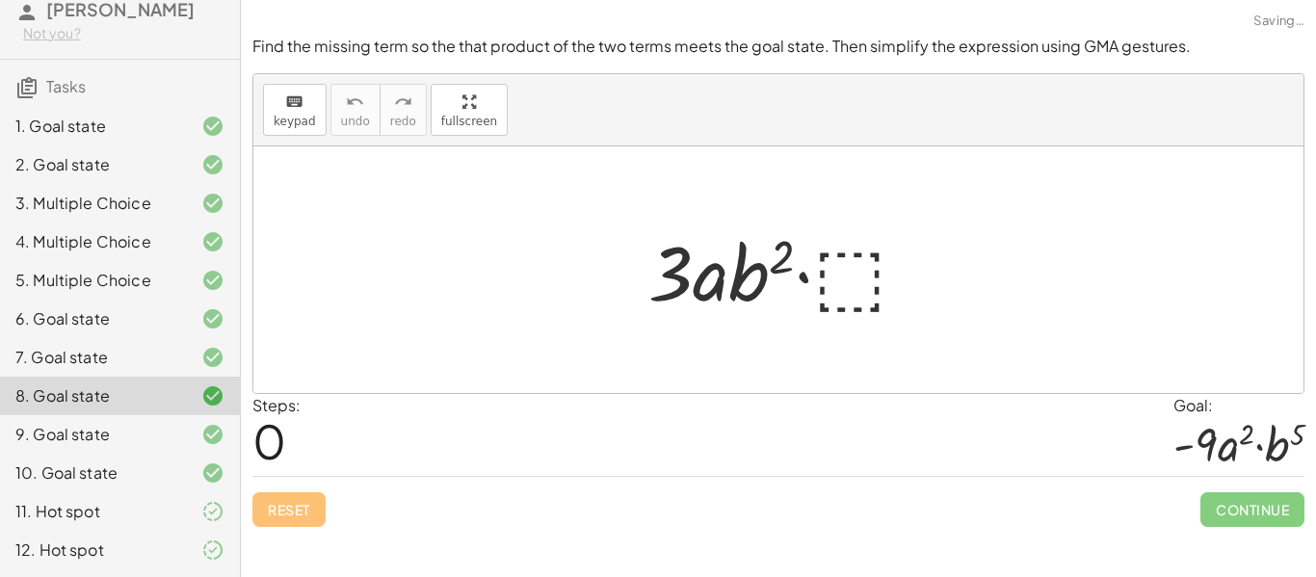
click at [119, 531] on div "10. Goal state" at bounding box center [120, 550] width 240 height 39
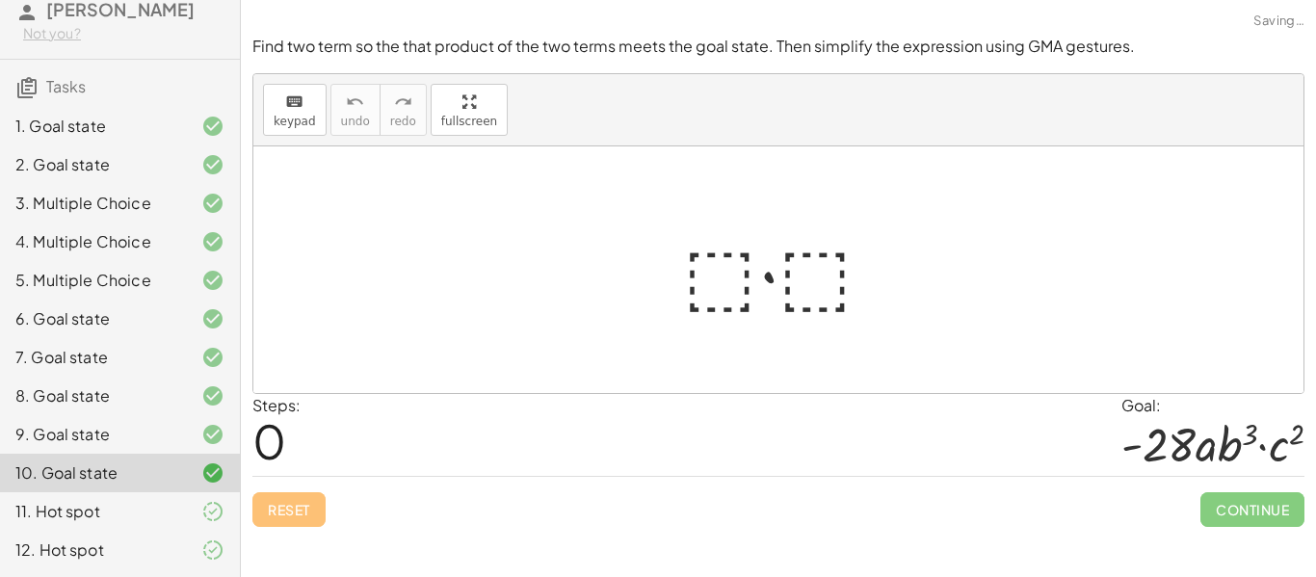
click at [116, 512] on div "11. Hot spot" at bounding box center [92, 511] width 155 height 23
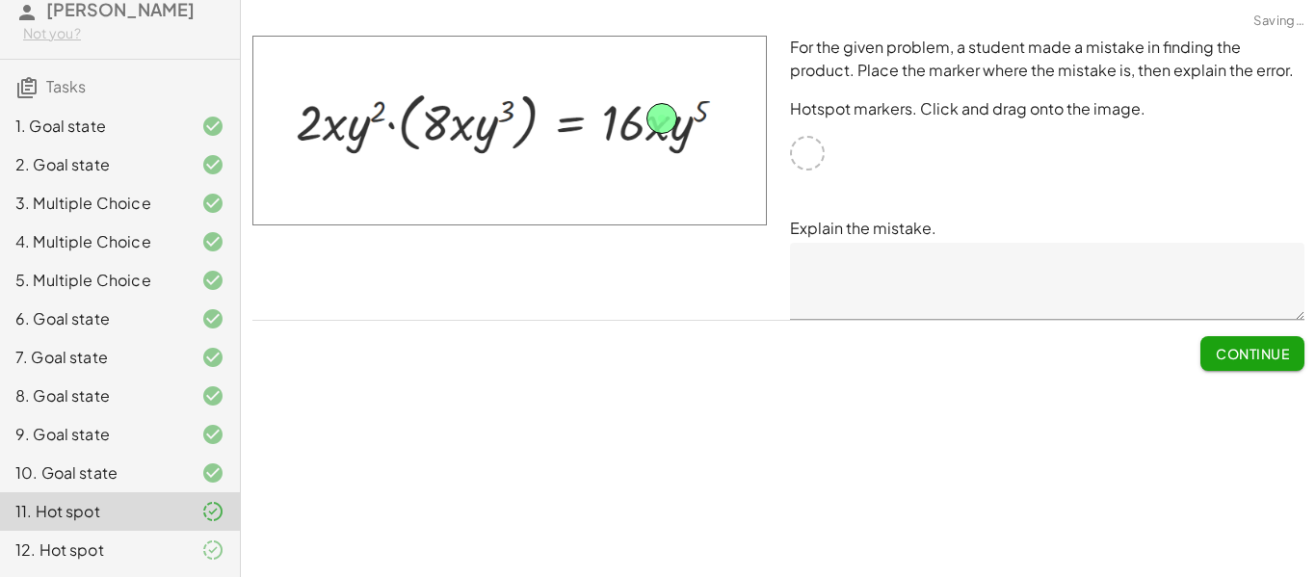
click at [205, 242] on icon at bounding box center [212, 241] width 23 height 23
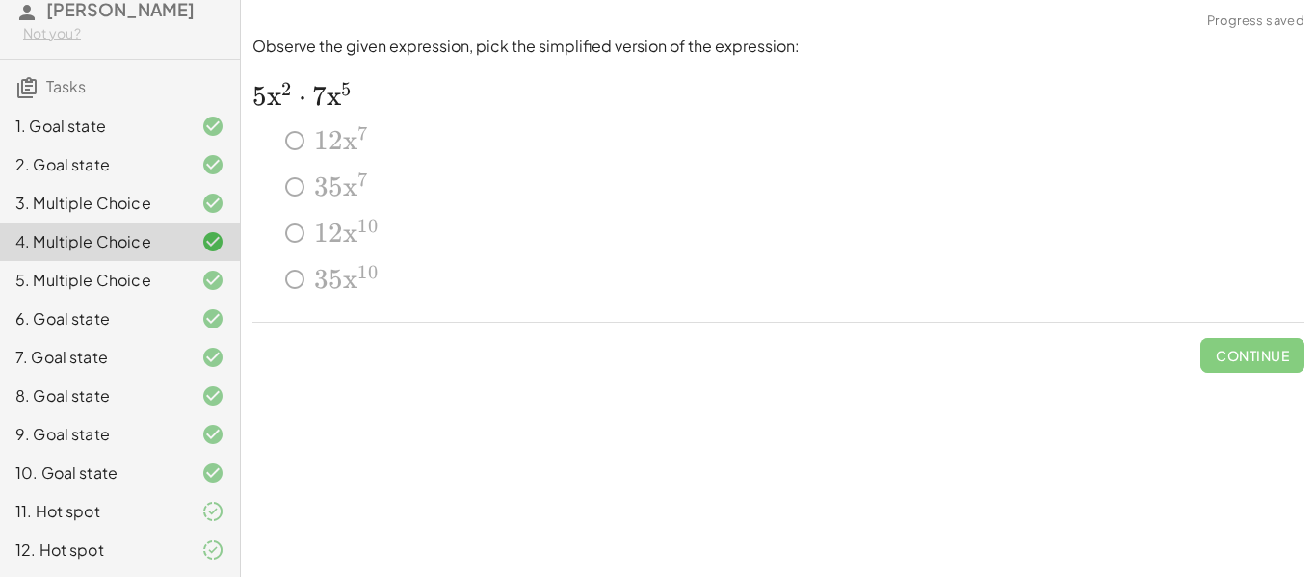
click at [204, 283] on icon at bounding box center [212, 280] width 23 height 23
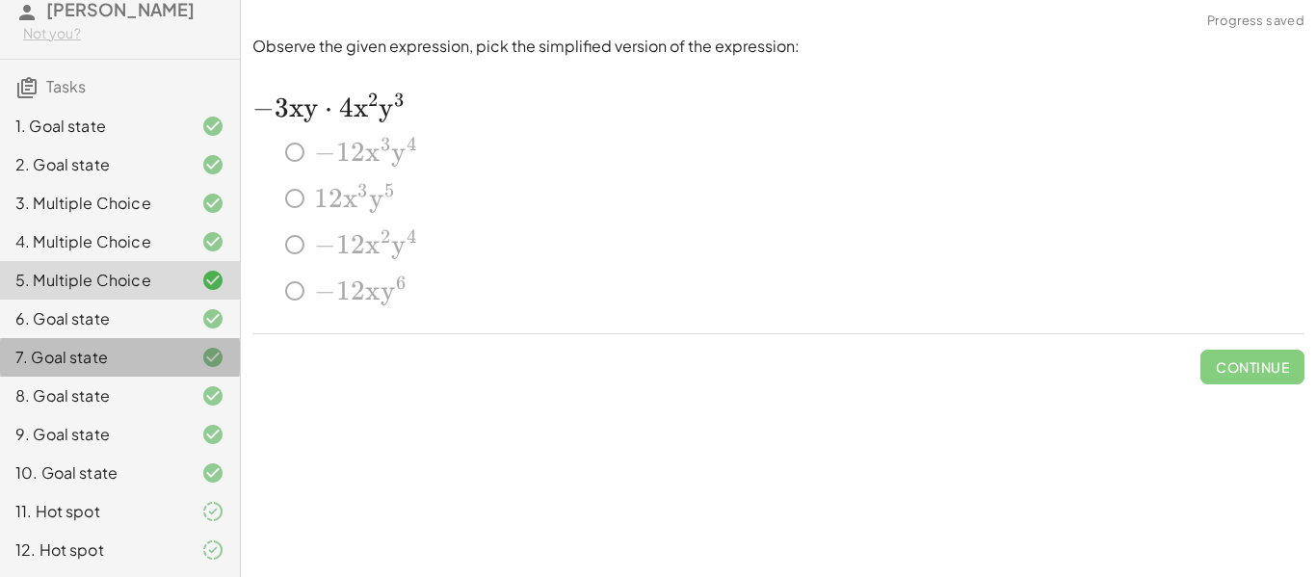
click at [184, 364] on div at bounding box center [198, 357] width 54 height 23
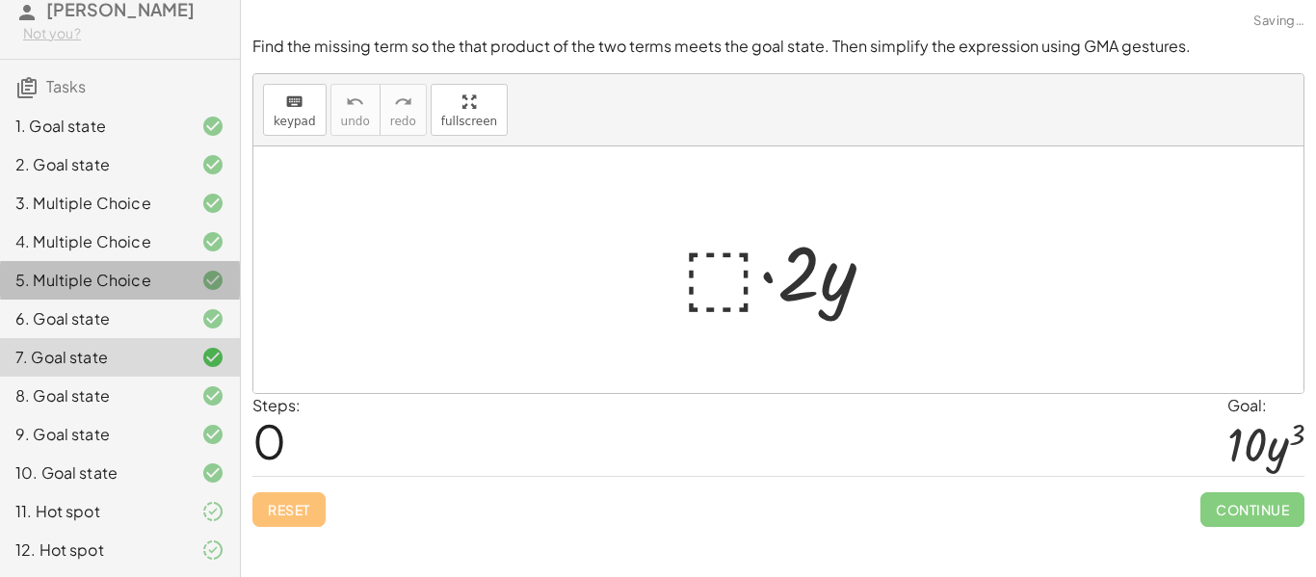
click at [172, 282] on div at bounding box center [198, 280] width 54 height 23
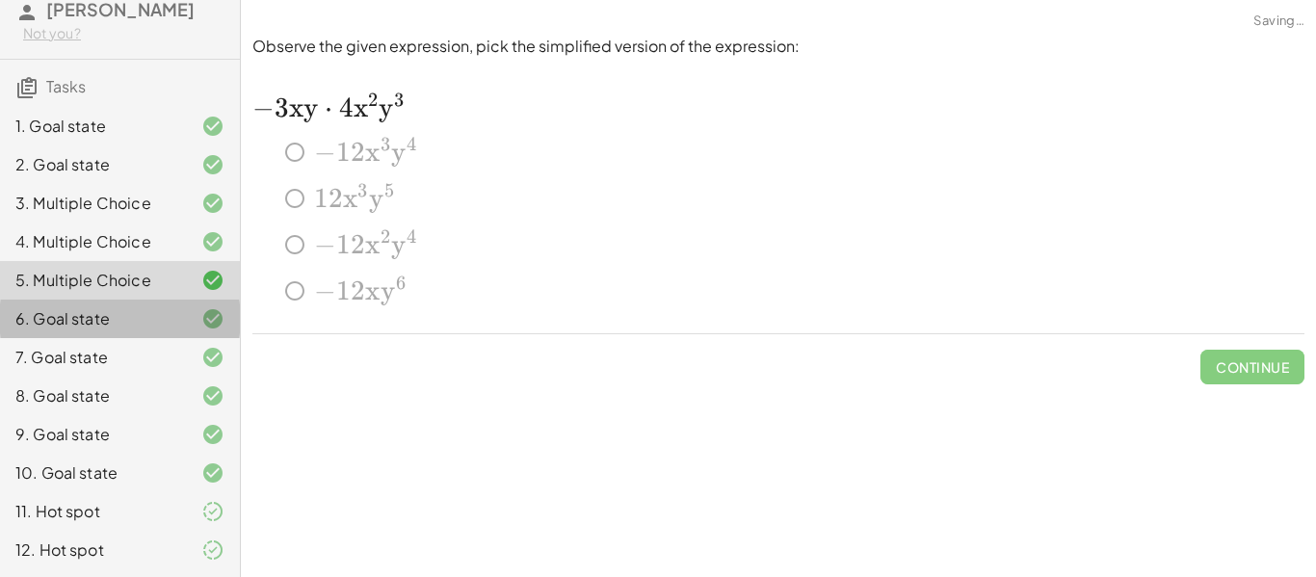
click at [173, 317] on div at bounding box center [198, 318] width 54 height 23
